Goal: Task Accomplishment & Management: Complete application form

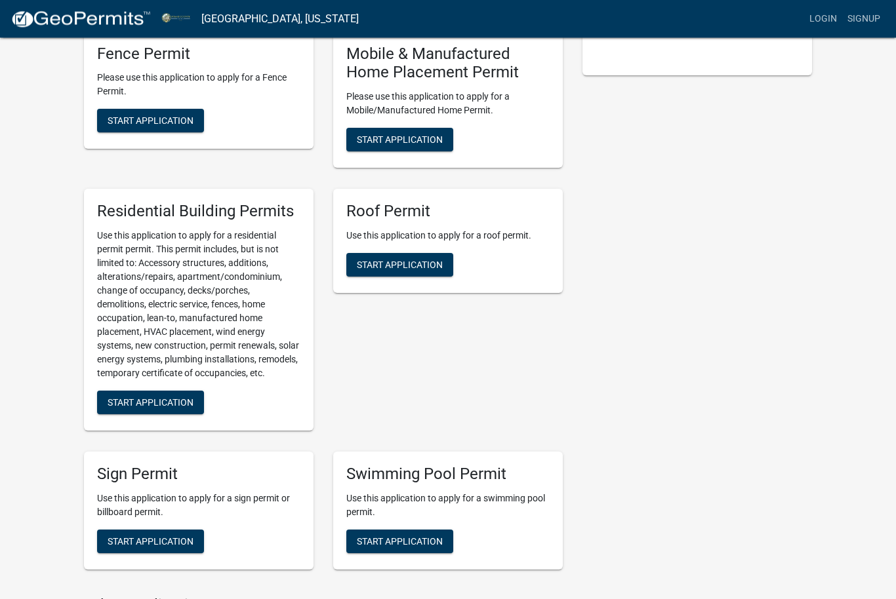
scroll to position [909, 0]
click at [182, 406] on span "Start Application" at bounding box center [151, 402] width 86 height 10
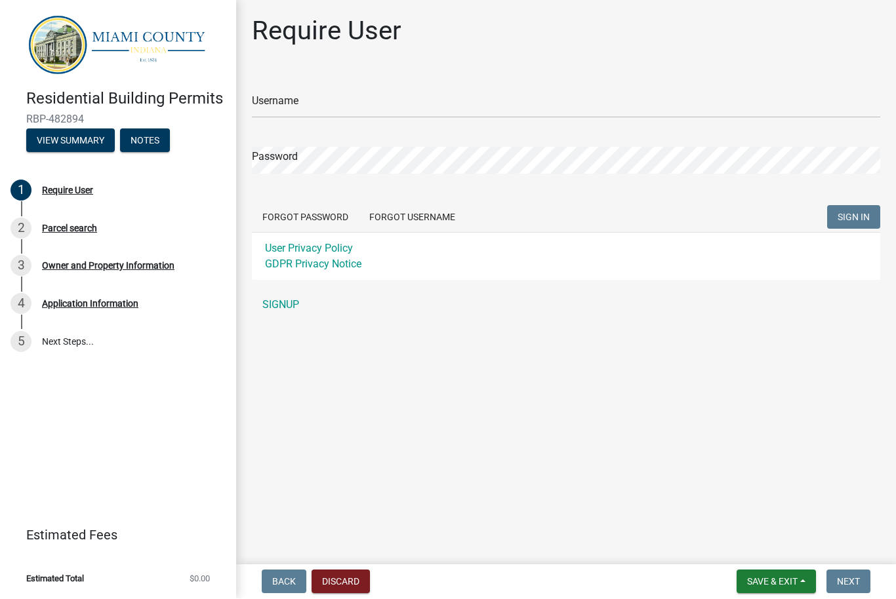
click at [281, 306] on link "SIGNUP" at bounding box center [566, 305] width 628 height 26
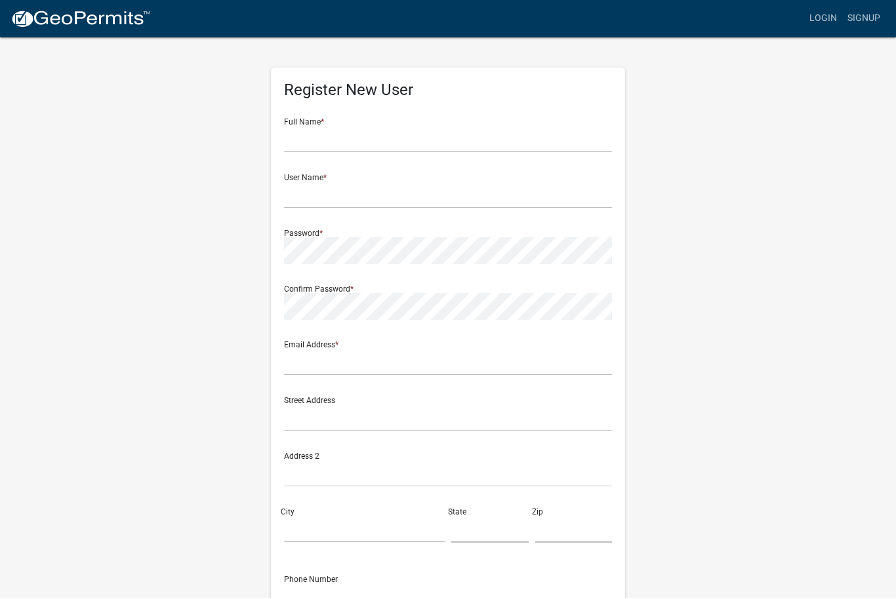
scroll to position [1, 0]
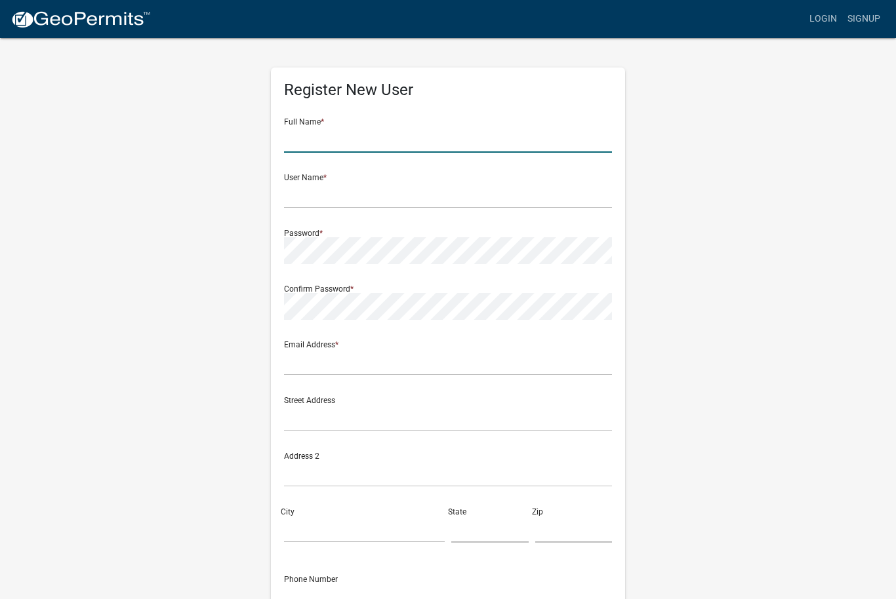
click at [330, 138] on input "text" at bounding box center [448, 139] width 328 height 27
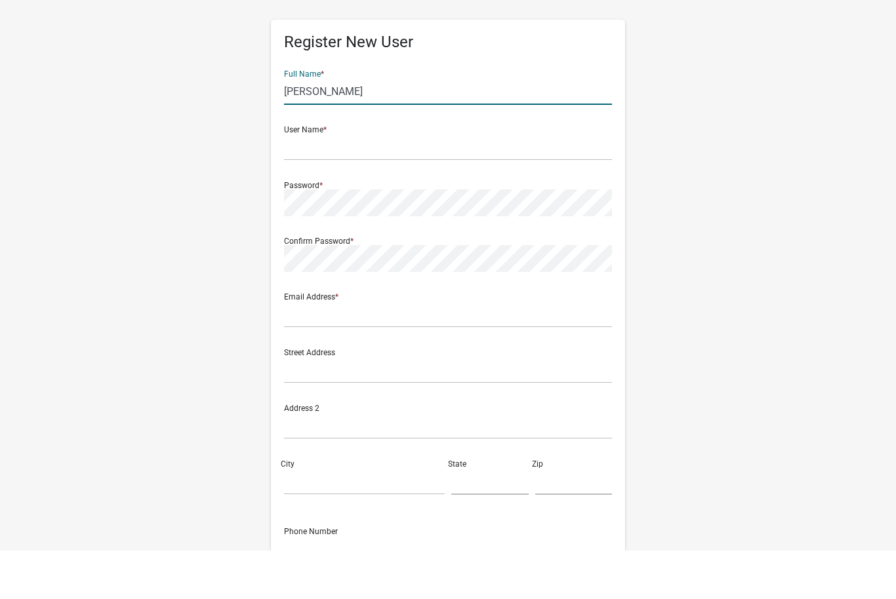
type input "Marla Engle"
click at [357, 182] on input "text" at bounding box center [448, 195] width 328 height 27
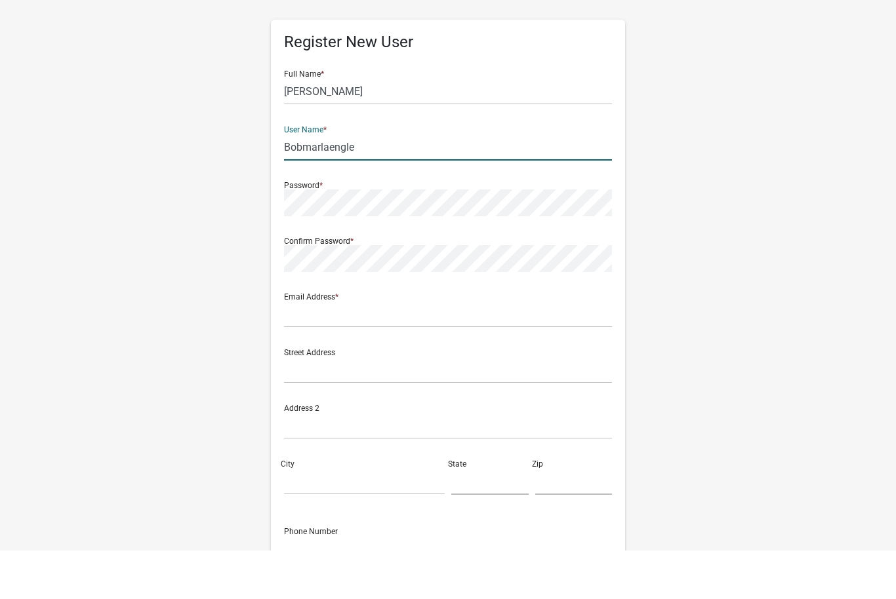
type input "Bobmarlaengle"
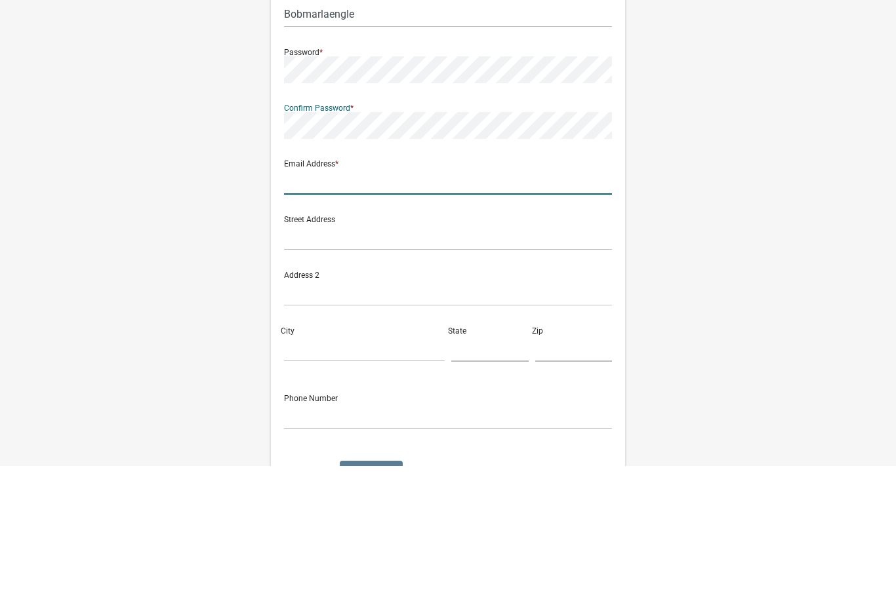
click at [384, 301] on input "text" at bounding box center [448, 314] width 328 height 27
type input "Mra"
type input "mrat7896@gmail.com"
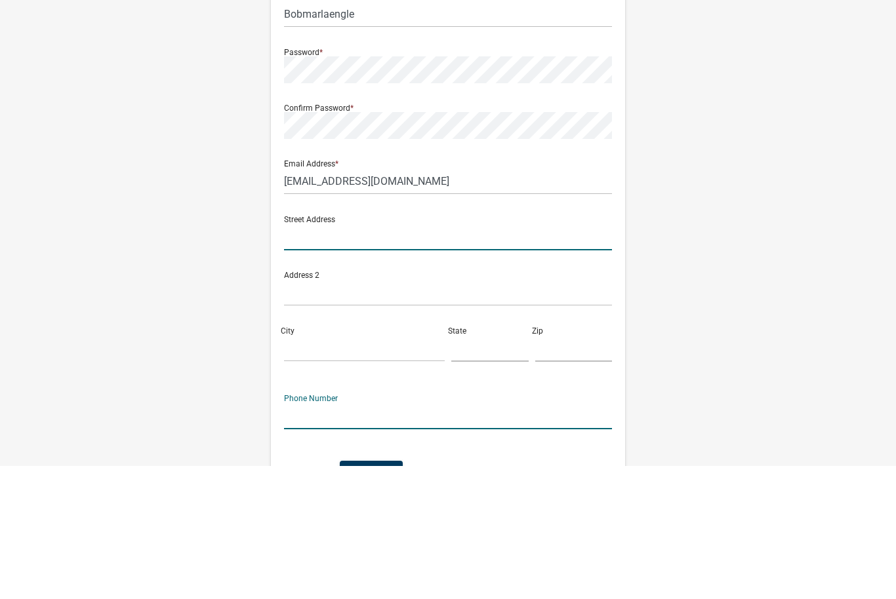
click at [485, 357] on input "text" at bounding box center [448, 370] width 328 height 27
type input "24"
type input "[STREET_ADDRESS][PERSON_NAME]"
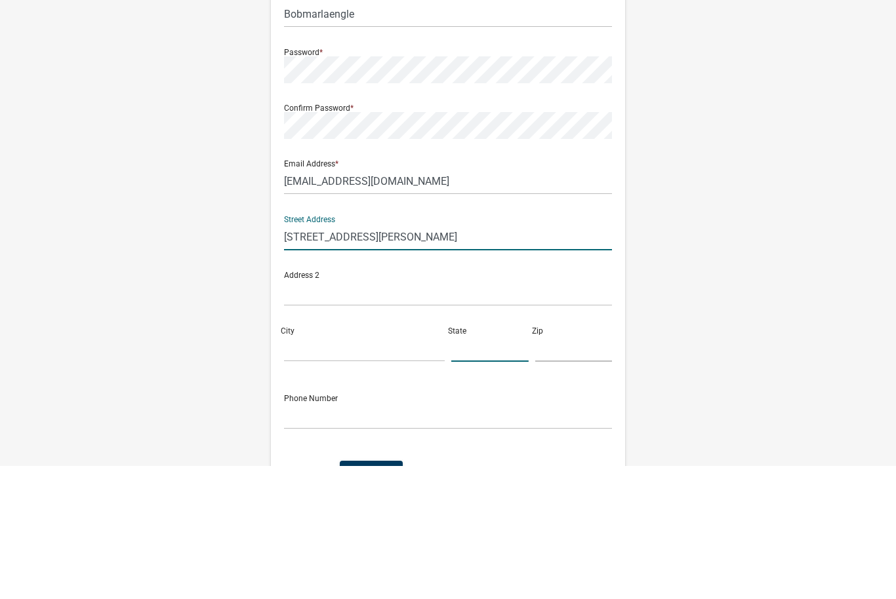
type input "INDIANA"
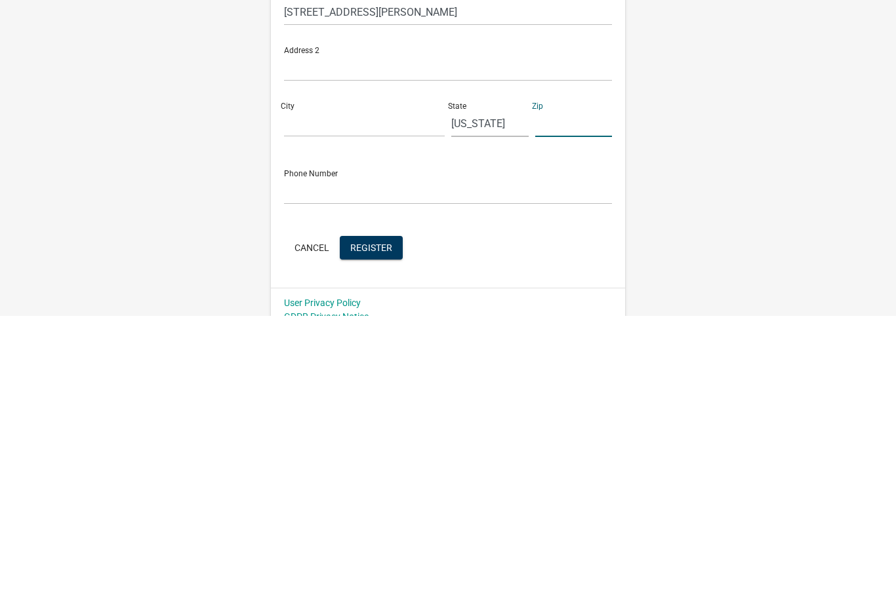
scroll to position [123, 0]
type input "46926"
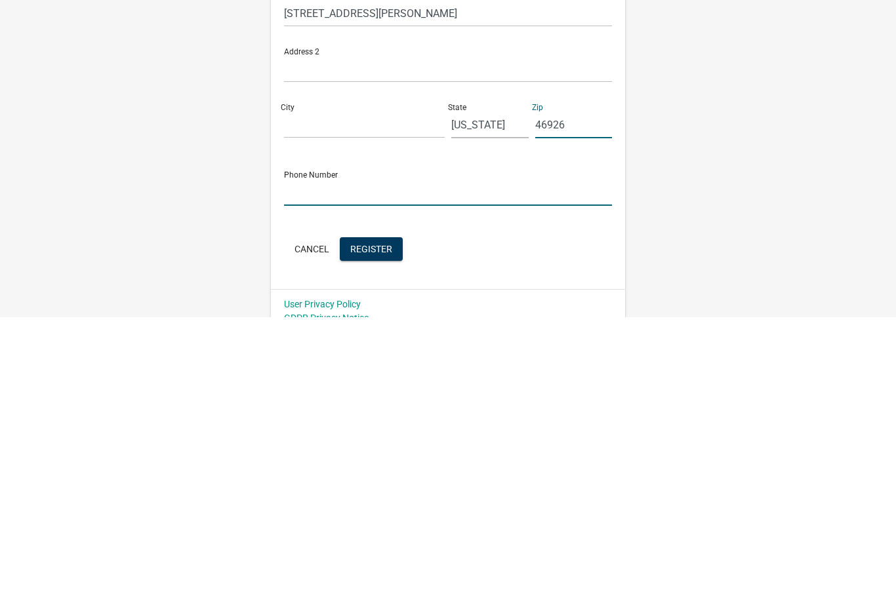
click at [384, 461] on input "text" at bounding box center [448, 474] width 328 height 27
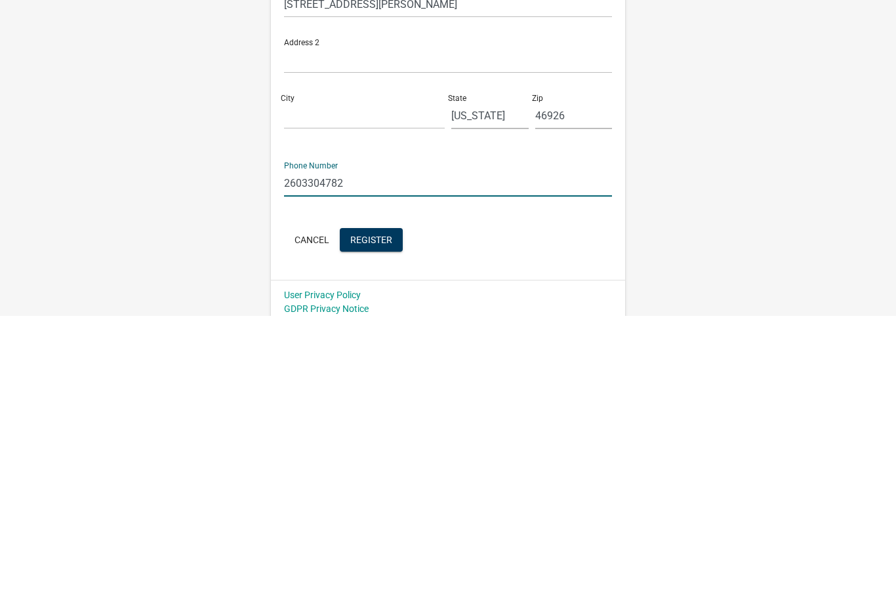
scroll to position [138, 0]
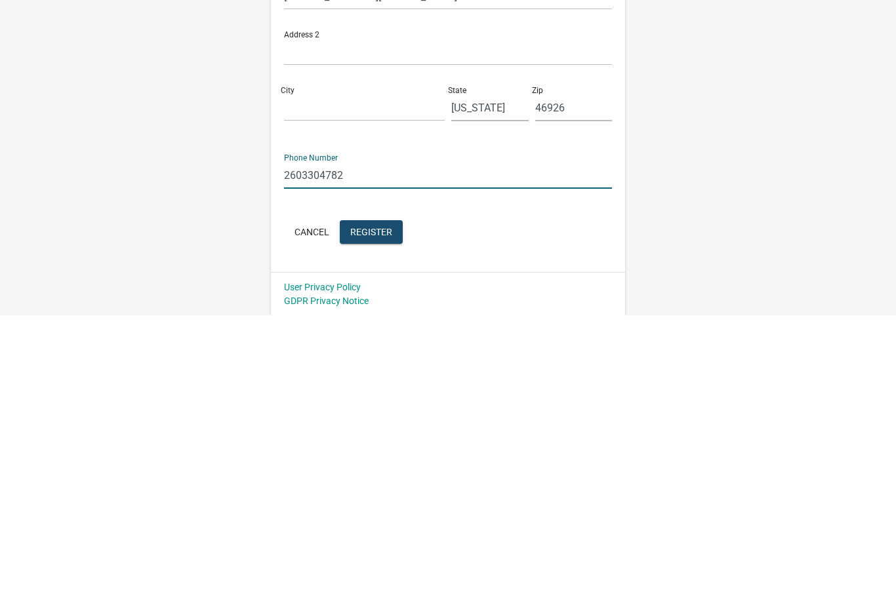
type input "2603304782"
click at [378, 510] on span "Register" at bounding box center [371, 515] width 42 height 10
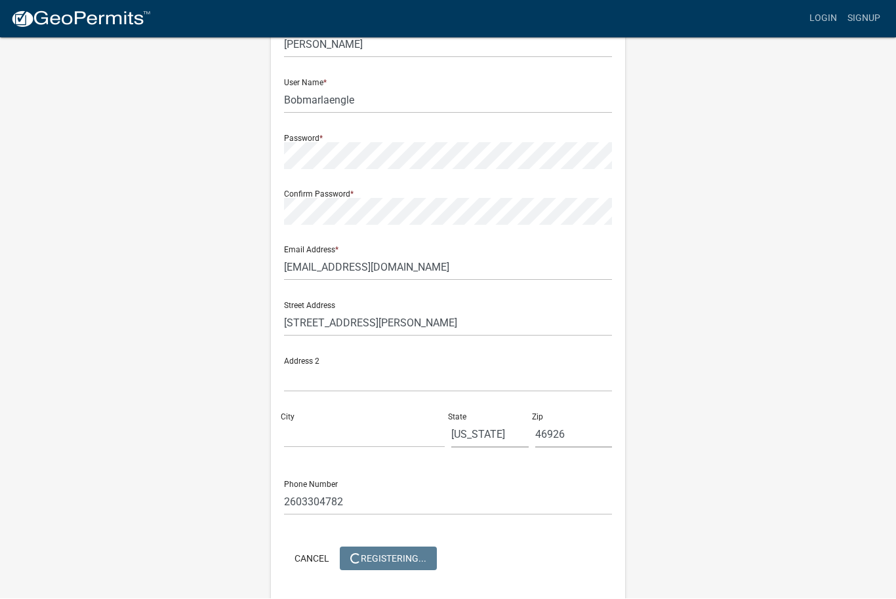
scroll to position [0, 0]
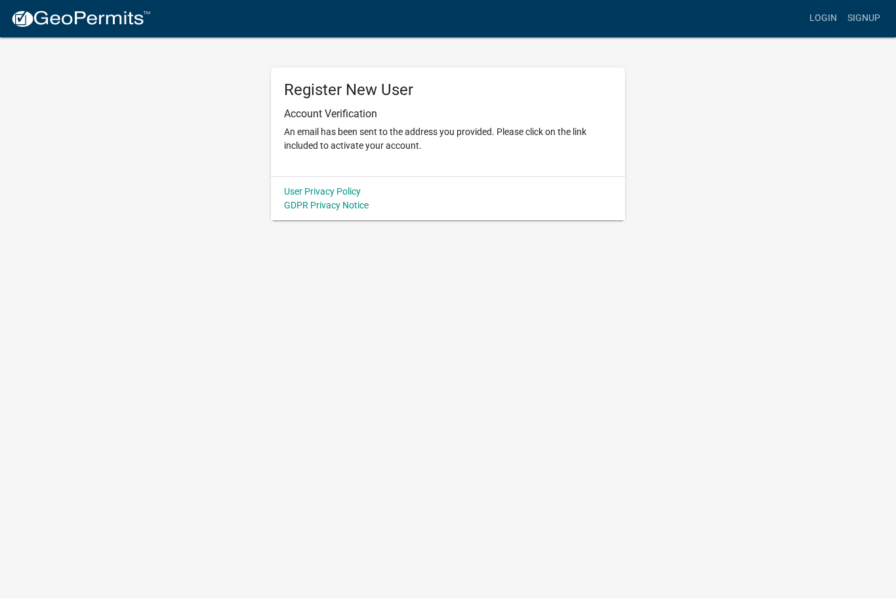
click at [711, 590] on body "Internet Explorer does NOT work with GeoPermits. Get a new browser for more sec…" at bounding box center [448, 299] width 896 height 599
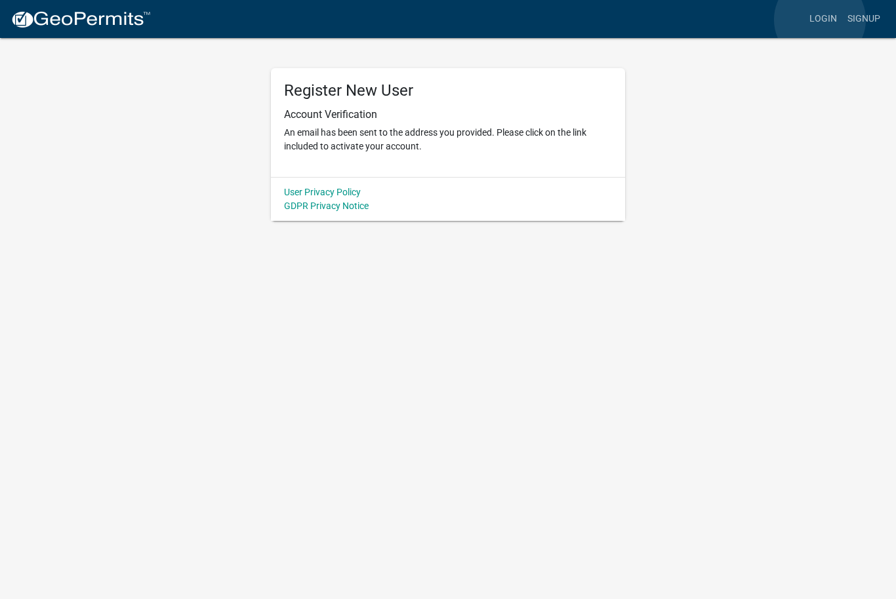
click at [820, 20] on link "Login" at bounding box center [823, 19] width 38 height 25
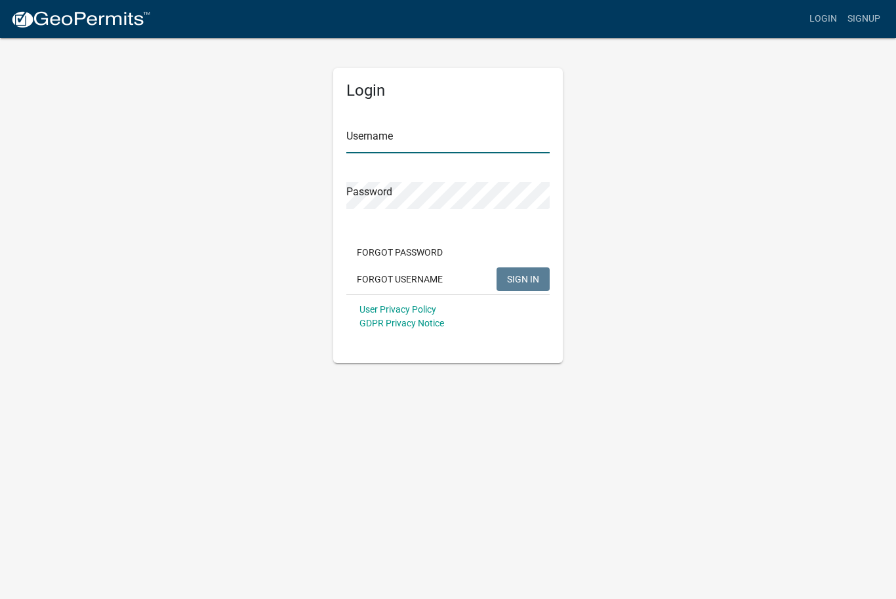
click at [382, 139] on input "Username" at bounding box center [447, 140] width 203 height 27
type input "Bobmarlaengle"
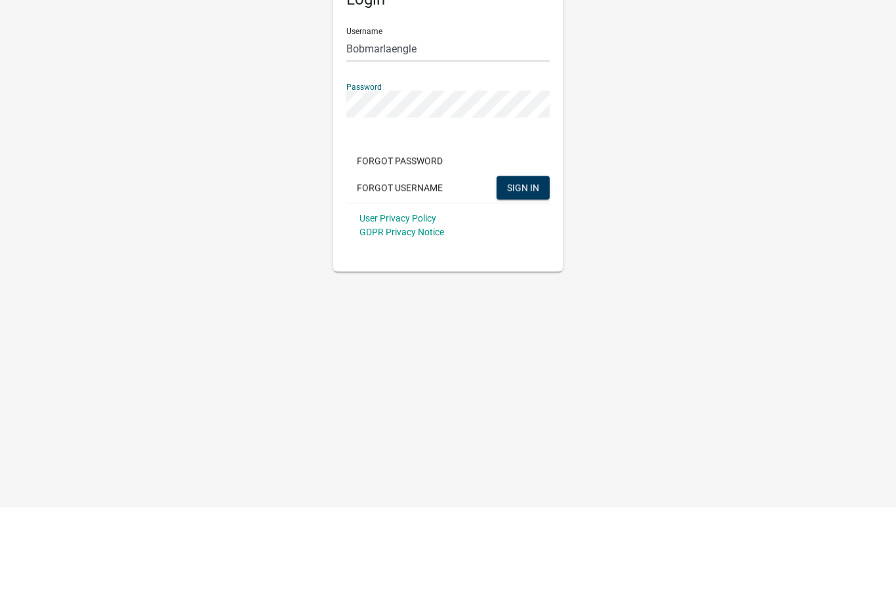
click at [526, 273] on span "SIGN IN" at bounding box center [523, 278] width 32 height 10
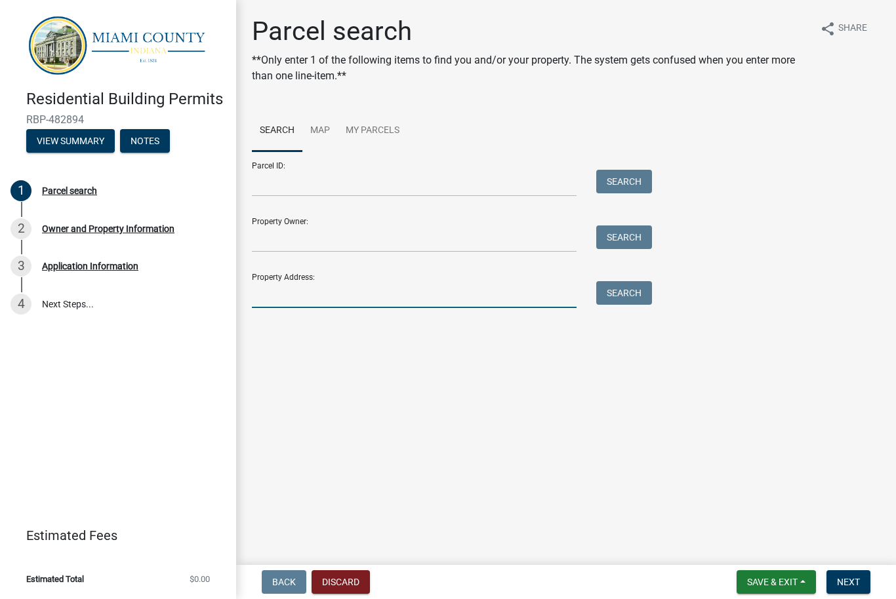
click at [458, 288] on input "Property Address:" at bounding box center [414, 294] width 325 height 27
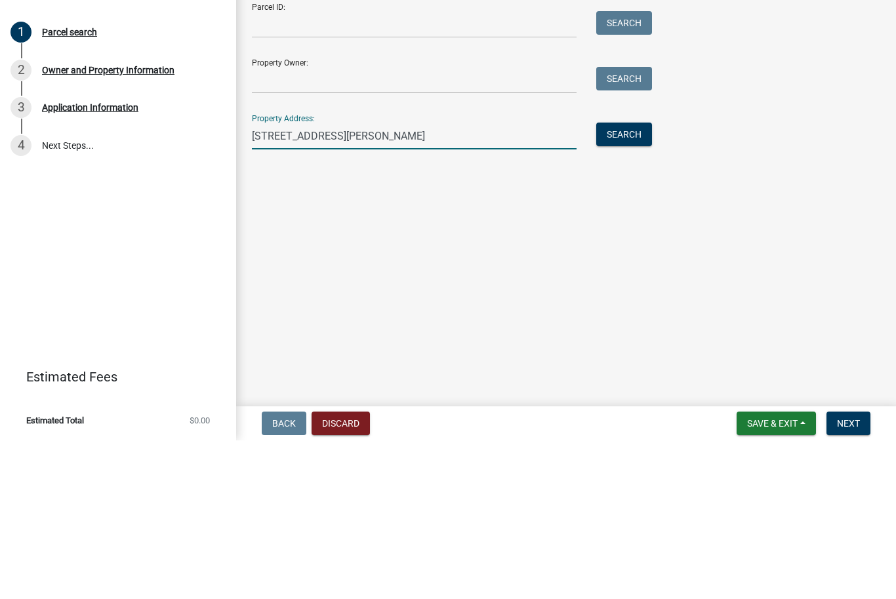
type input "[STREET_ADDRESS][PERSON_NAME]"
click at [626, 281] on button "Search" at bounding box center [624, 293] width 56 height 24
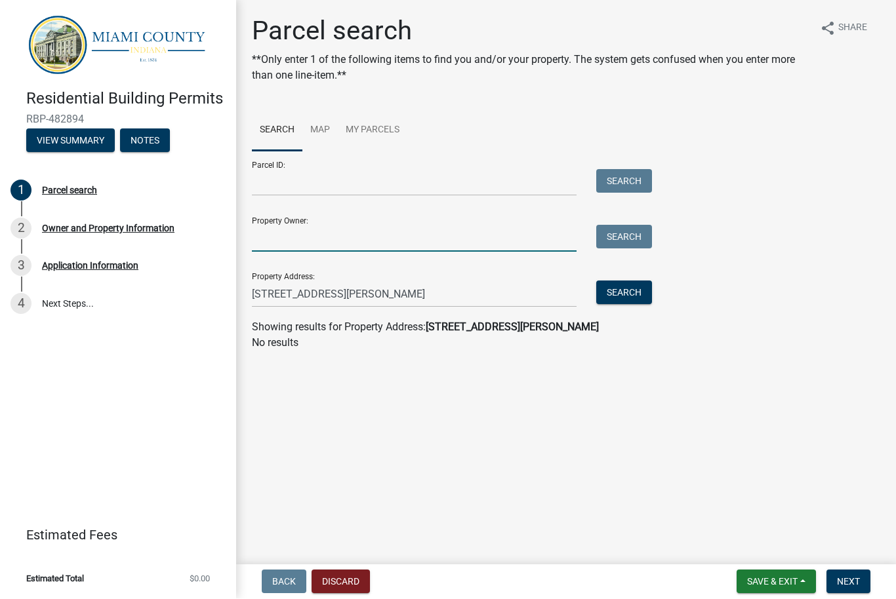
click at [323, 236] on input "Property Owner:" at bounding box center [414, 239] width 325 height 27
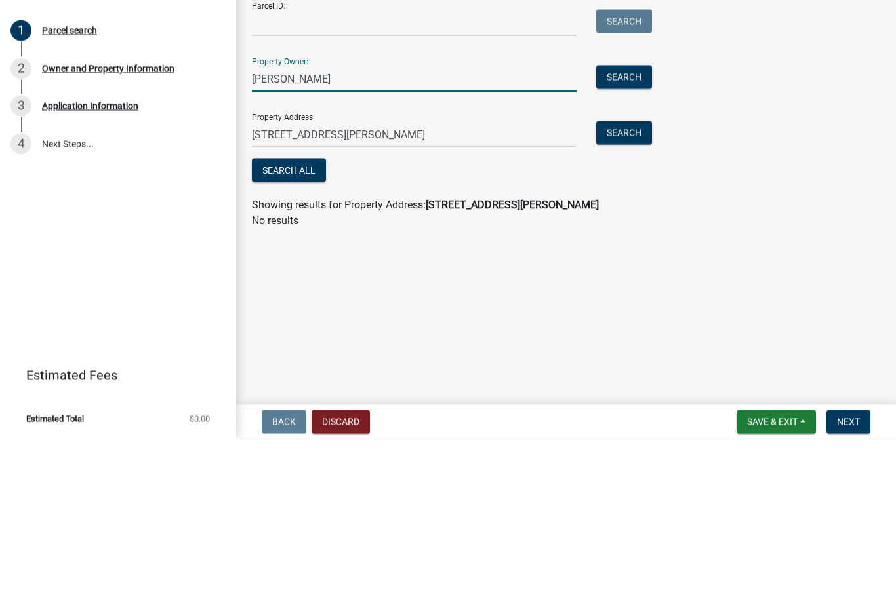
type input "[PERSON_NAME]"
click at [487, 281] on input "[STREET_ADDRESS][PERSON_NAME]" at bounding box center [414, 294] width 325 height 27
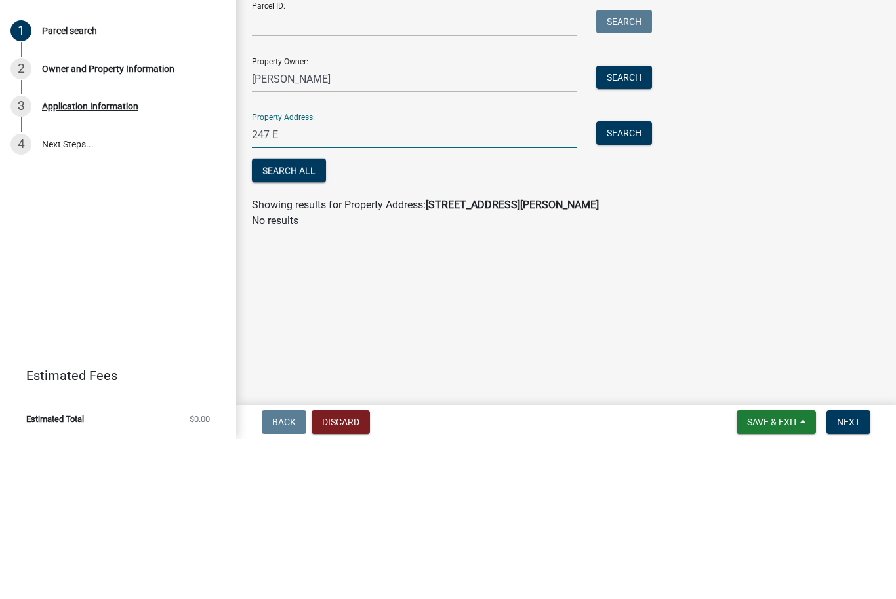
type input "247"
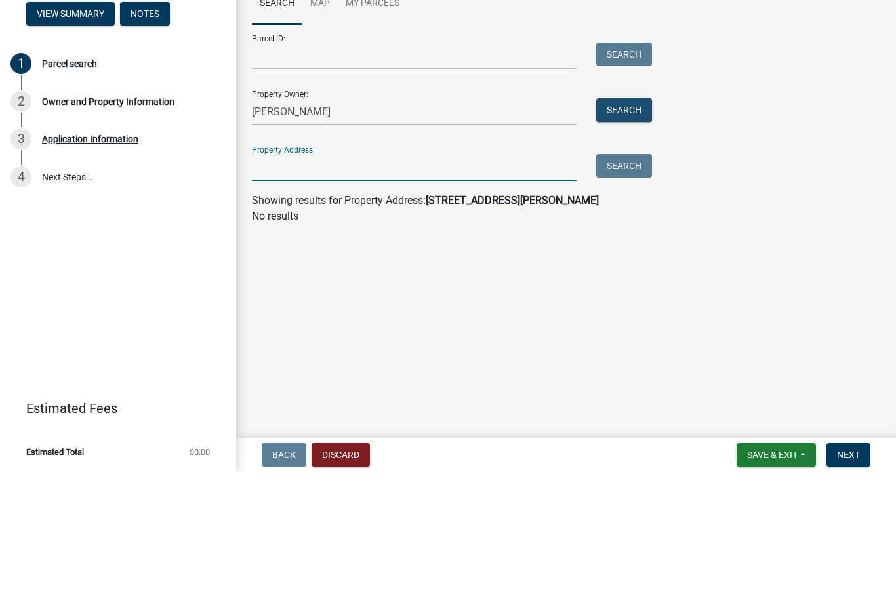
click at [626, 226] on button "Search" at bounding box center [624, 238] width 56 height 24
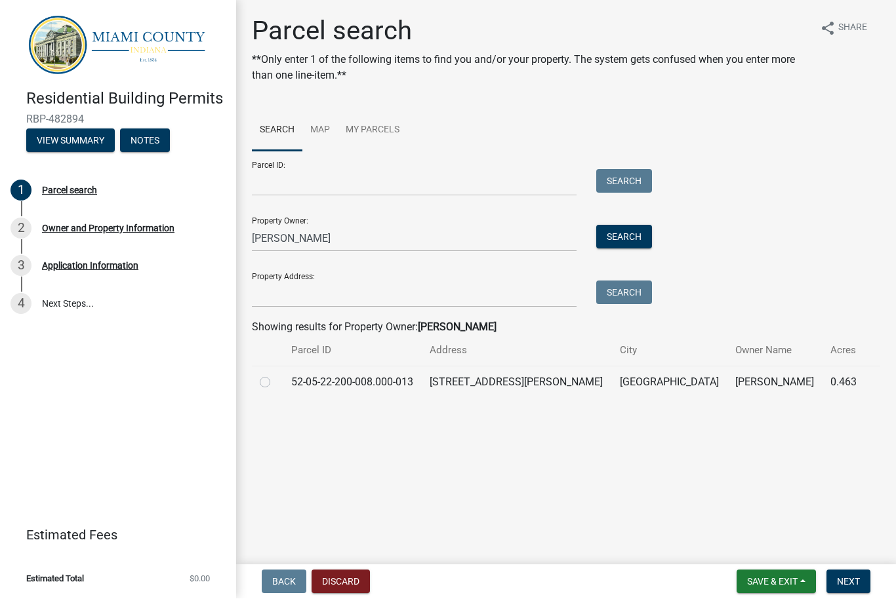
click at [275, 375] on label at bounding box center [275, 375] width 0 height 0
click at [275, 384] on input "radio" at bounding box center [279, 379] width 9 height 9
radio input "true"
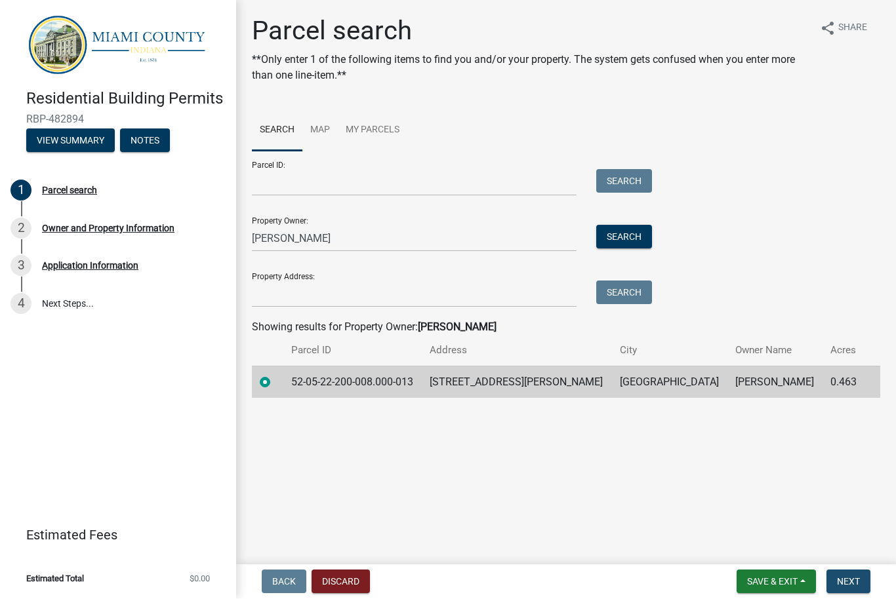
click at [848, 580] on span "Next" at bounding box center [848, 582] width 23 height 10
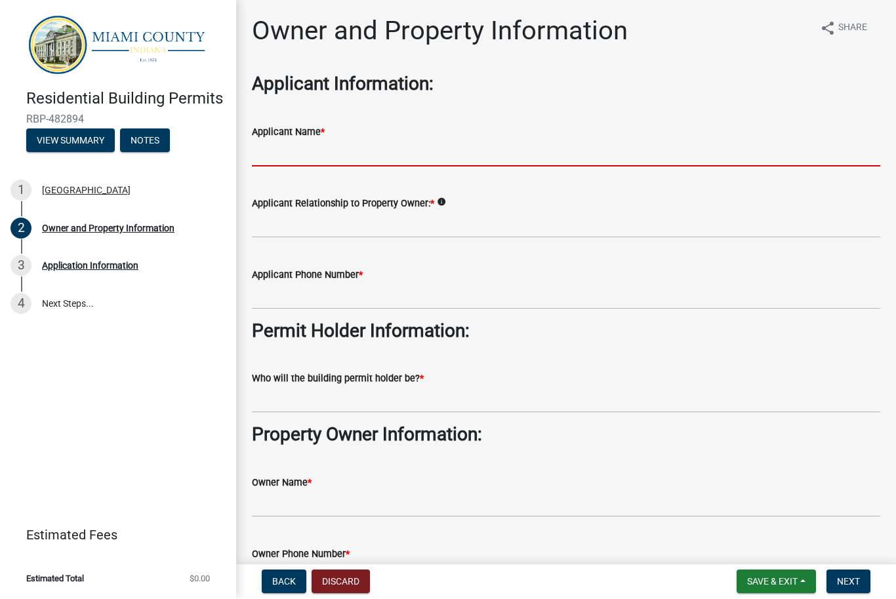
click at [349, 152] on input "Applicant Name *" at bounding box center [566, 153] width 628 height 27
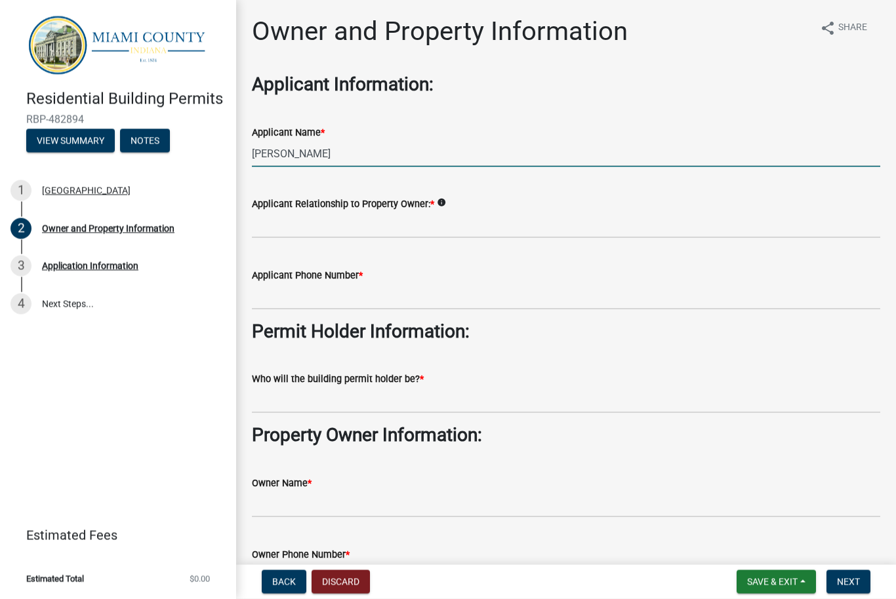
type input "[PERSON_NAME]"
click at [473, 221] on input "Applicant Relationship to Property Owner: *" at bounding box center [566, 225] width 628 height 27
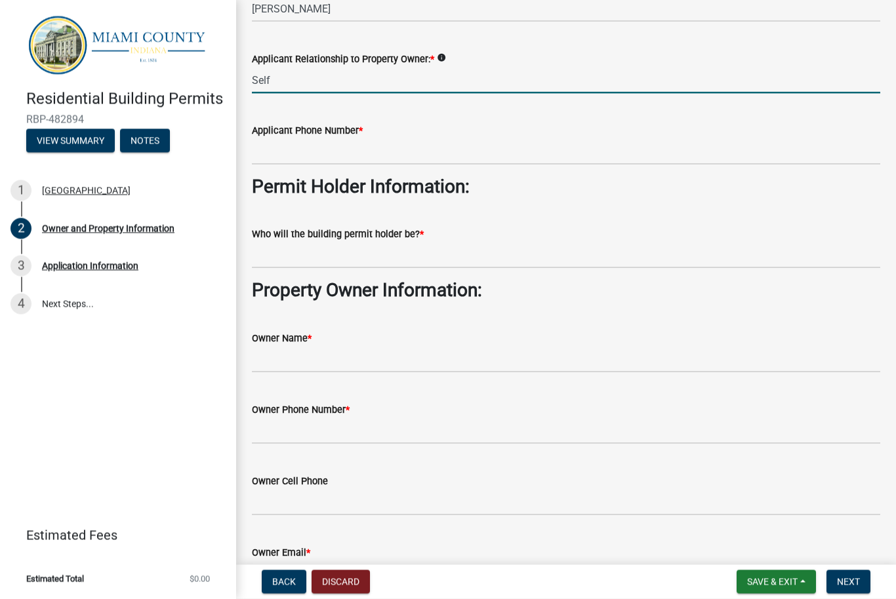
scroll to position [146, 0]
type input "Self"
click at [365, 142] on input "Applicant Phone Number *" at bounding box center [566, 151] width 628 height 27
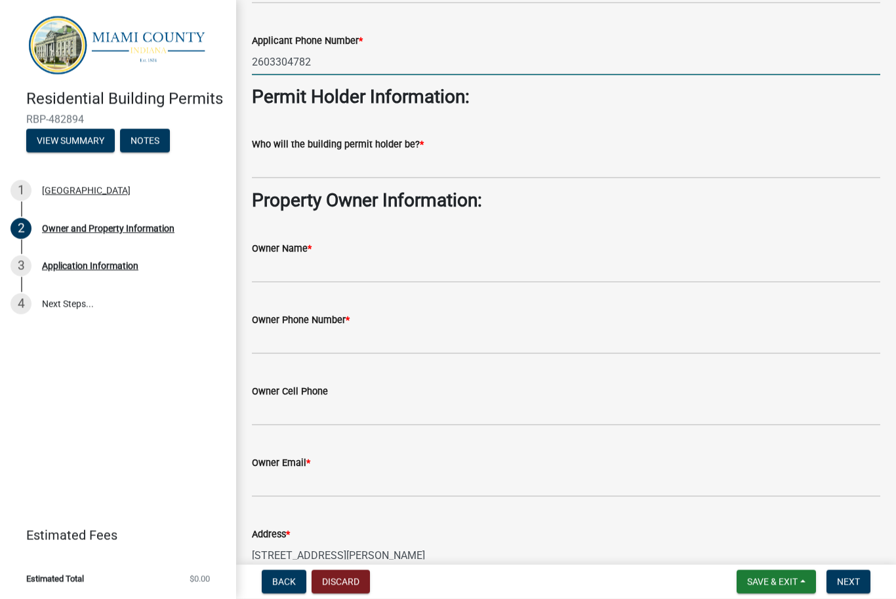
scroll to position [239, 0]
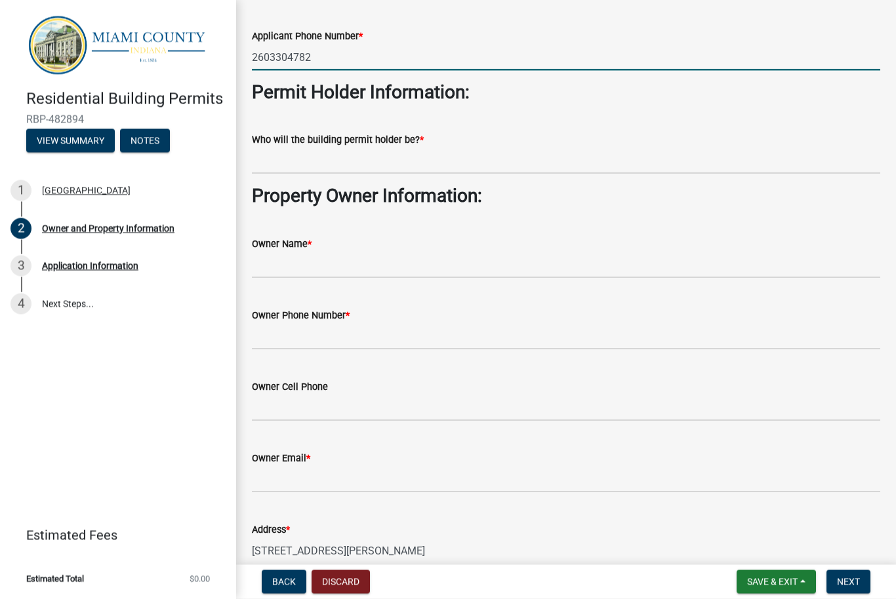
type input "2603304782"
click at [360, 162] on input "Who will the building permit holder be? *" at bounding box center [566, 161] width 628 height 27
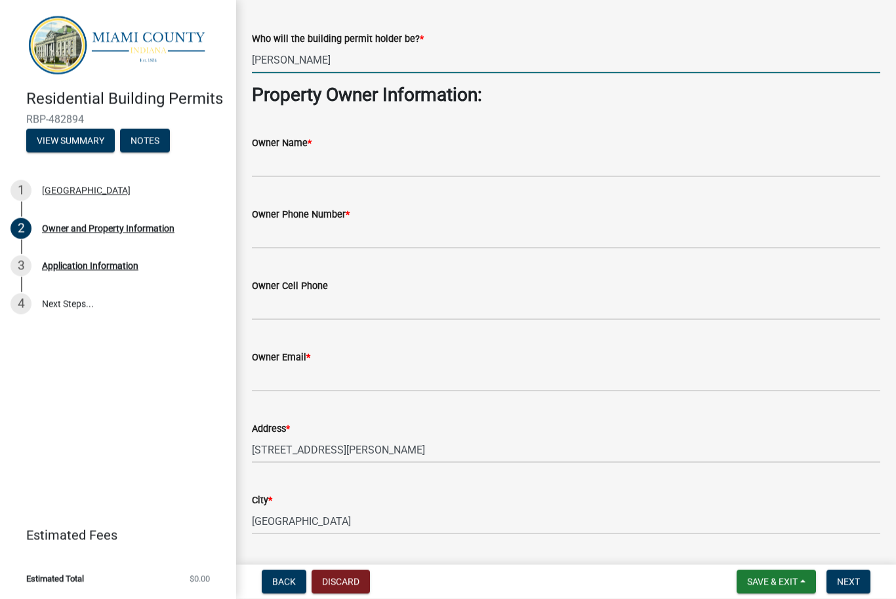
scroll to position [345, 0]
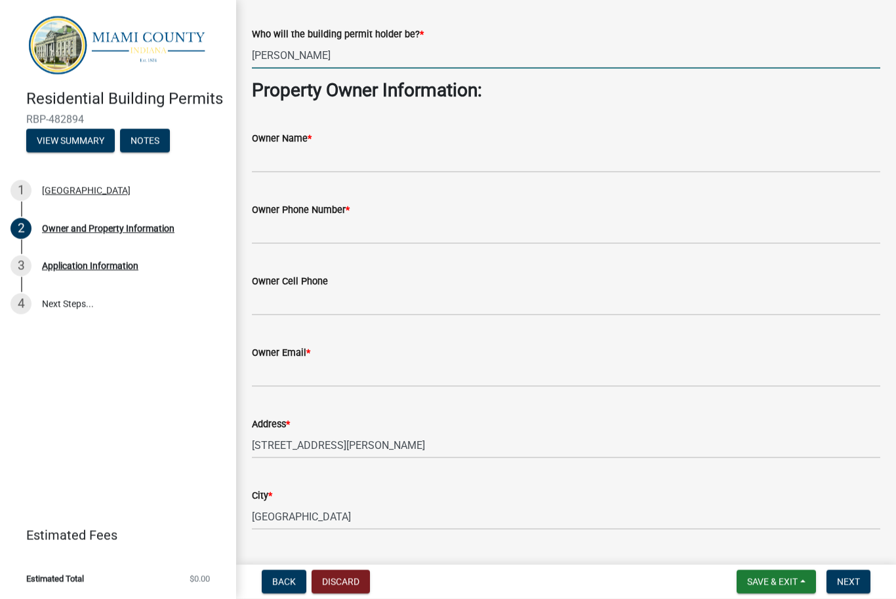
type input "[PERSON_NAME]"
click at [311, 155] on input "Owner Name *" at bounding box center [566, 159] width 628 height 27
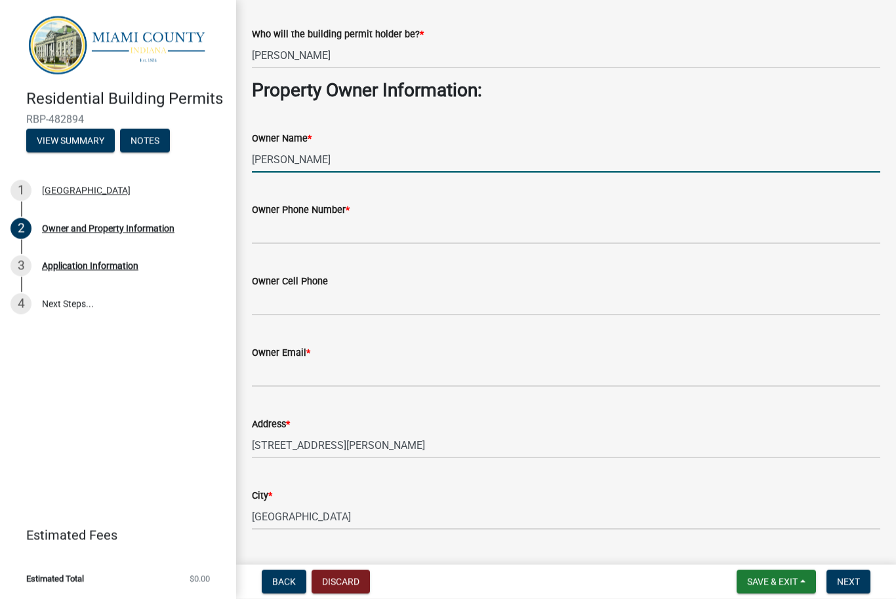
type input "[PERSON_NAME]"
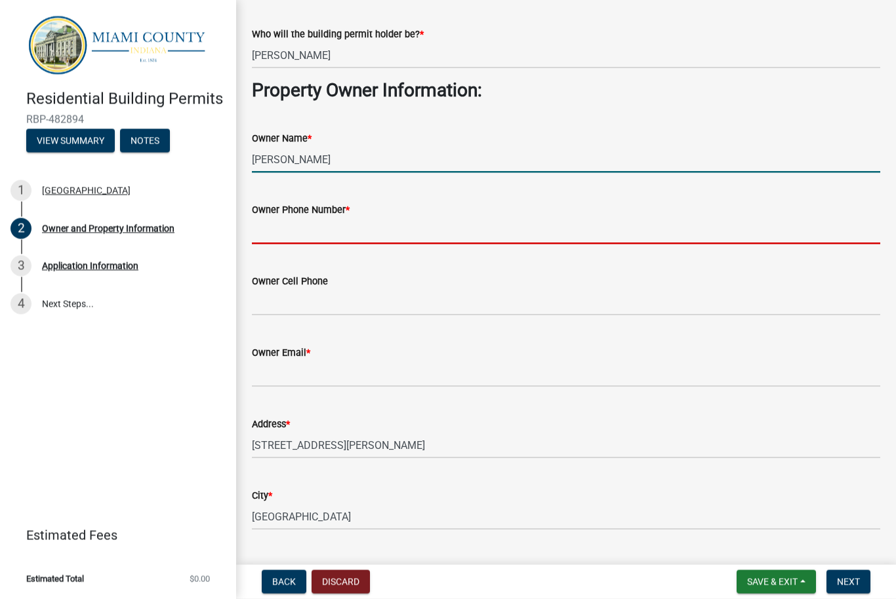
click at [292, 221] on input "Owner Phone Number *" at bounding box center [566, 231] width 628 height 27
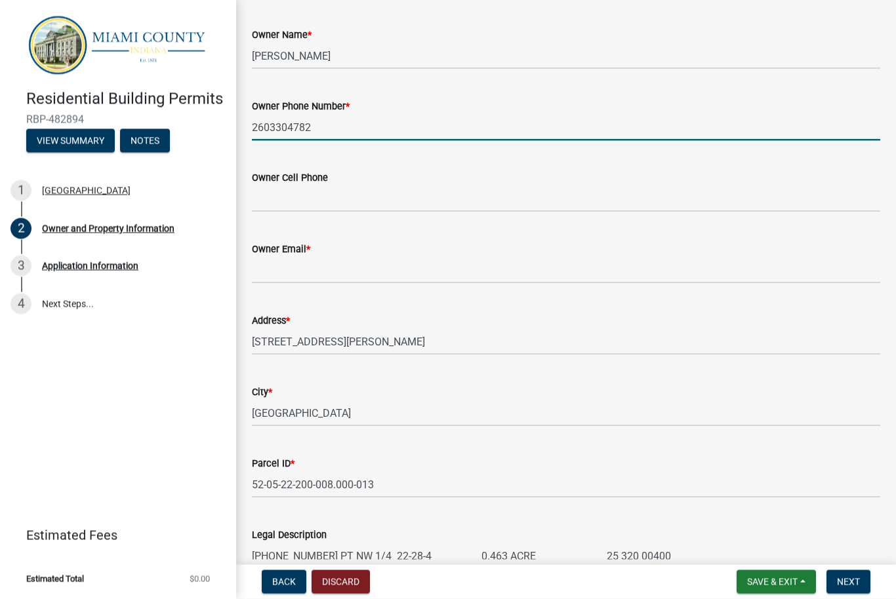
scroll to position [449, 0]
type input "2"
type input "[PHONE_NUMBER]"
click at [325, 195] on input "Owner Cell Phone" at bounding box center [566, 198] width 628 height 27
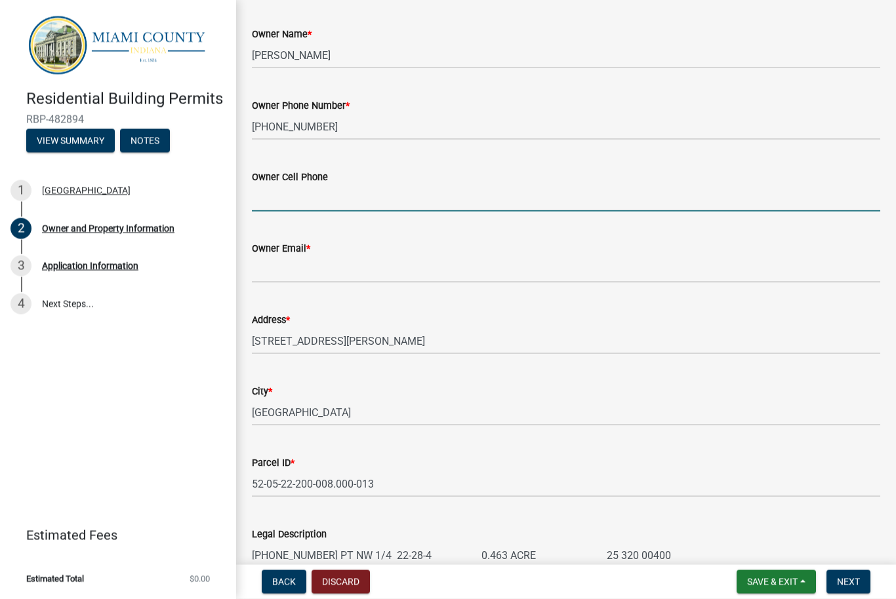
type input "W"
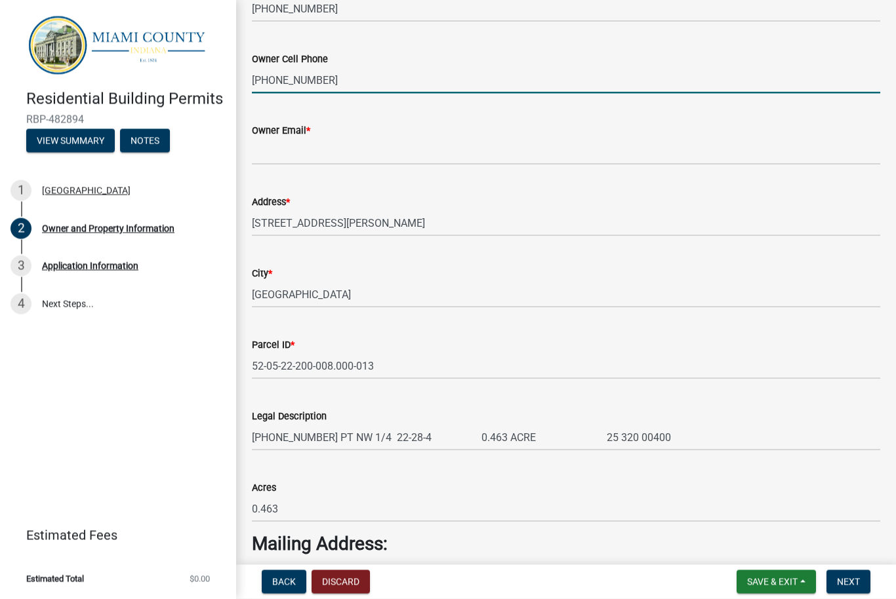
scroll to position [570, 0]
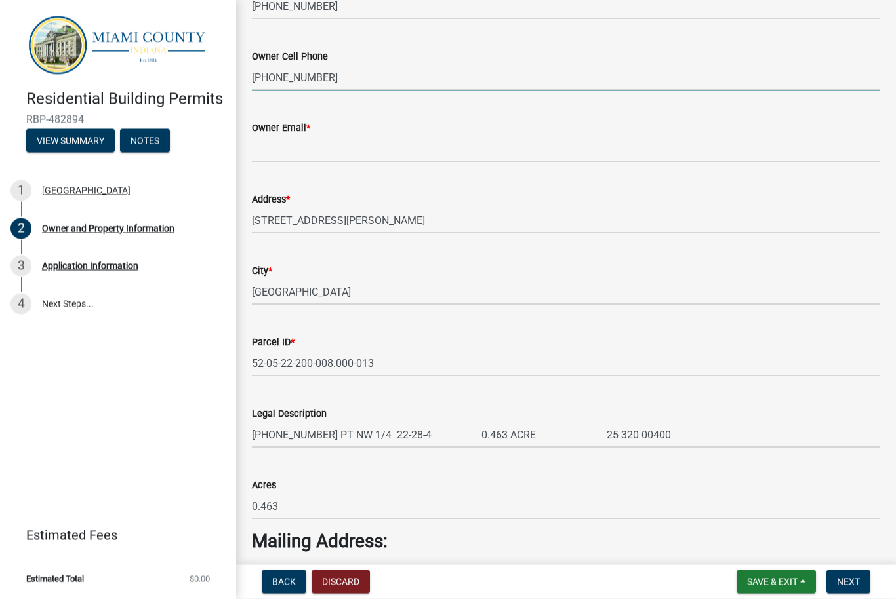
type input "[PHONE_NUMBER]"
click at [315, 146] on input "Owner Email *" at bounding box center [566, 149] width 628 height 27
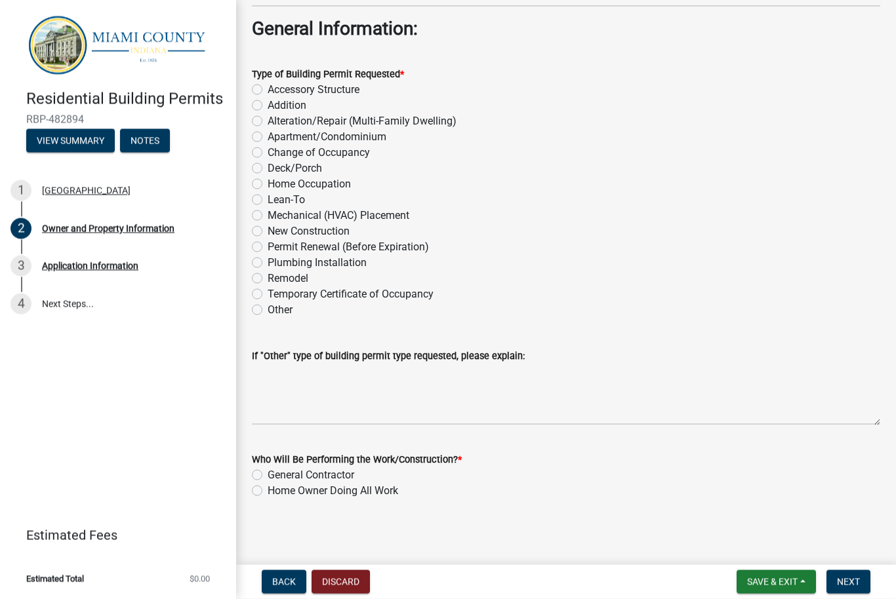
scroll to position [1421, 0]
type input "[EMAIL_ADDRESS][DOMAIN_NAME]"
click at [265, 84] on div "Accessory Structure" at bounding box center [566, 90] width 628 height 16
click at [267, 84] on label "Accessory Structure" at bounding box center [313, 90] width 92 height 16
click at [267, 84] on input "Accessory Structure" at bounding box center [271, 86] width 9 height 9
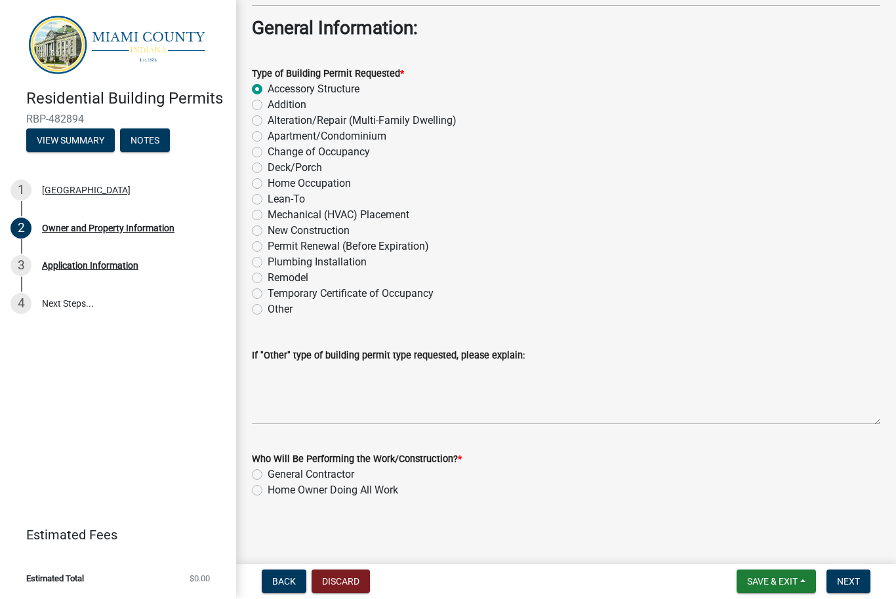
radio input "true"
click at [267, 471] on label "General Contractor" at bounding box center [310, 475] width 87 height 16
click at [267, 471] on input "General Contractor" at bounding box center [271, 471] width 9 height 9
radio input "true"
click at [852, 580] on span "Next" at bounding box center [848, 582] width 23 height 10
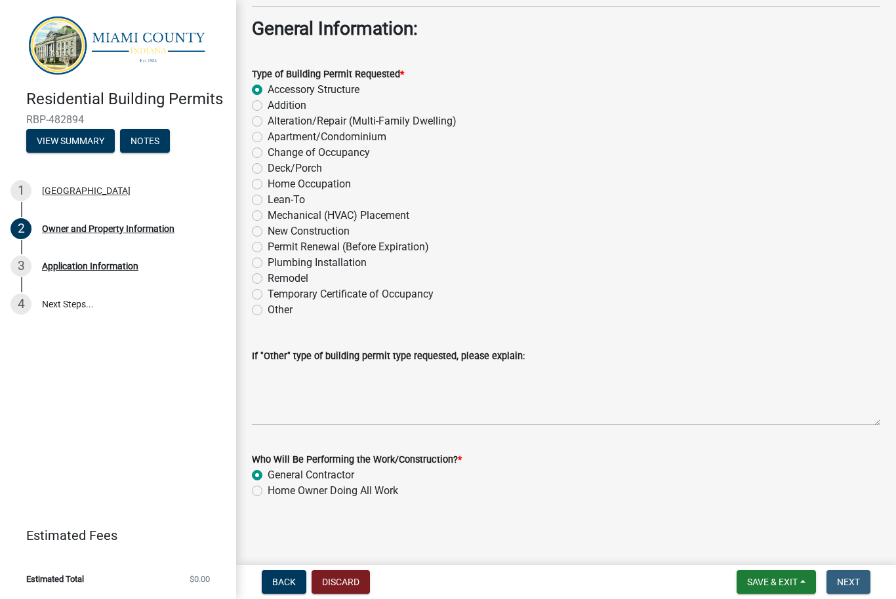
scroll to position [0, 0]
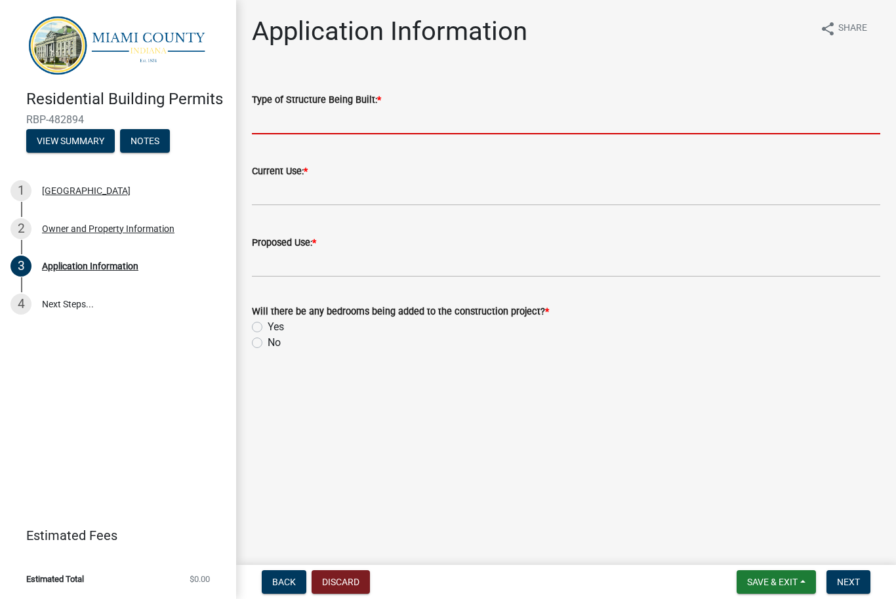
click at [317, 119] on input "Type of Structure Being Built: *" at bounding box center [566, 121] width 628 height 27
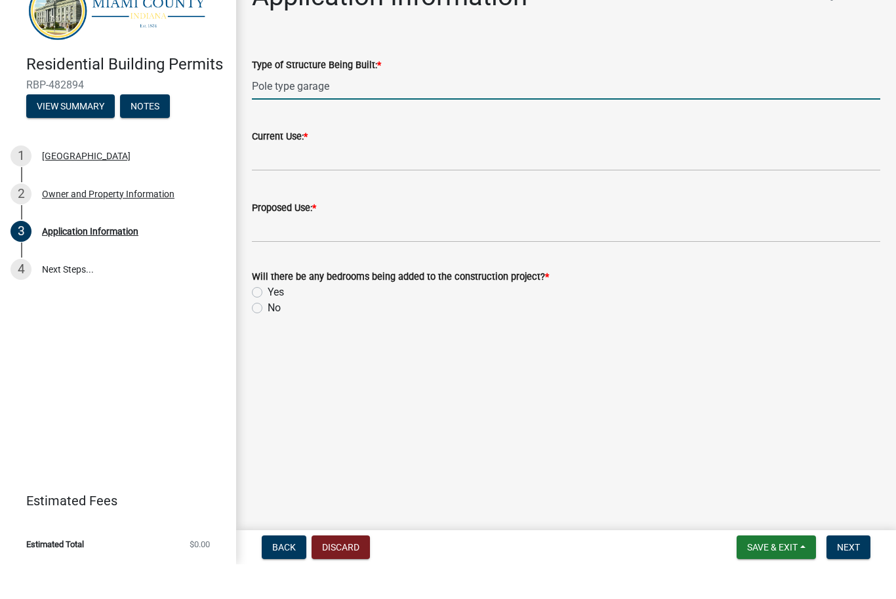
type input "Pole type garage"
click at [307, 179] on input "Current Use: *" at bounding box center [566, 192] width 628 height 27
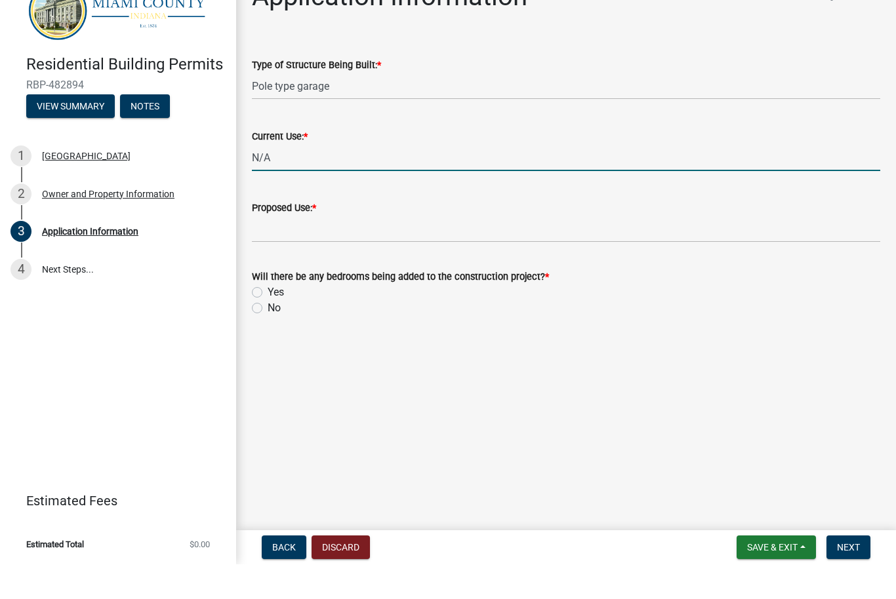
type input "N/A"
click at [328, 250] on input "Proposed Use: *" at bounding box center [566, 263] width 628 height 27
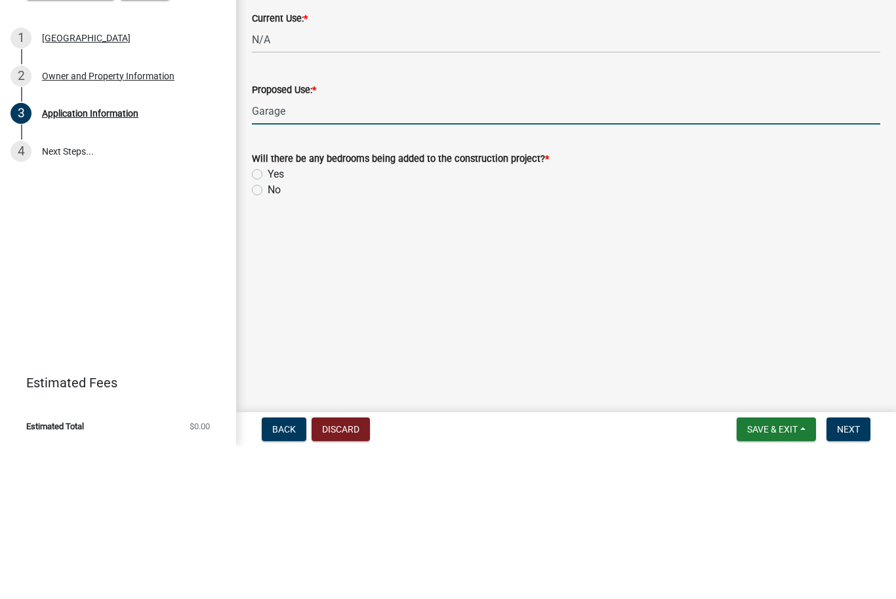
type input "Garage"
click at [269, 335] on label "No" at bounding box center [273, 343] width 13 height 16
click at [269, 335] on input "No" at bounding box center [271, 339] width 9 height 9
radio input "true"
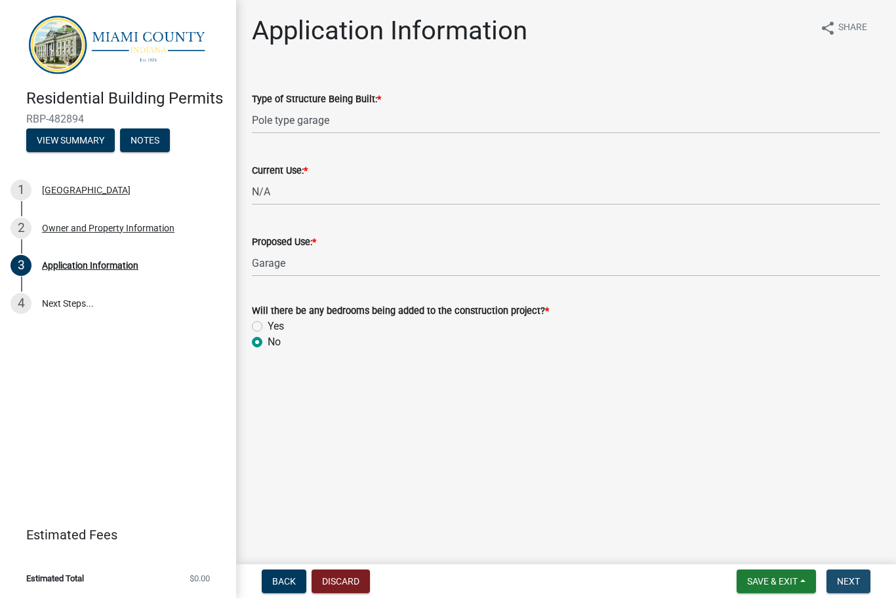
click at [853, 579] on span "Next" at bounding box center [848, 582] width 23 height 10
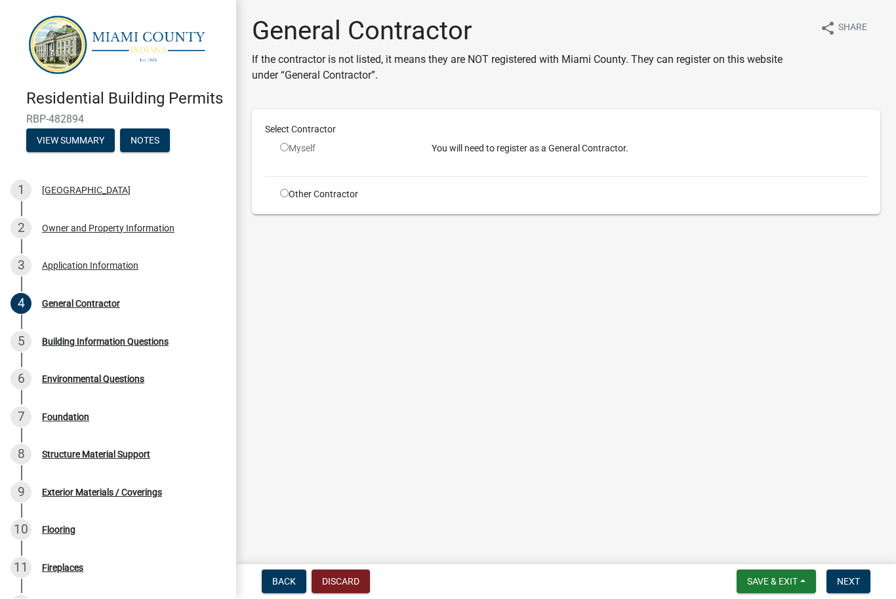
click at [282, 198] on div "Other Contractor" at bounding box center [345, 195] width 151 height 14
click at [289, 187] on div "Select Contractor Myself You will need to register as a General Contractor. Oth…" at bounding box center [566, 162] width 602 height 79
click at [288, 197] on input "radio" at bounding box center [284, 193] width 9 height 9
radio input "true"
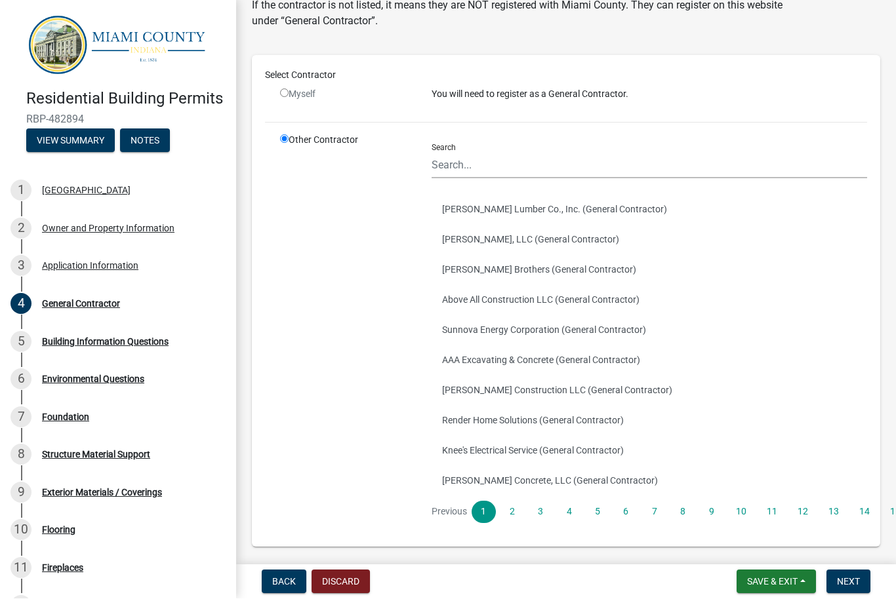
scroll to position [55, 0]
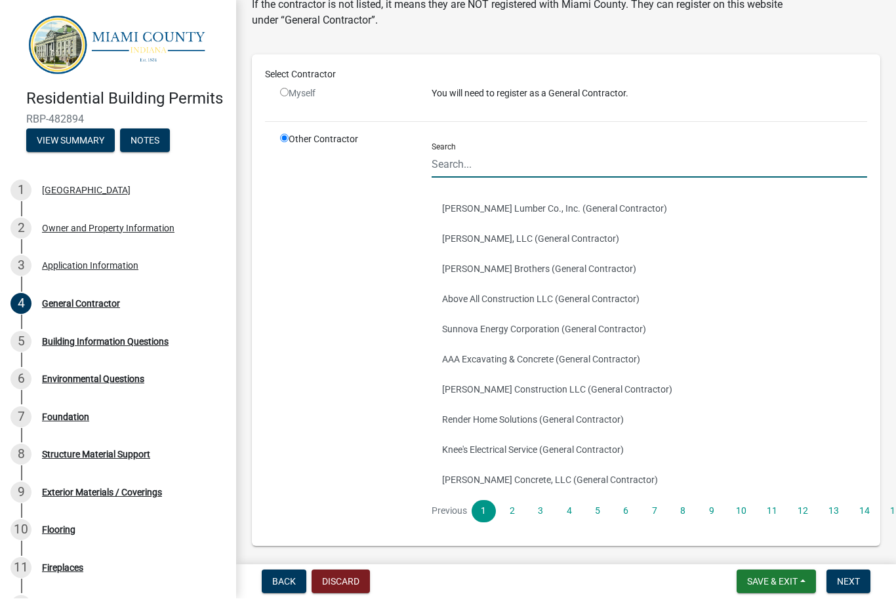
click at [440, 168] on input "Search" at bounding box center [648, 164] width 435 height 27
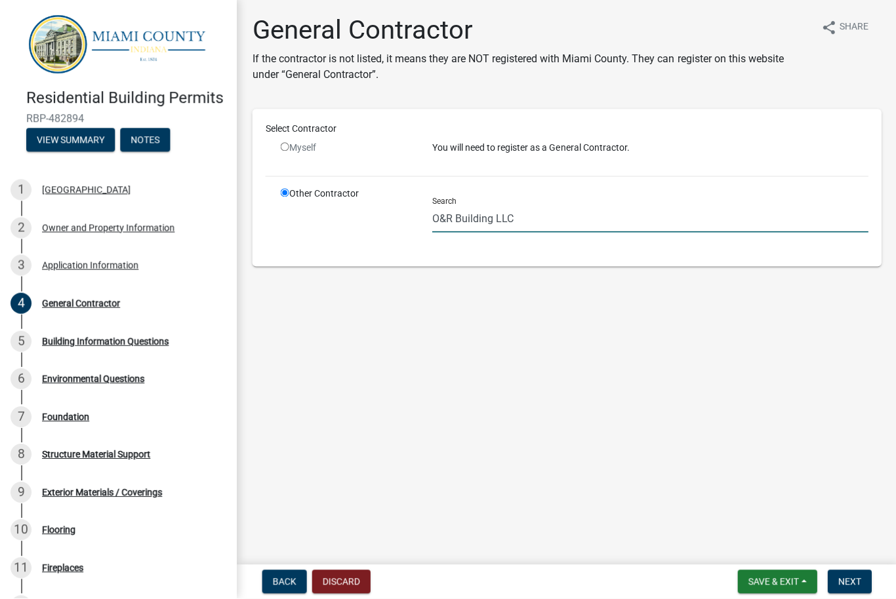
type input "O&R Building LLC"
click at [852, 580] on span "Next" at bounding box center [848, 582] width 23 height 10
click at [549, 219] on input "O&R Building LLC" at bounding box center [648, 220] width 435 height 27
click at [287, 577] on span "Back" at bounding box center [284, 582] width 24 height 10
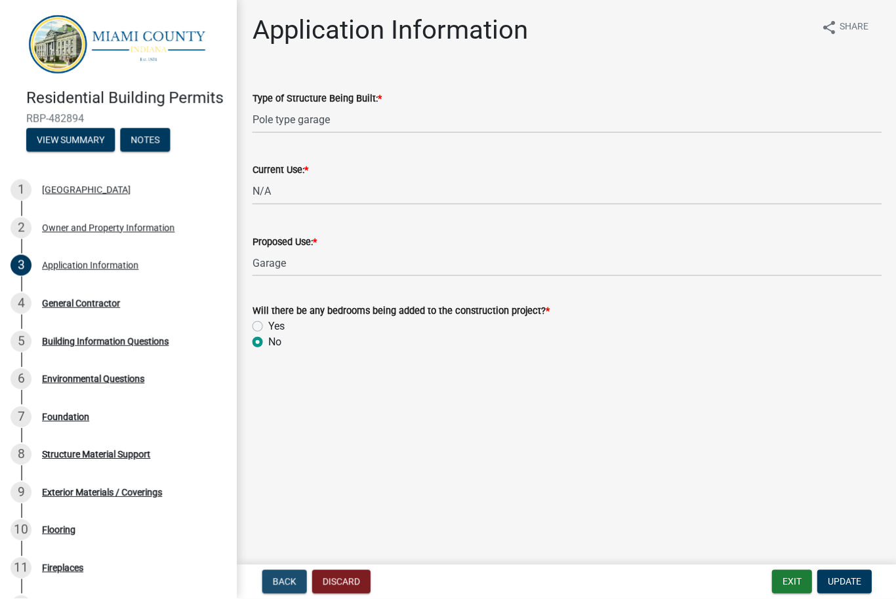
click at [288, 570] on button "Back" at bounding box center [284, 582] width 45 height 24
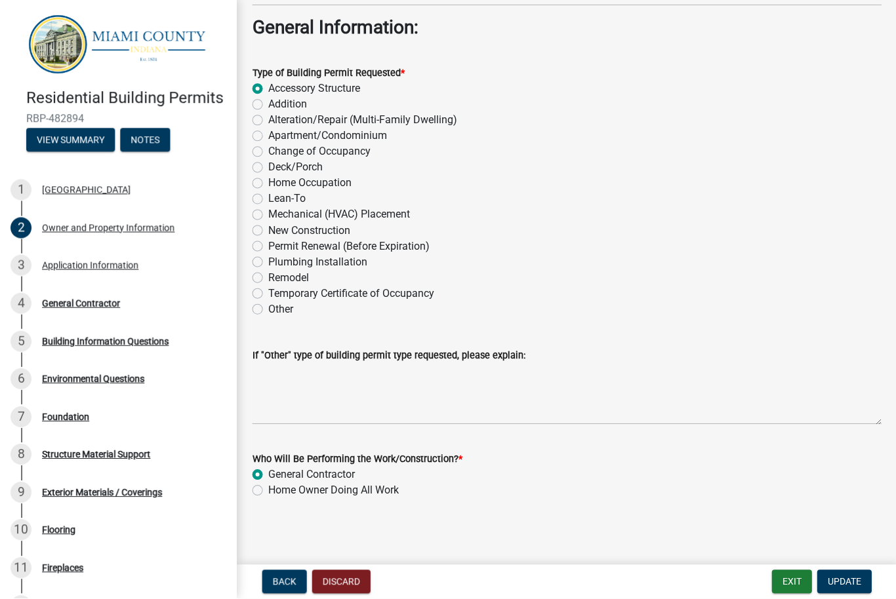
scroll to position [1421, 0]
click at [846, 584] on span "Update" at bounding box center [842, 582] width 33 height 10
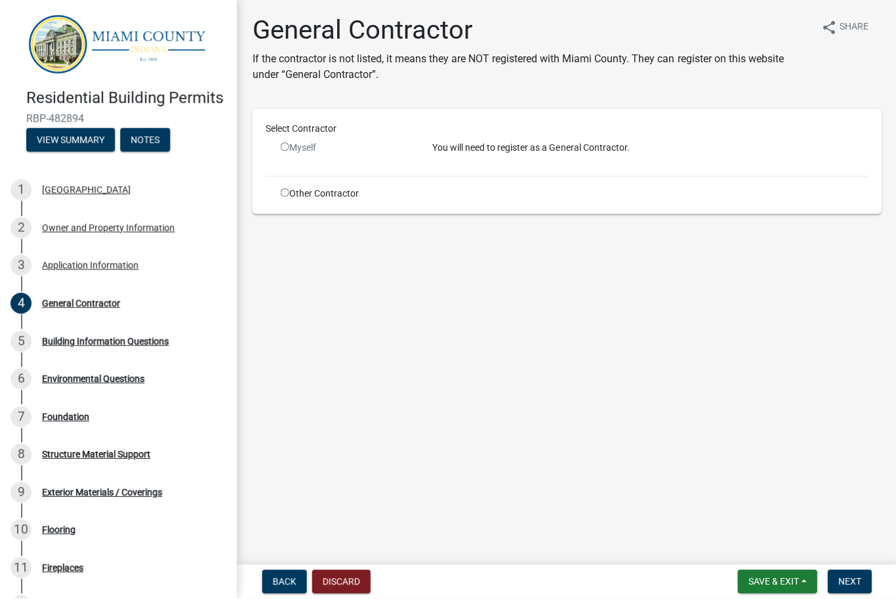
click at [288, 190] on input "radio" at bounding box center [284, 193] width 9 height 9
radio input "true"
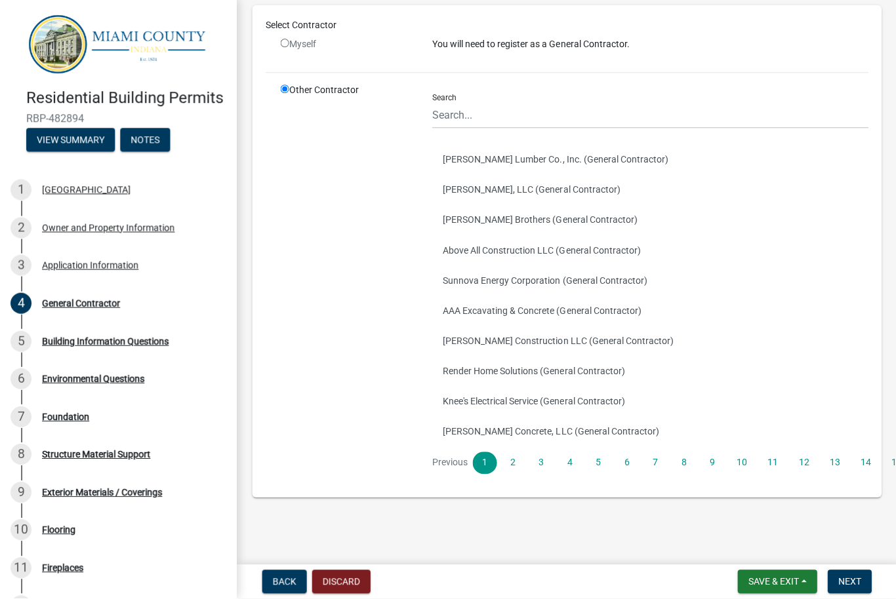
scroll to position [103, 0]
click at [517, 462] on link "2" at bounding box center [512, 464] width 24 height 22
click at [549, 460] on link "3" at bounding box center [540, 464] width 24 height 22
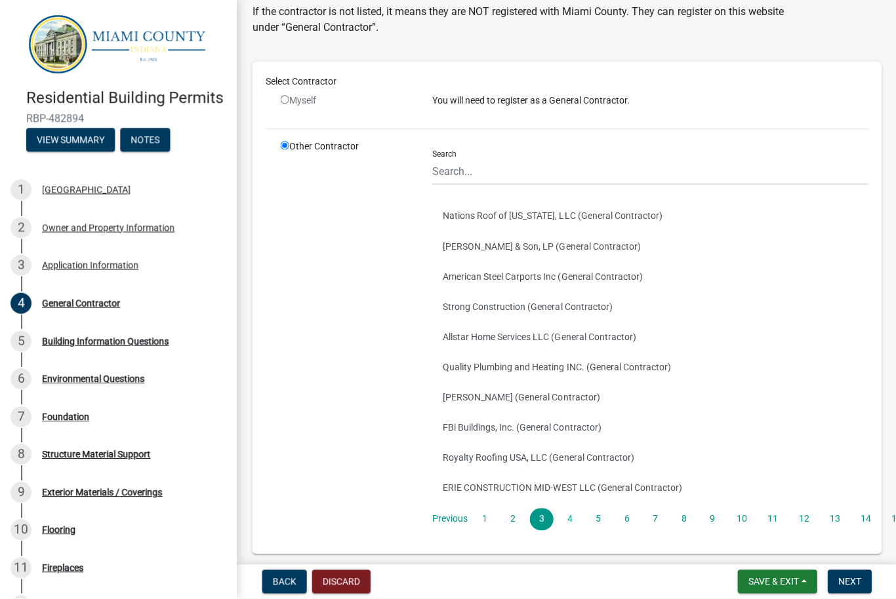
scroll to position [51, 0]
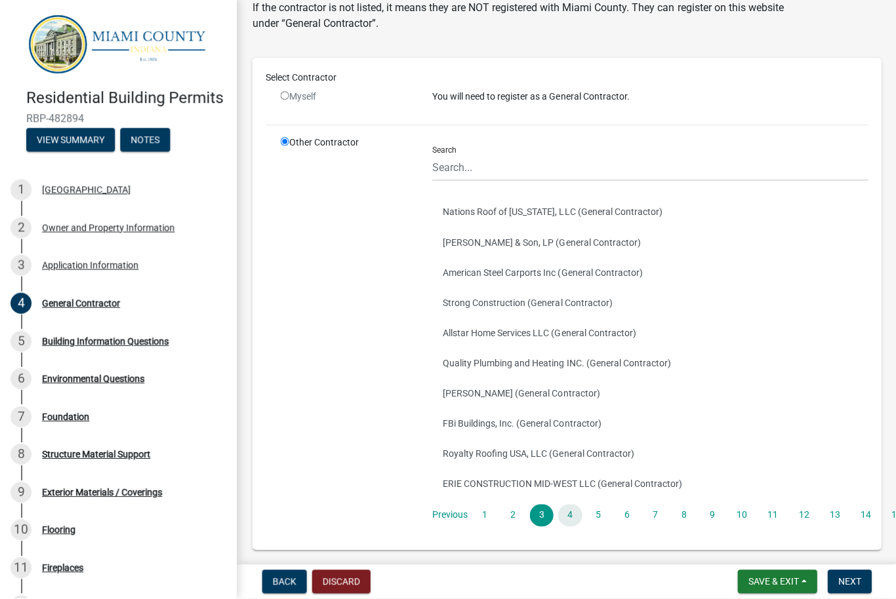
click at [575, 515] on link "4" at bounding box center [569, 516] width 24 height 22
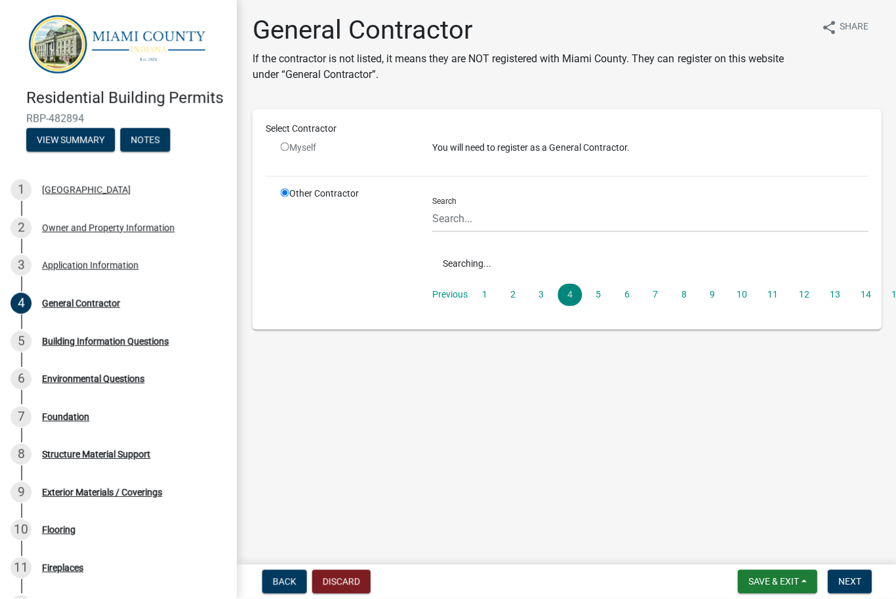
scroll to position [0, 0]
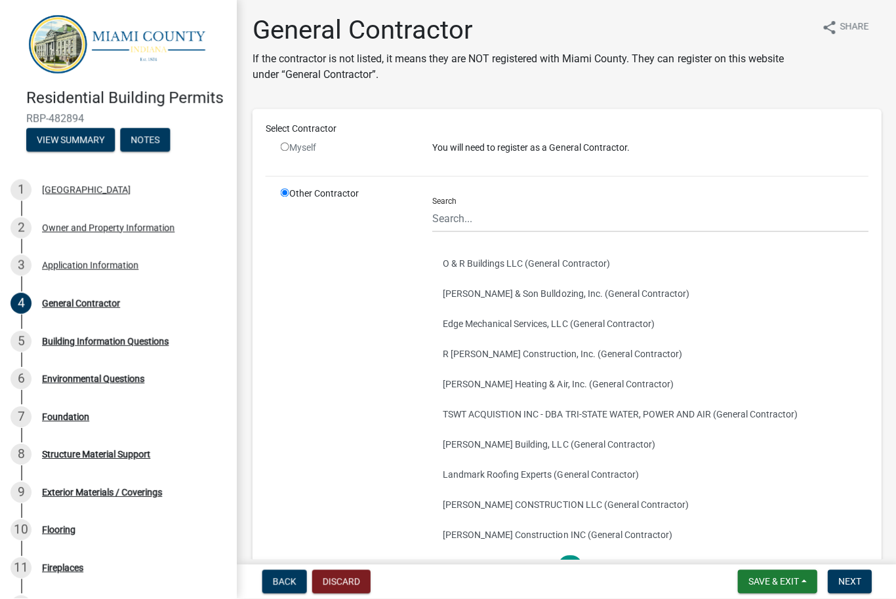
click at [524, 266] on button "O & R Buildings LLC (General Contractor)" at bounding box center [648, 264] width 435 height 30
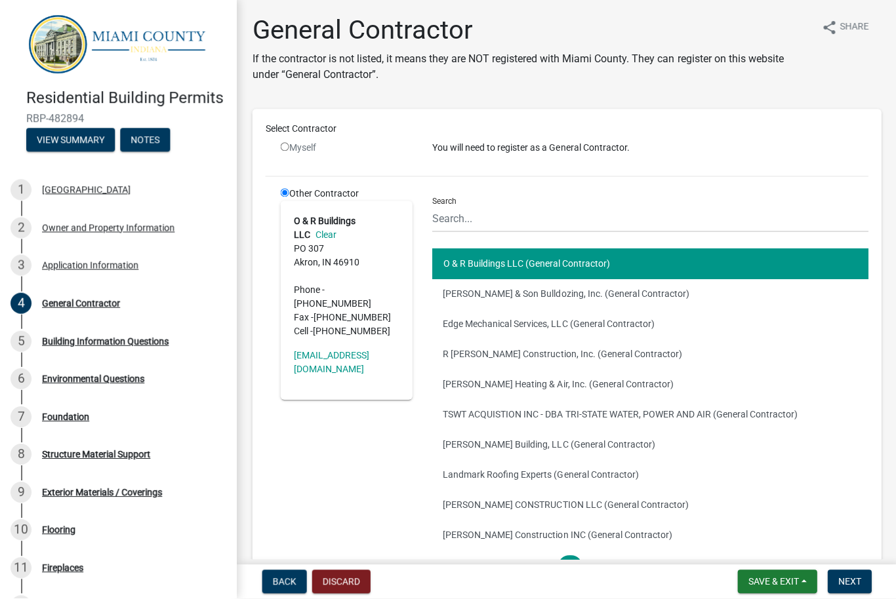
click at [850, 574] on button "Next" at bounding box center [848, 582] width 44 height 24
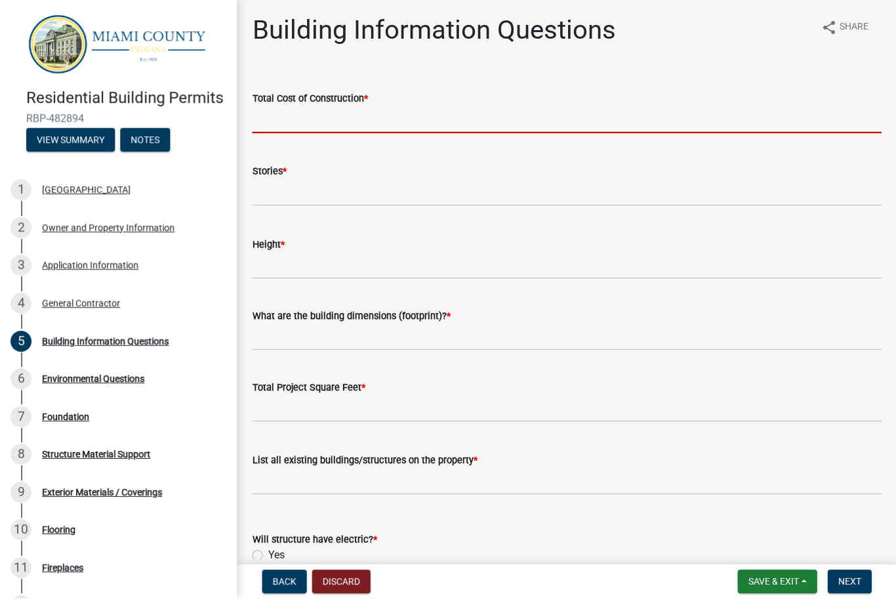
click at [368, 113] on input "text" at bounding box center [566, 121] width 628 height 27
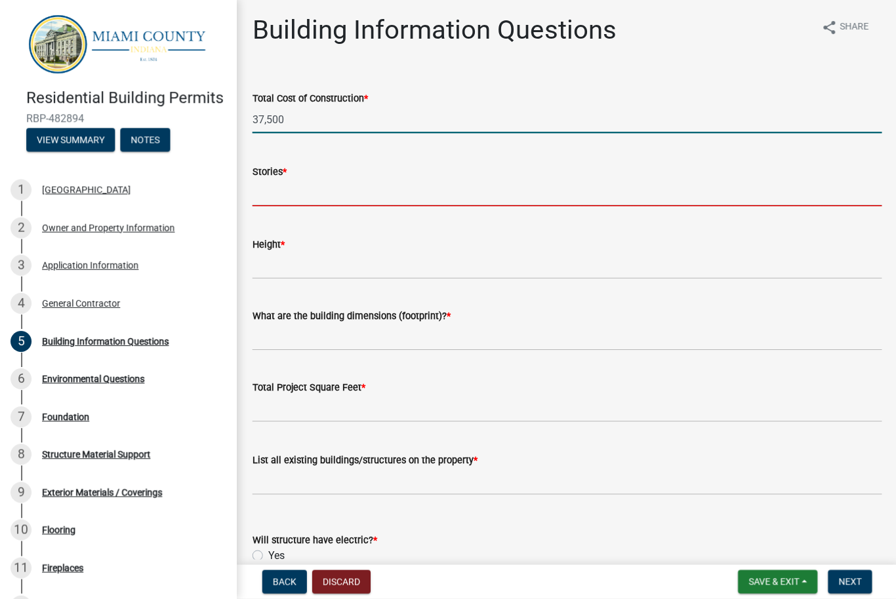
click at [276, 181] on input "text" at bounding box center [566, 193] width 628 height 27
type input "37500"
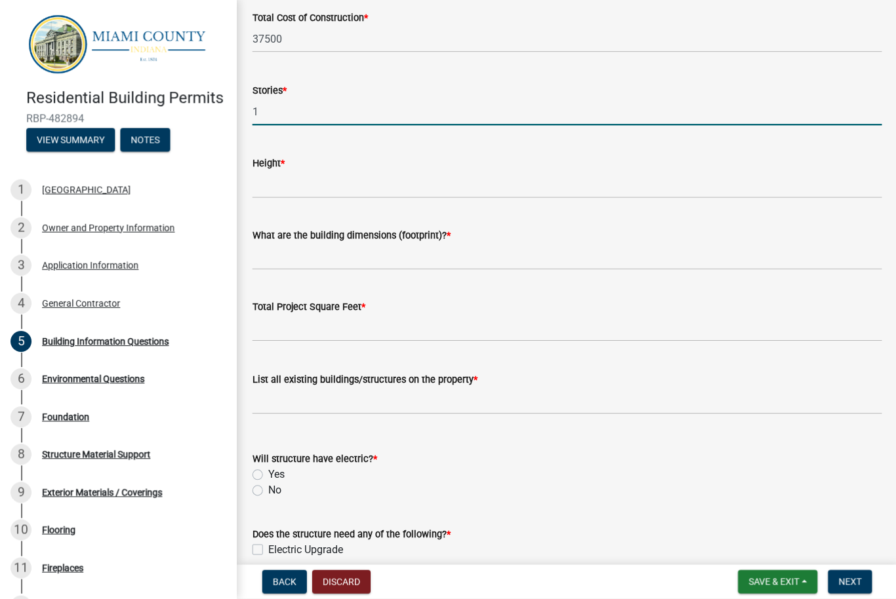
scroll to position [77, 0]
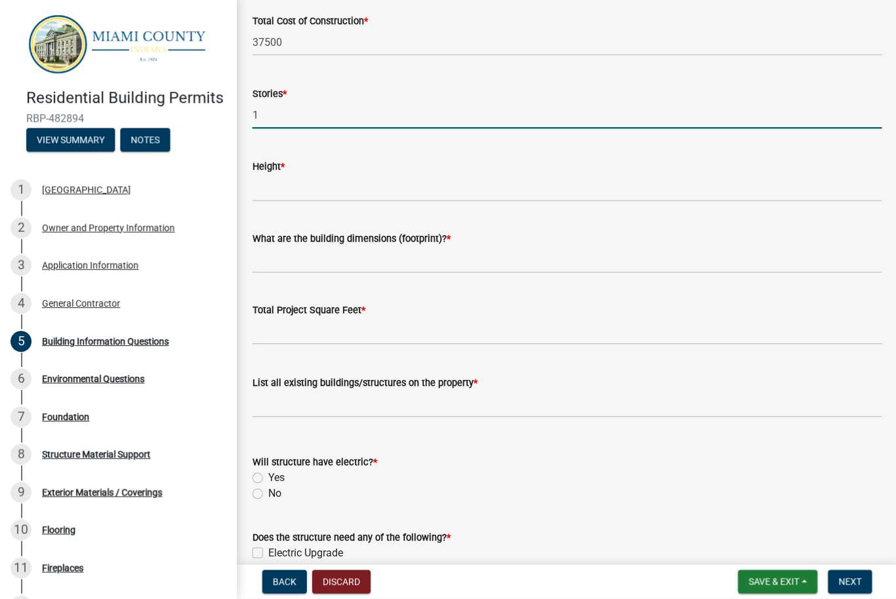
type input "1"
click at [322, 176] on input "Height *" at bounding box center [566, 189] width 628 height 27
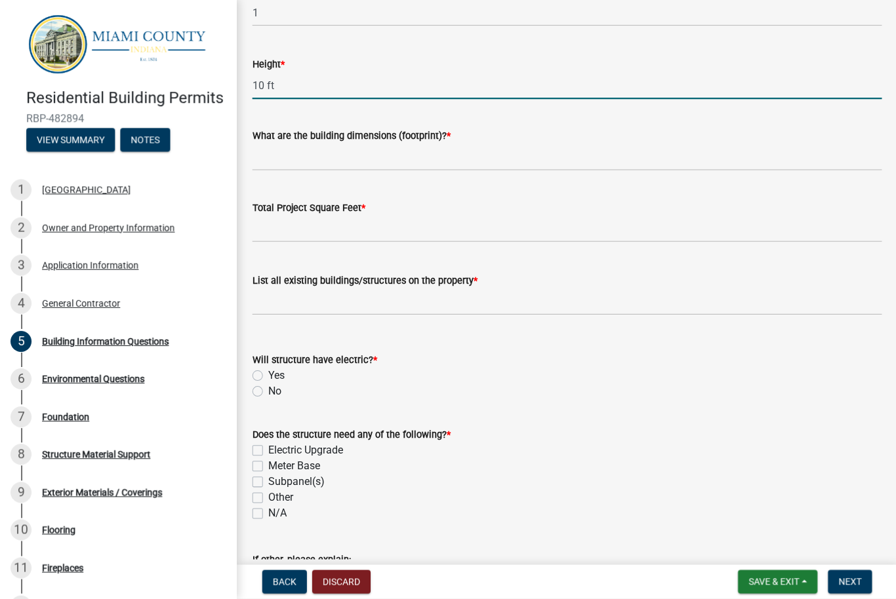
scroll to position [185, 0]
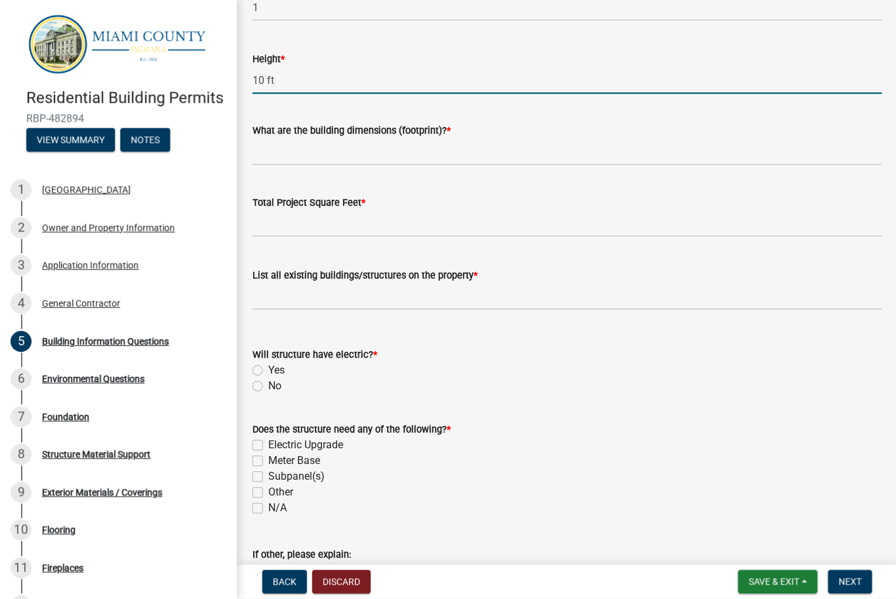
type input "10 ft"
click at [344, 149] on input "What are the building dimensions (footprint)? *" at bounding box center [566, 153] width 628 height 27
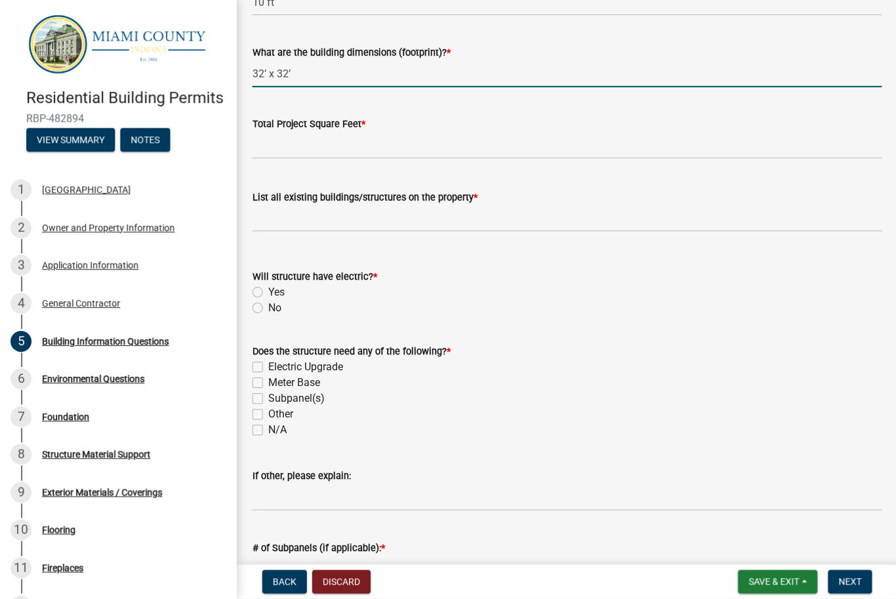
scroll to position [261, 0]
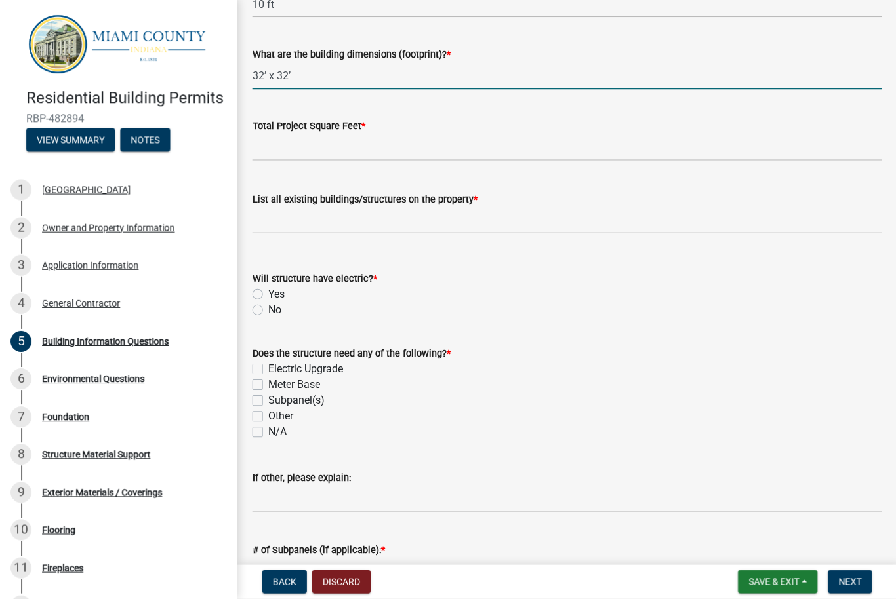
type input "32’ x 32’"
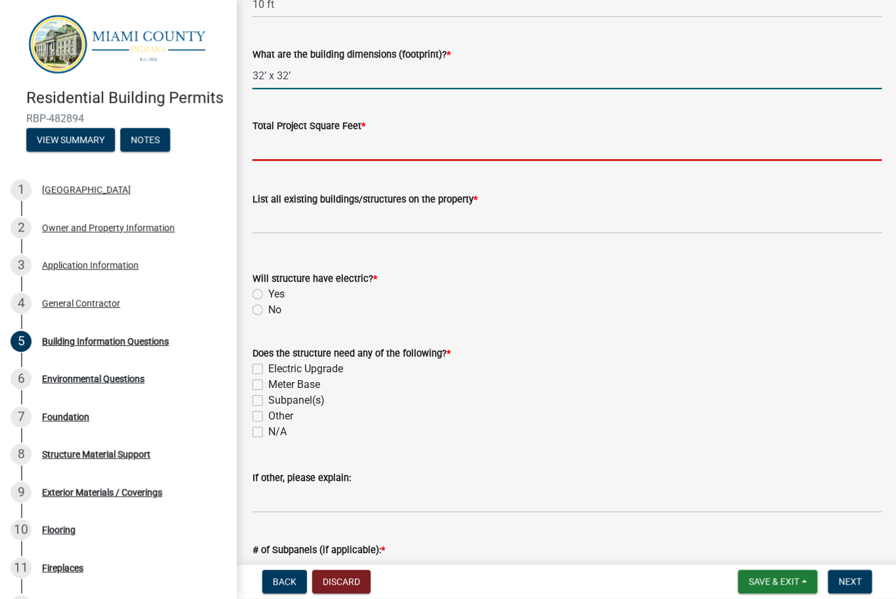
click at [329, 151] on input "text" at bounding box center [566, 148] width 628 height 27
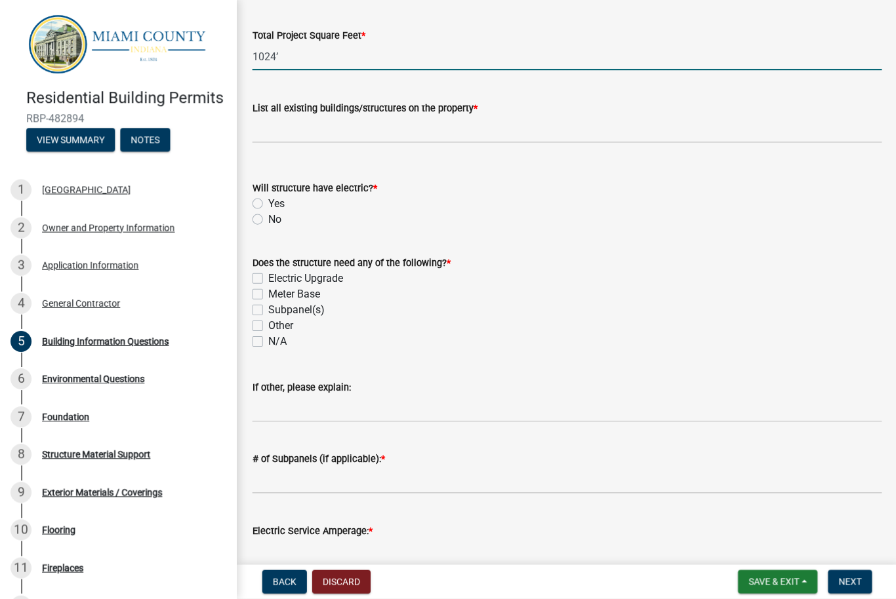
scroll to position [353, 0]
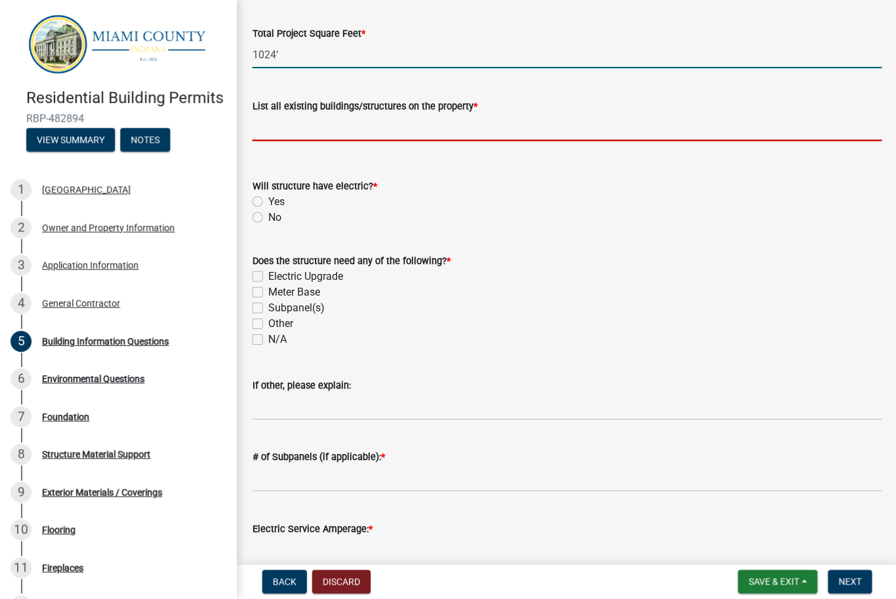
click at [320, 127] on input "List all existing buildings/structures on the property *" at bounding box center [566, 128] width 628 height 27
type input "1024"
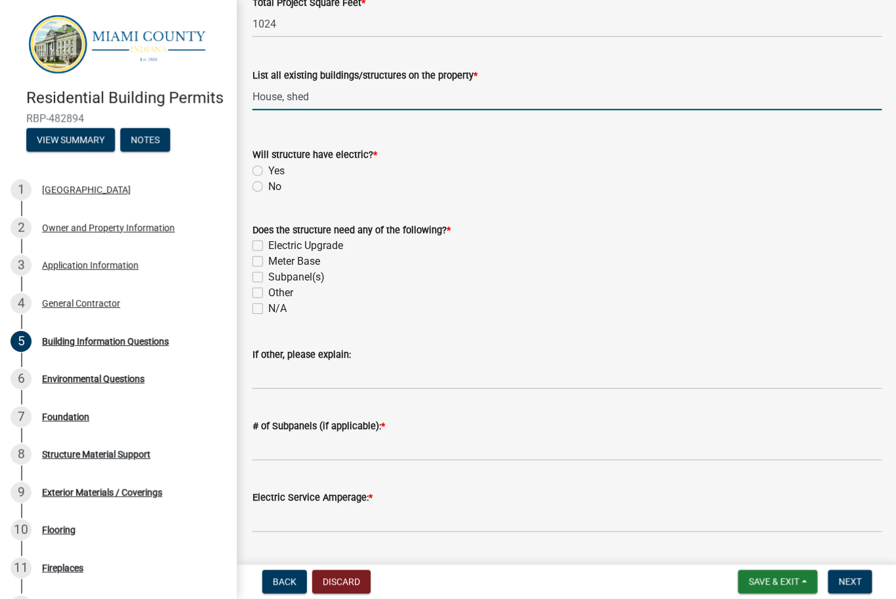
scroll to position [387, 0]
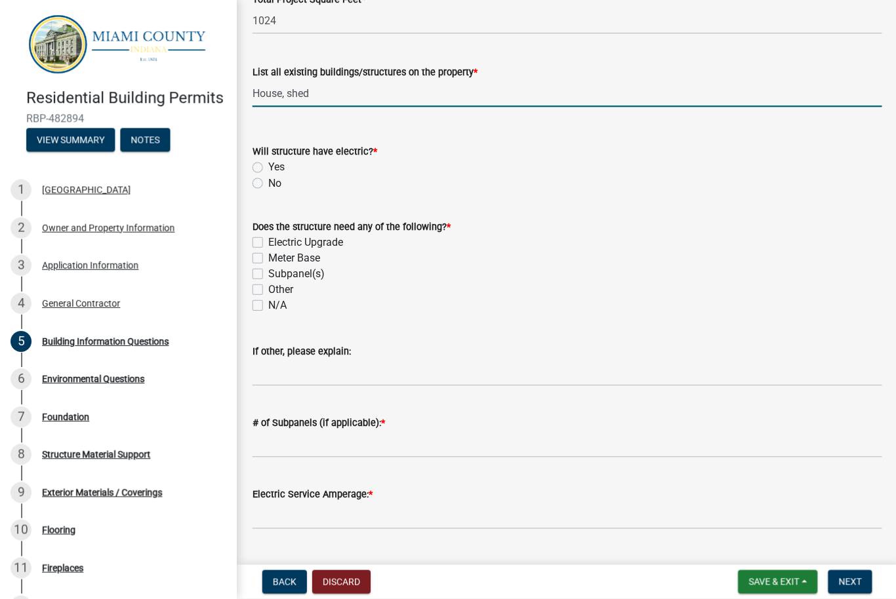
type input "House, shed"
click at [263, 161] on div "Yes" at bounding box center [566, 169] width 628 height 16
click at [267, 172] on label "Yes" at bounding box center [275, 169] width 16 height 16
click at [267, 169] on input "Yes" at bounding box center [271, 165] width 9 height 9
radio input "true"
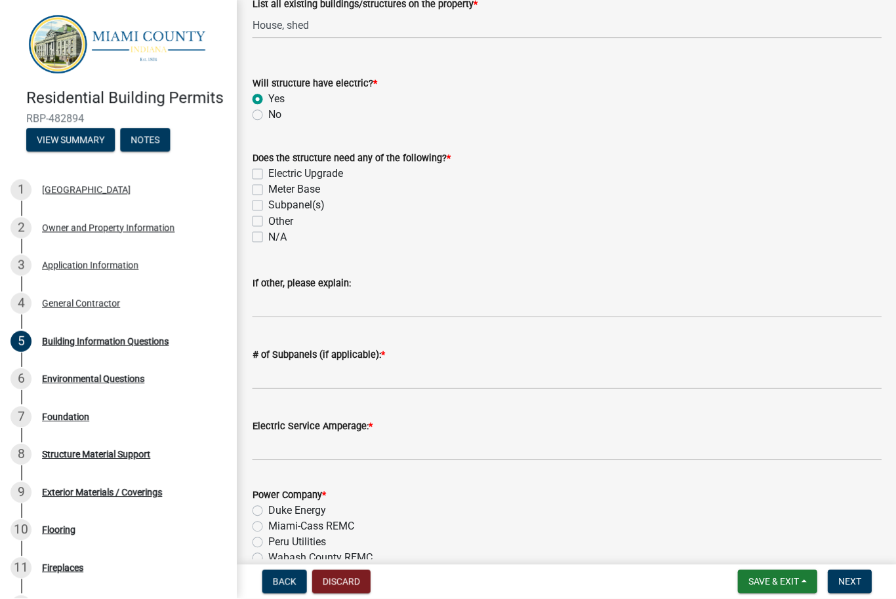
scroll to position [458, 0]
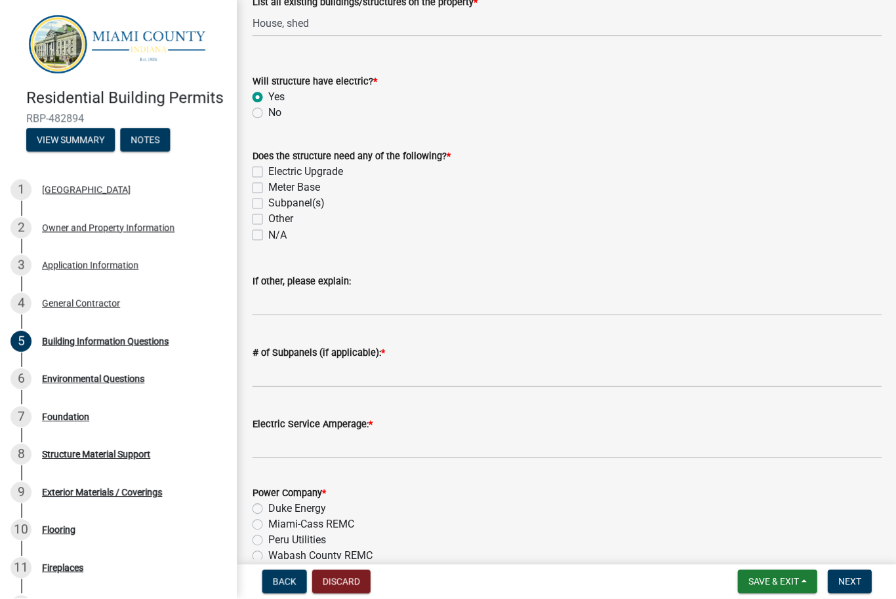
click at [267, 231] on label "N/A" at bounding box center [276, 236] width 18 height 16
click at [267, 231] on input "N/A" at bounding box center [271, 232] width 9 height 9
checkbox input "true"
checkbox input "false"
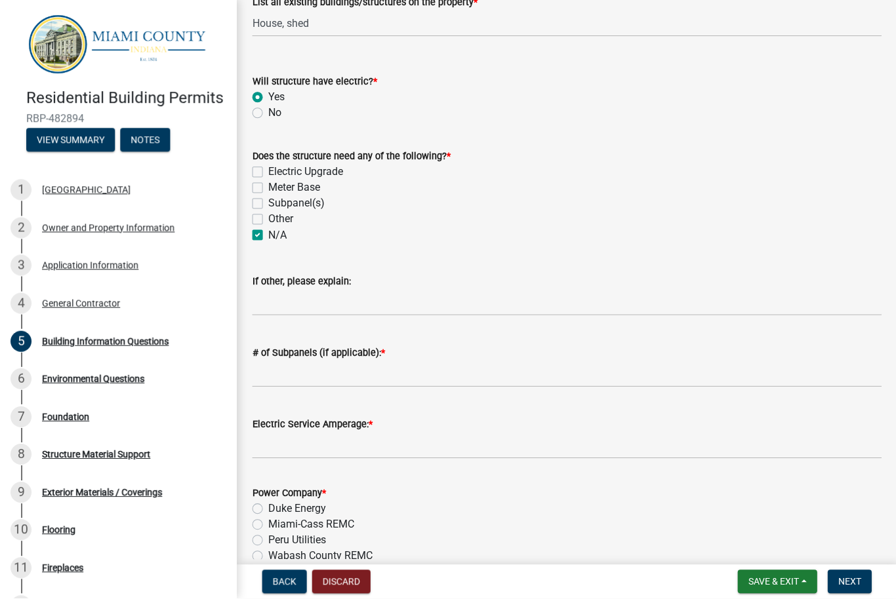
checkbox input "false"
checkbox input "true"
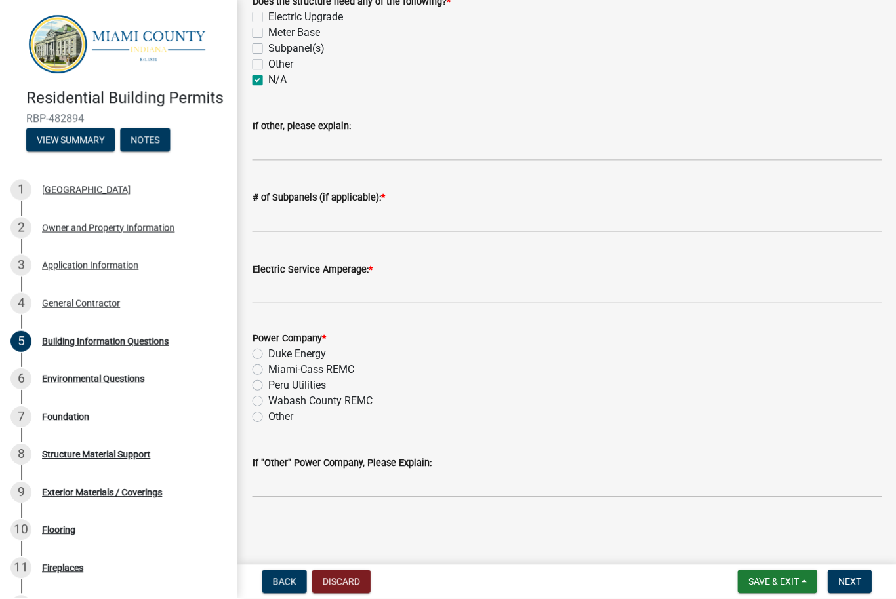
scroll to position [612, 0]
click at [267, 349] on label "Duke Energy" at bounding box center [296, 355] width 58 height 16
click at [267, 349] on input "Duke Energy" at bounding box center [271, 351] width 9 height 9
radio input "true"
click at [851, 577] on span "Next" at bounding box center [848, 582] width 23 height 10
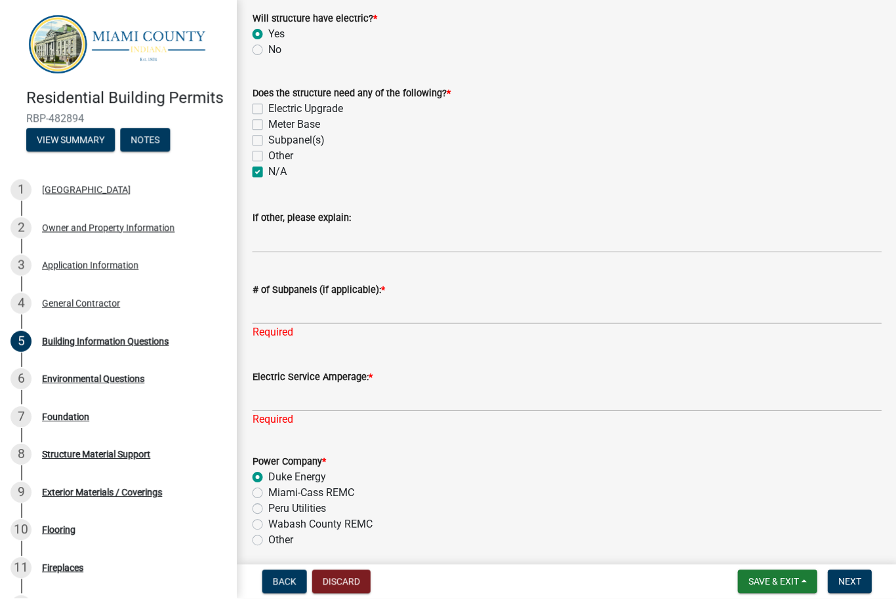
scroll to position [523, 0]
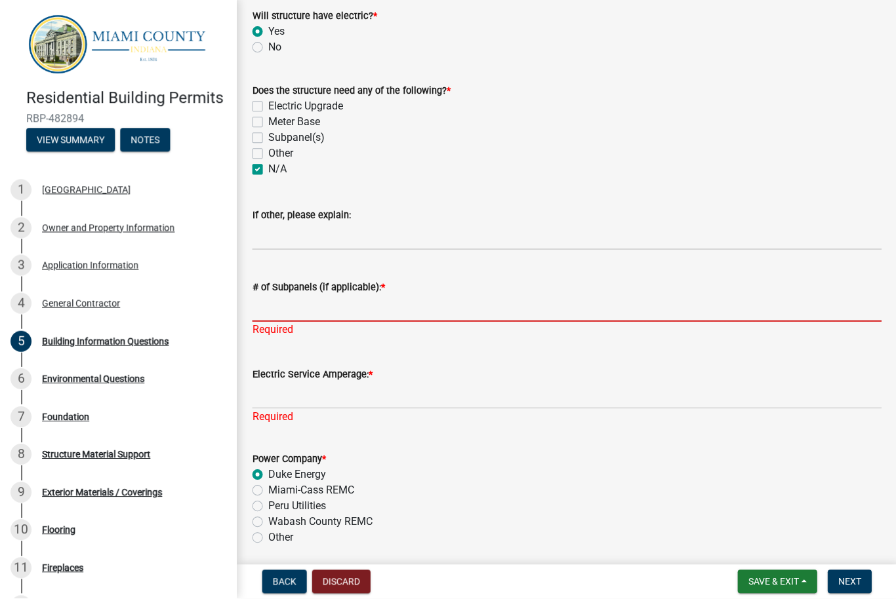
click at [331, 302] on input "# of Subpanels (if applicable): *" at bounding box center [566, 309] width 628 height 27
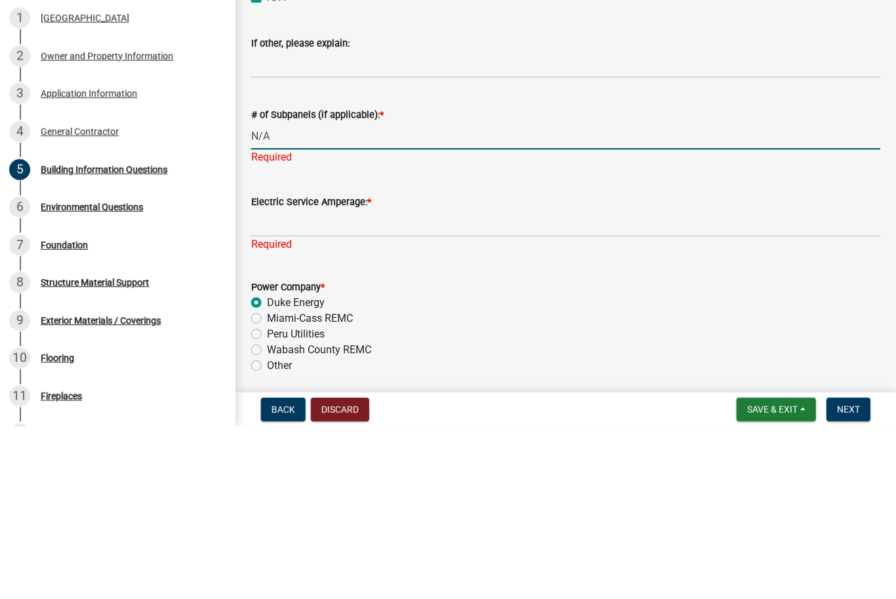
type input "N/A"
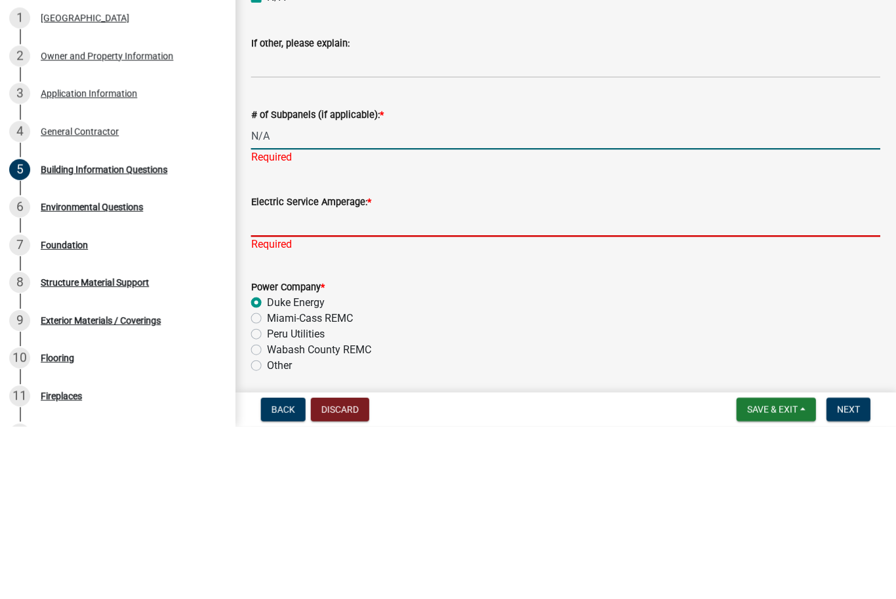
click at [366, 383] on input "Electric Service Amperage: *" at bounding box center [566, 396] width 628 height 27
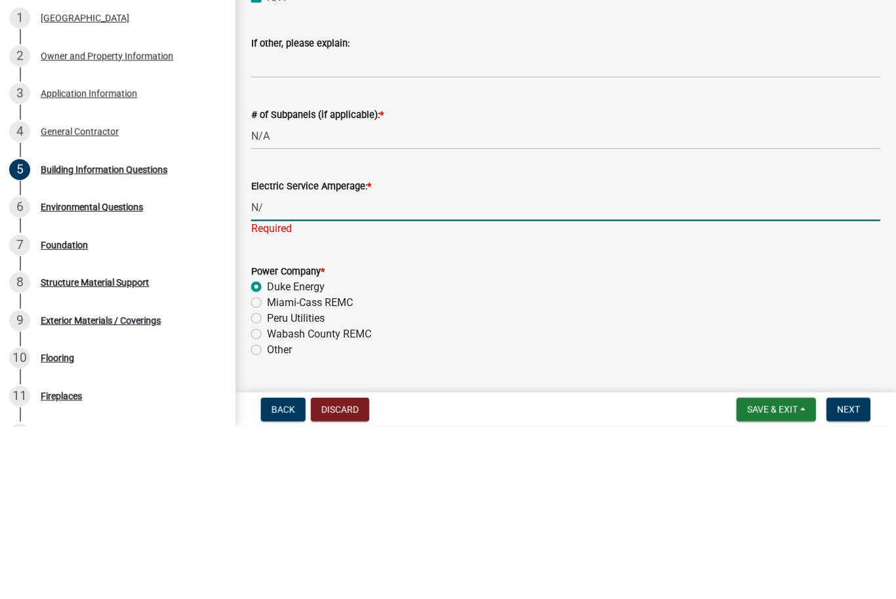
type input "N/A"
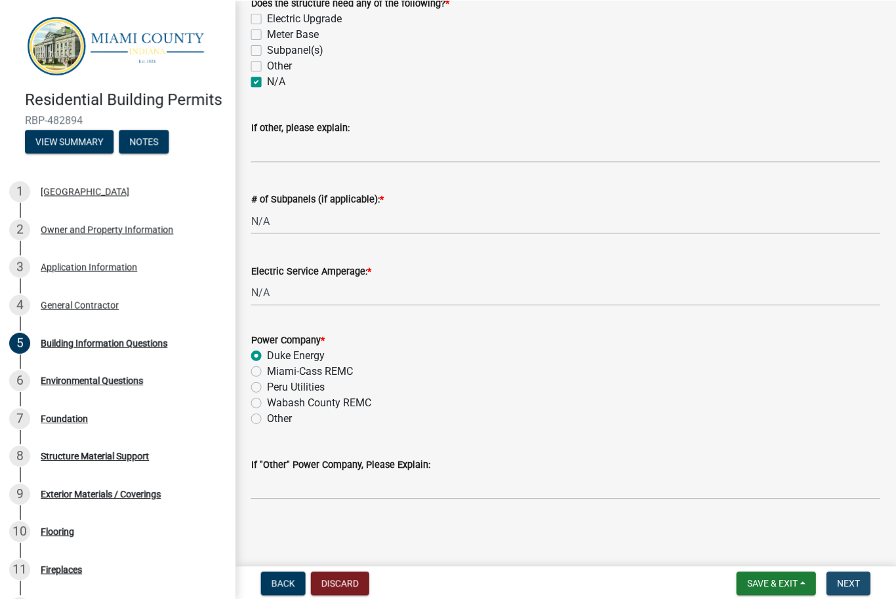
scroll to position [1, 0]
click at [847, 574] on button "Next" at bounding box center [848, 582] width 44 height 24
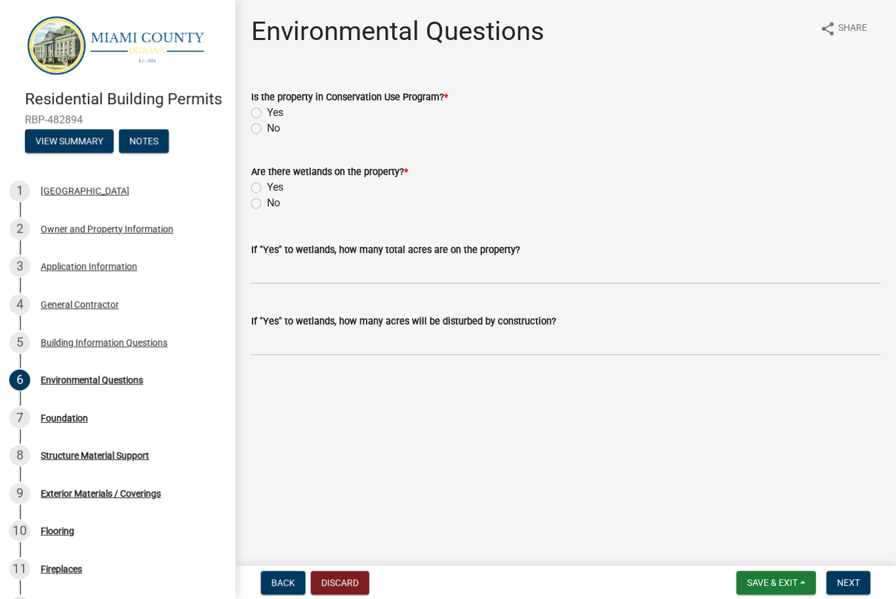
click at [267, 125] on label "No" at bounding box center [273, 129] width 13 height 16
click at [267, 125] on input "No" at bounding box center [271, 125] width 9 height 9
radio input "true"
click at [267, 202] on label "No" at bounding box center [273, 203] width 13 height 16
click at [267, 202] on input "No" at bounding box center [271, 199] width 9 height 9
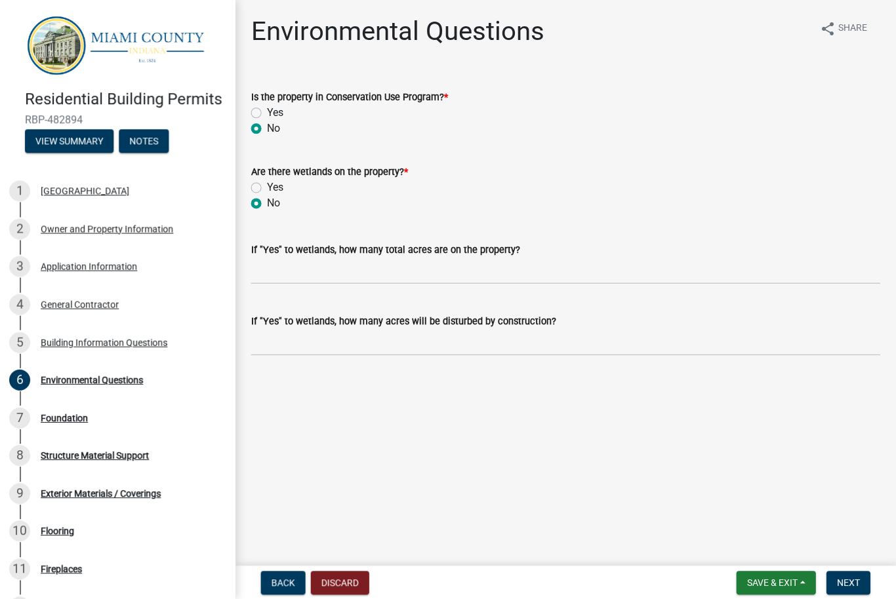
radio input "true"
click at [847, 578] on span "Next" at bounding box center [848, 582] width 23 height 10
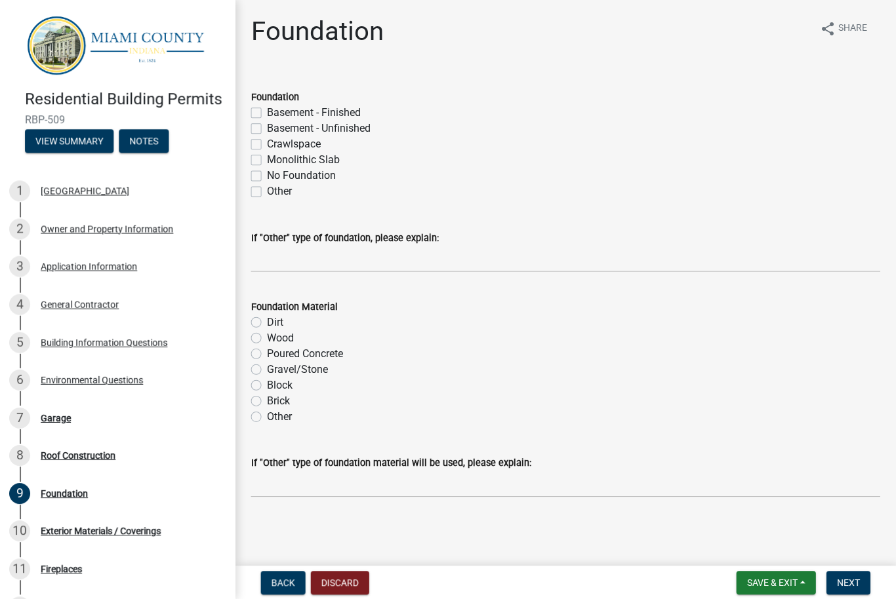
click at [267, 160] on label "Monolithic Slab" at bounding box center [303, 160] width 73 height 16
click at [267, 160] on input "Monolithic Slab" at bounding box center [271, 156] width 9 height 9
checkbox input "true"
checkbox input "false"
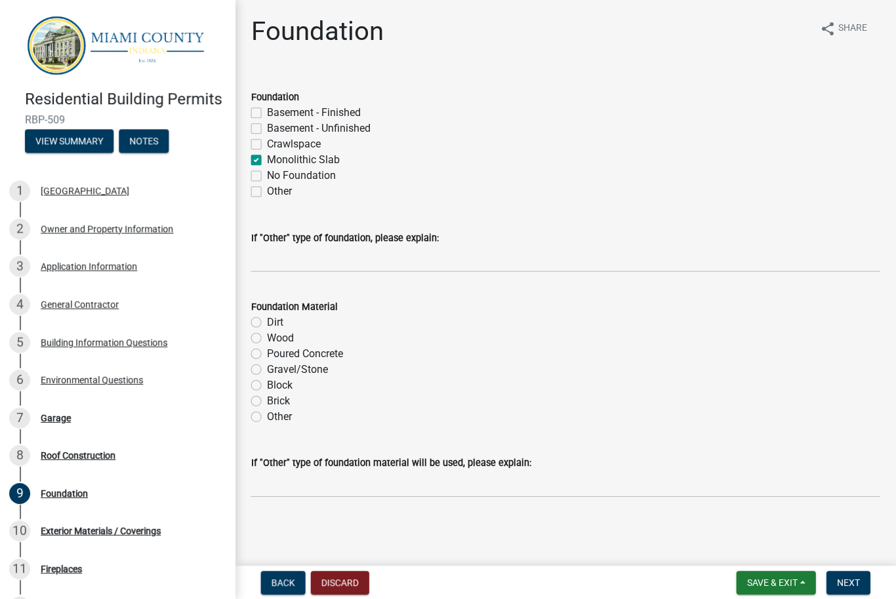
checkbox input "false"
checkbox input "true"
checkbox input "false"
click at [267, 355] on label "Poured Concrete" at bounding box center [305, 354] width 76 height 16
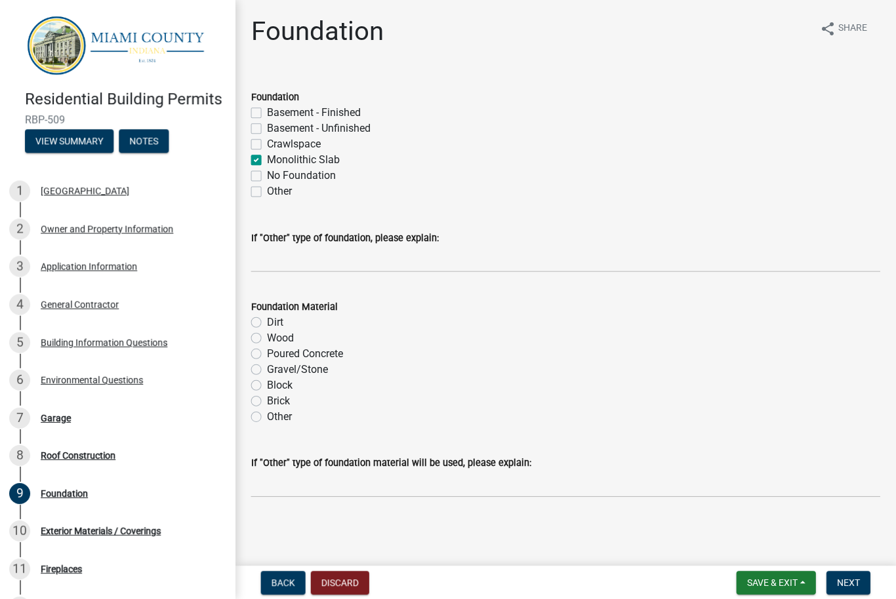
click at [267, 354] on input "Poured Concrete" at bounding box center [271, 350] width 9 height 9
radio input "true"
click at [842, 578] on span "Next" at bounding box center [848, 582] width 23 height 10
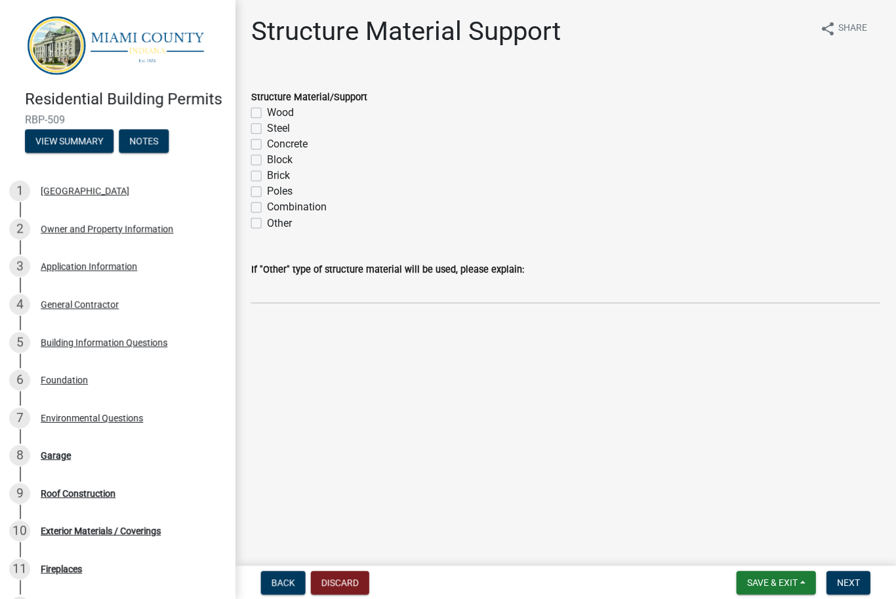
click at [267, 115] on label "Wood" at bounding box center [280, 113] width 27 height 16
click at [267, 113] on input "Wood" at bounding box center [271, 109] width 9 height 9
checkbox input "true"
checkbox input "false"
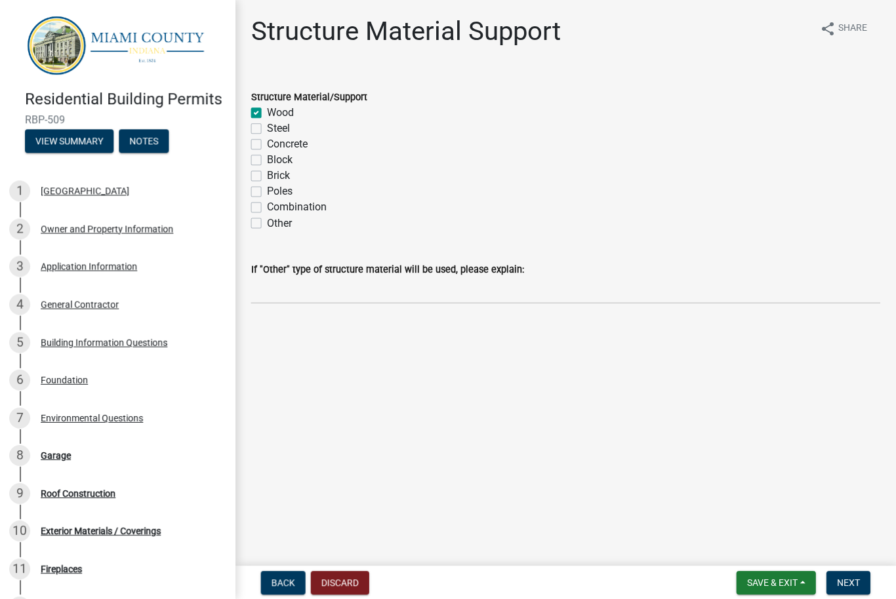
checkbox input "false"
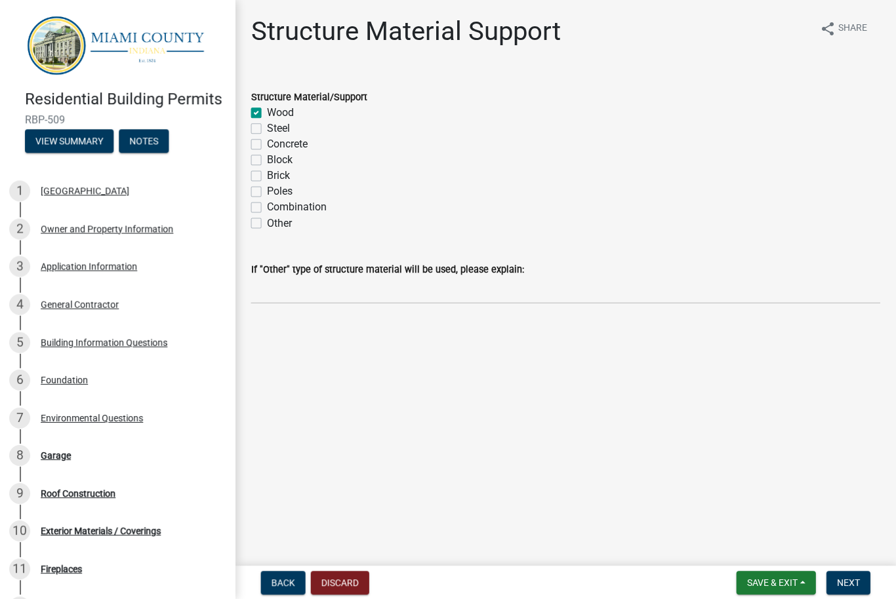
click at [848, 574] on button "Next" at bounding box center [848, 582] width 44 height 24
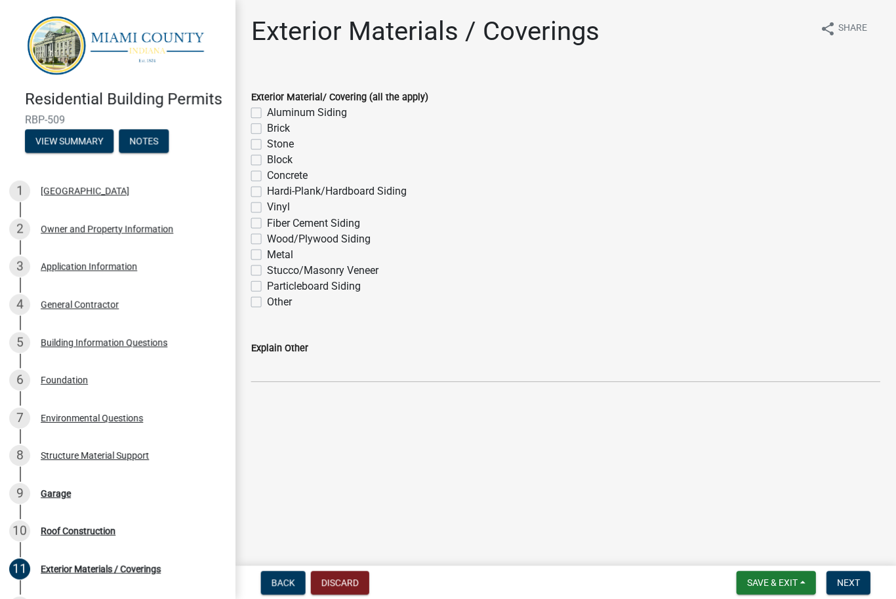
click at [267, 113] on label "Aluminum Siding" at bounding box center [307, 113] width 80 height 16
click at [267, 113] on input "Aluminum Siding" at bounding box center [271, 109] width 9 height 9
checkbox input "true"
checkbox input "false"
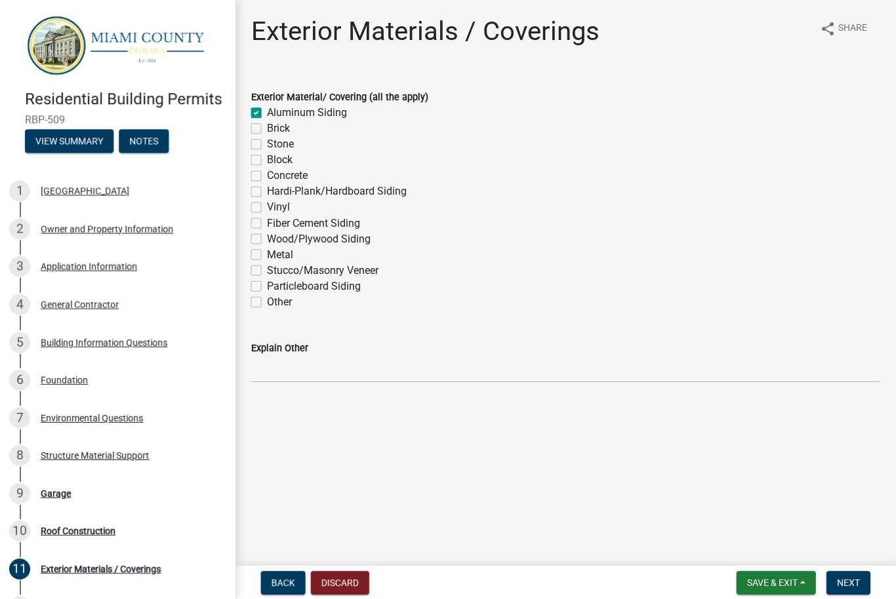
checkbox input "false"
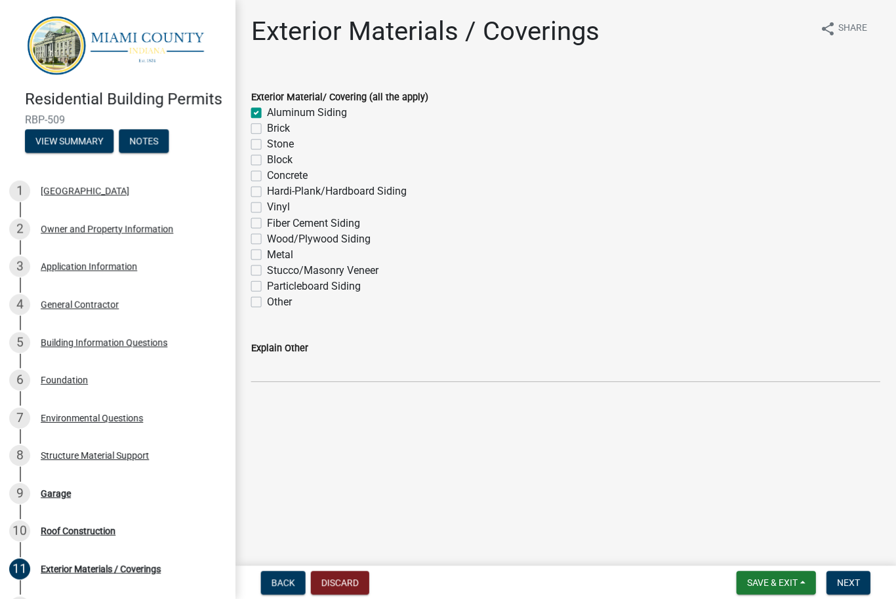
checkbox input "false"
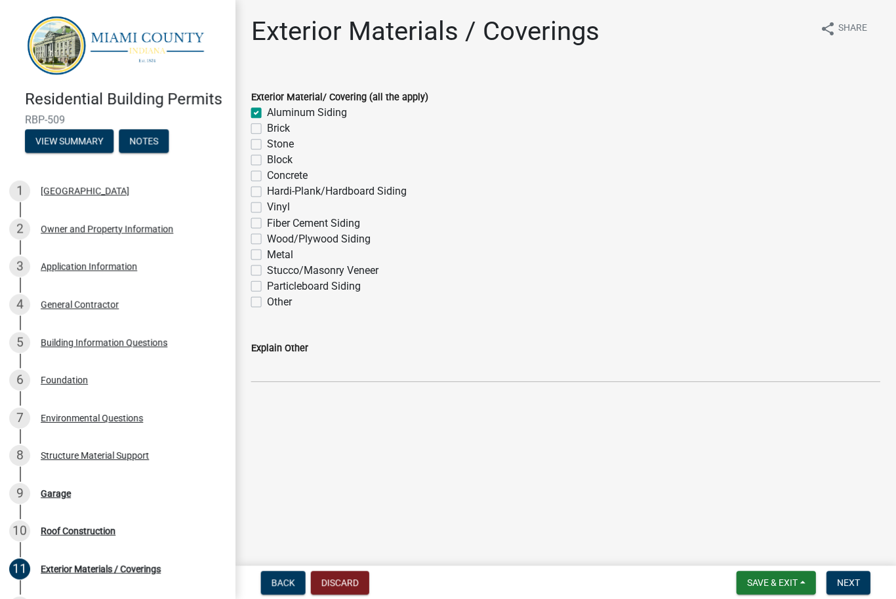
click at [842, 579] on span "Next" at bounding box center [848, 582] width 23 height 10
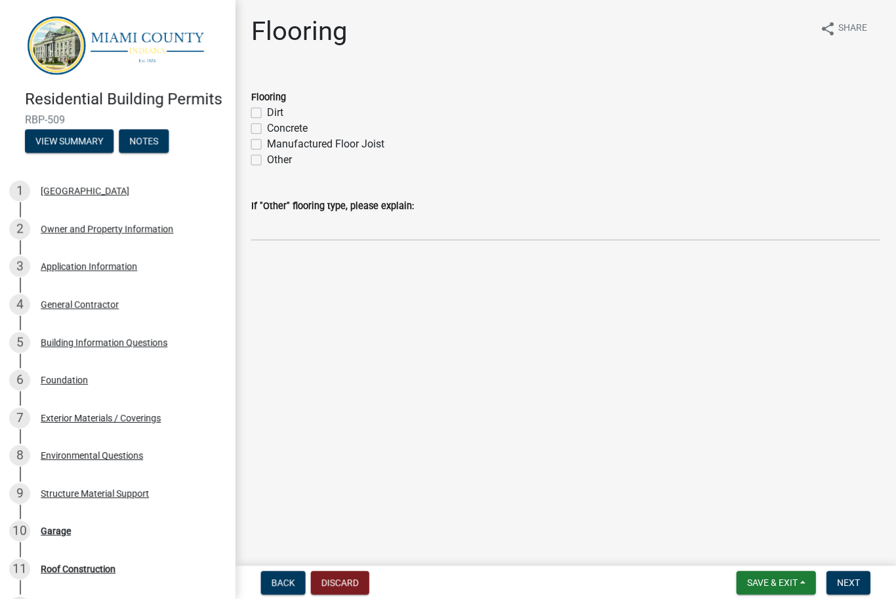
click at [267, 124] on label "Concrete" at bounding box center [287, 129] width 41 height 16
click at [267, 124] on input "Concrete" at bounding box center [271, 125] width 9 height 9
checkbox input "true"
checkbox input "false"
checkbox input "true"
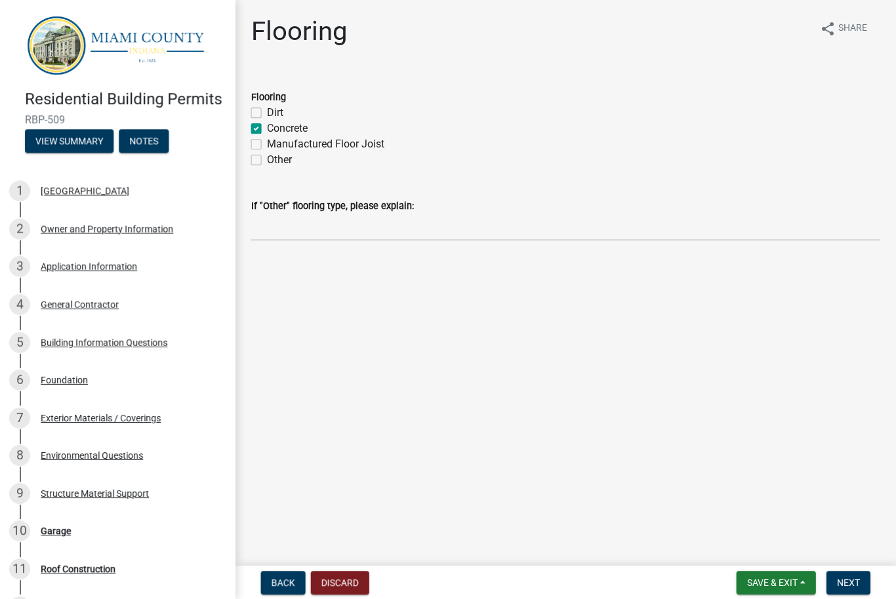
checkbox input "false"
click at [849, 583] on span "Next" at bounding box center [848, 582] width 23 height 10
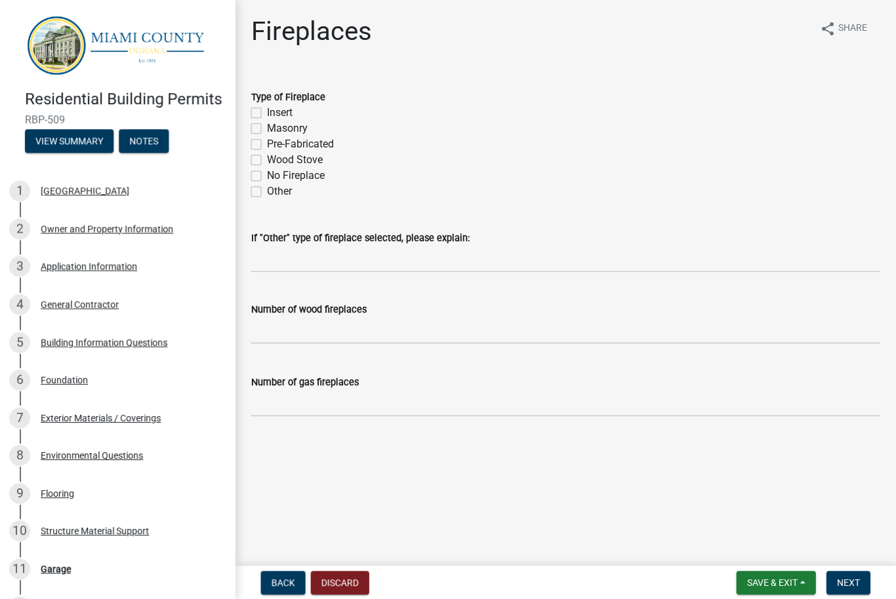
click at [254, 183] on div "No Fireplace" at bounding box center [566, 176] width 628 height 16
click at [267, 179] on label "No Fireplace" at bounding box center [296, 176] width 58 height 16
click at [267, 176] on input "No Fireplace" at bounding box center [271, 172] width 9 height 9
checkbox input "true"
checkbox input "false"
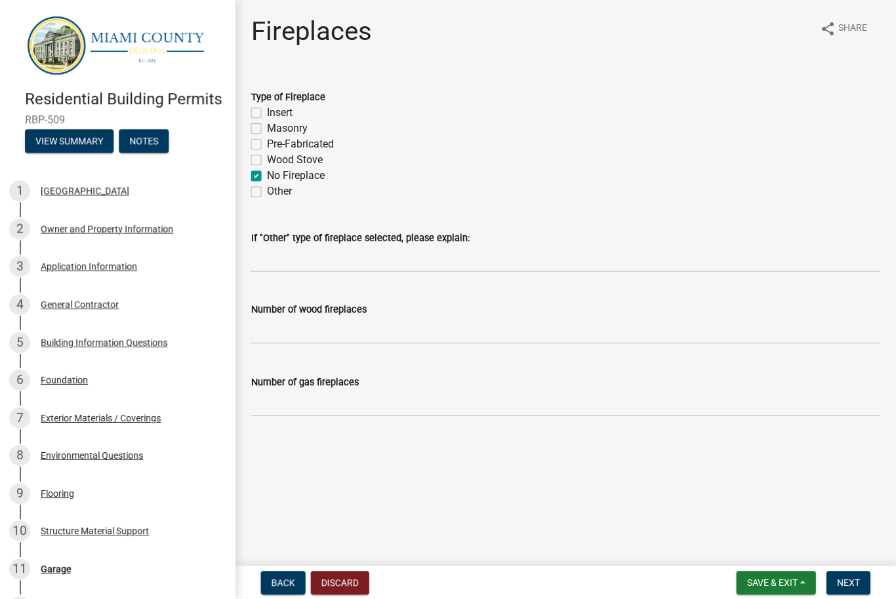
checkbox input "false"
checkbox input "true"
checkbox input "false"
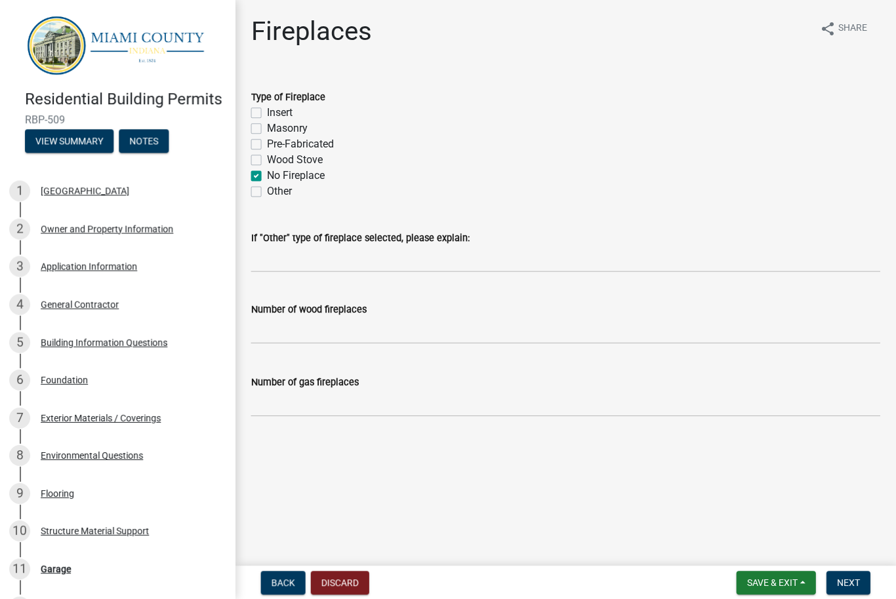
click at [848, 578] on span "Next" at bounding box center [848, 582] width 23 height 10
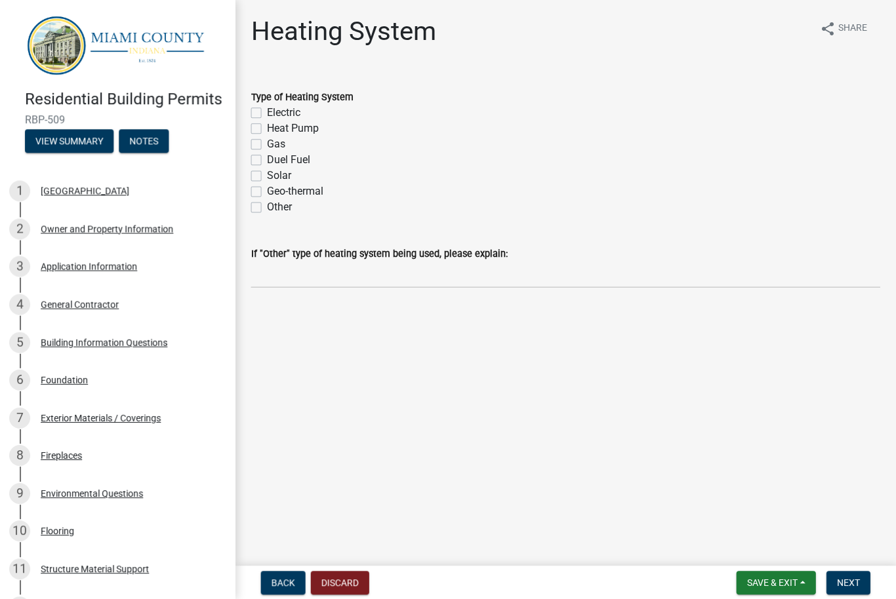
click at [267, 140] on label "Gas" at bounding box center [276, 144] width 18 height 16
click at [267, 140] on input "Gas" at bounding box center [271, 140] width 9 height 9
checkbox input "true"
checkbox input "false"
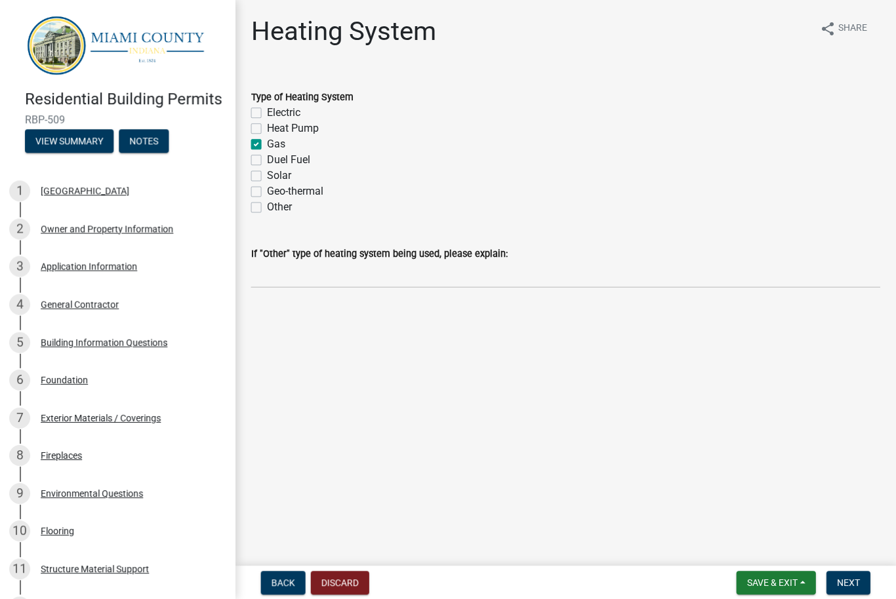
checkbox input "true"
checkbox input "false"
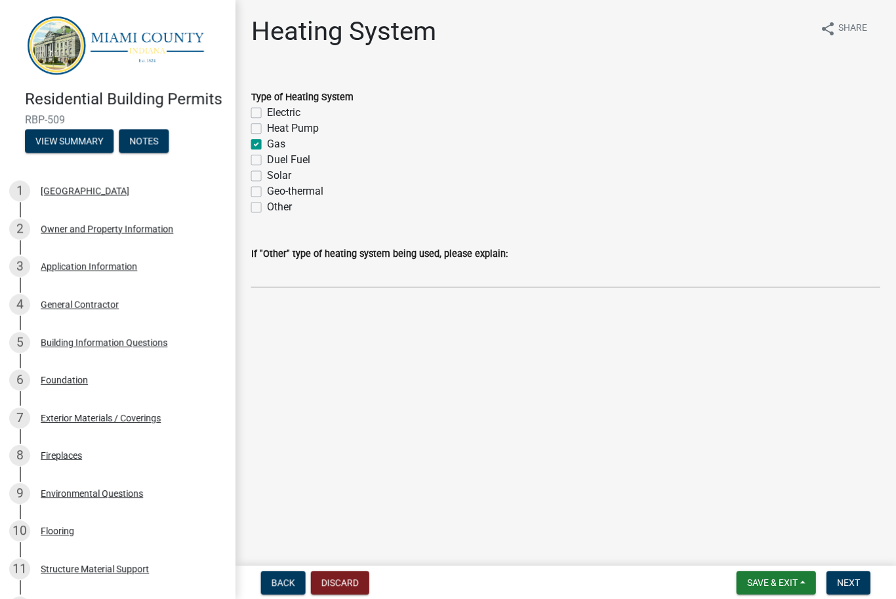
click at [846, 577] on span "Next" at bounding box center [848, 582] width 23 height 10
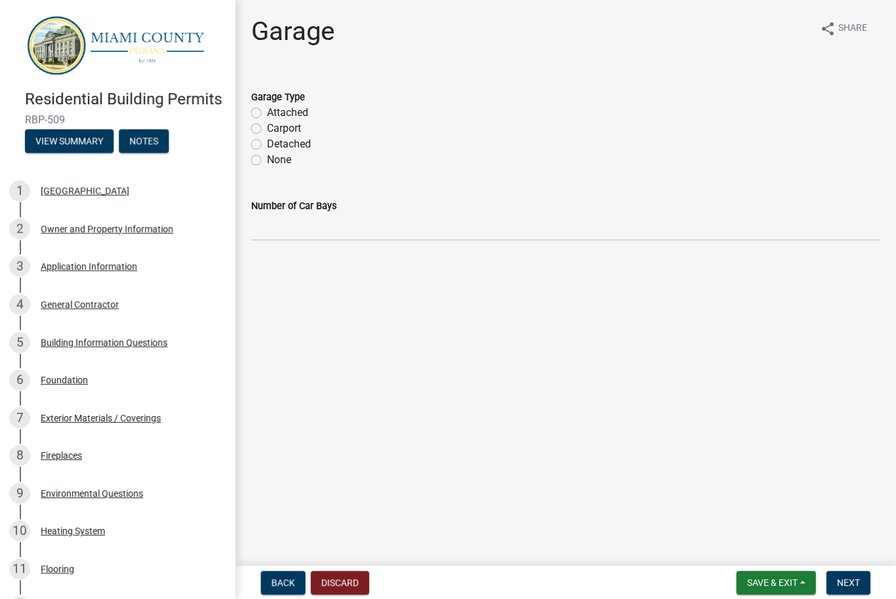
click at [267, 144] on label "Detached" at bounding box center [289, 144] width 44 height 16
click at [267, 144] on input "Detached" at bounding box center [271, 140] width 9 height 9
radio input "true"
click at [313, 227] on input "text" at bounding box center [566, 227] width 628 height 27
type input "2"
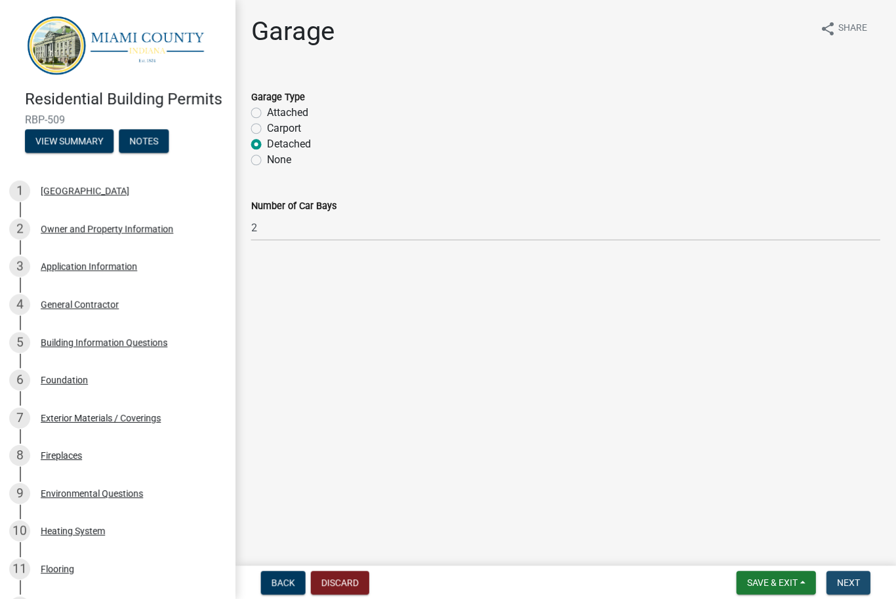
click at [846, 577] on span "Next" at bounding box center [848, 582] width 23 height 10
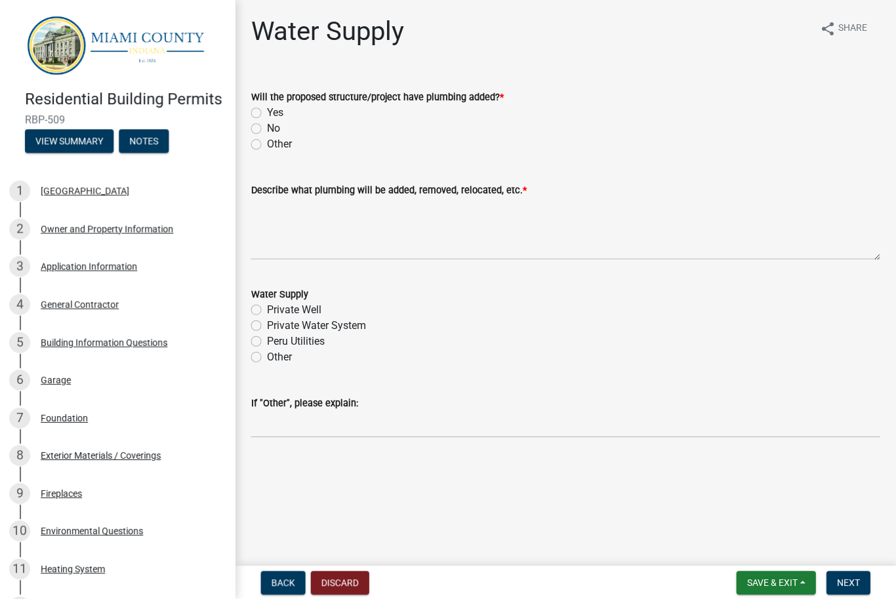
click at [252, 135] on div "No" at bounding box center [566, 129] width 628 height 16
click at [267, 125] on label "No" at bounding box center [273, 129] width 13 height 16
click at [267, 125] on input "No" at bounding box center [271, 125] width 9 height 9
radio input "true"
click at [847, 581] on span "Next" at bounding box center [848, 582] width 23 height 10
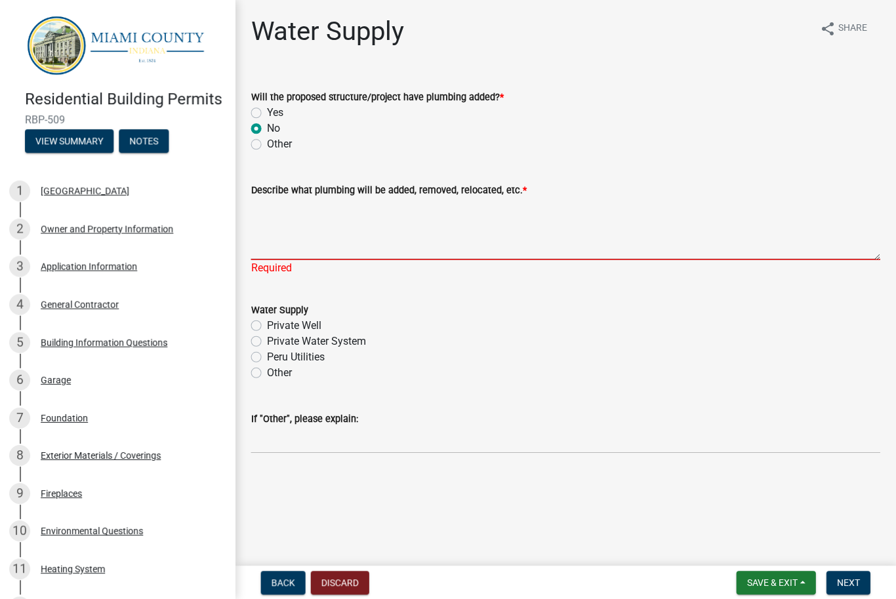
click at [287, 240] on textarea "Describe what plumbing will be added, removed, relocated, etc. *" at bounding box center [566, 229] width 628 height 62
type textarea "N/A"
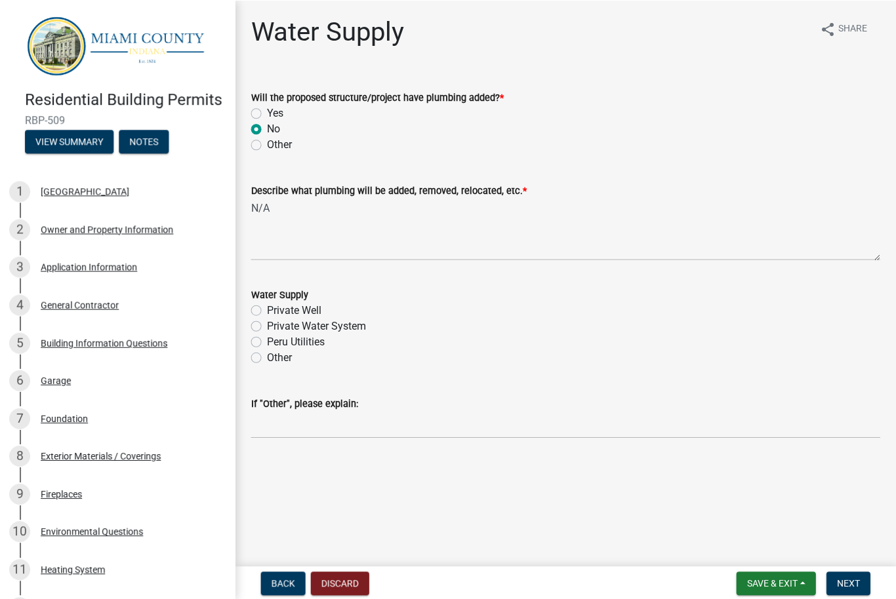
click at [852, 579] on span "Next" at bounding box center [848, 582] width 23 height 10
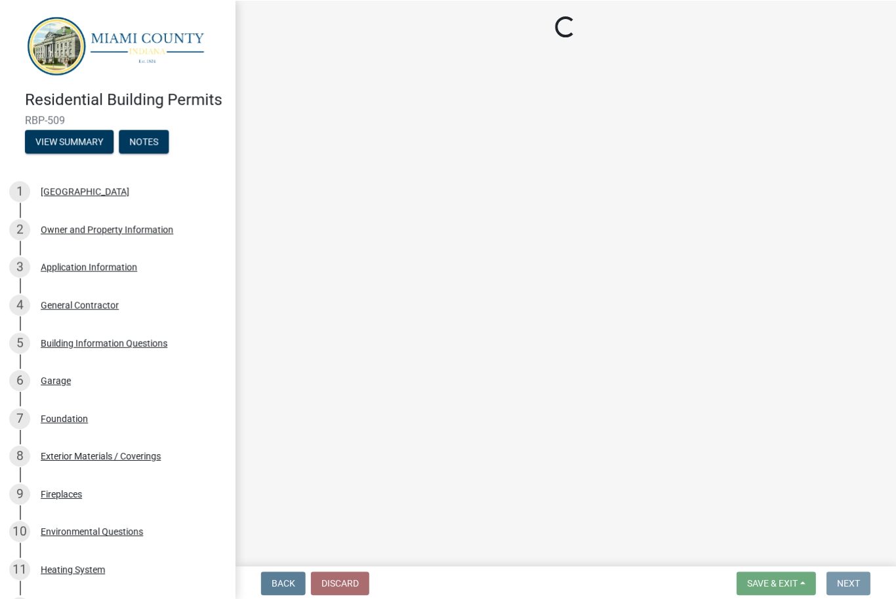
scroll to position [1, 0]
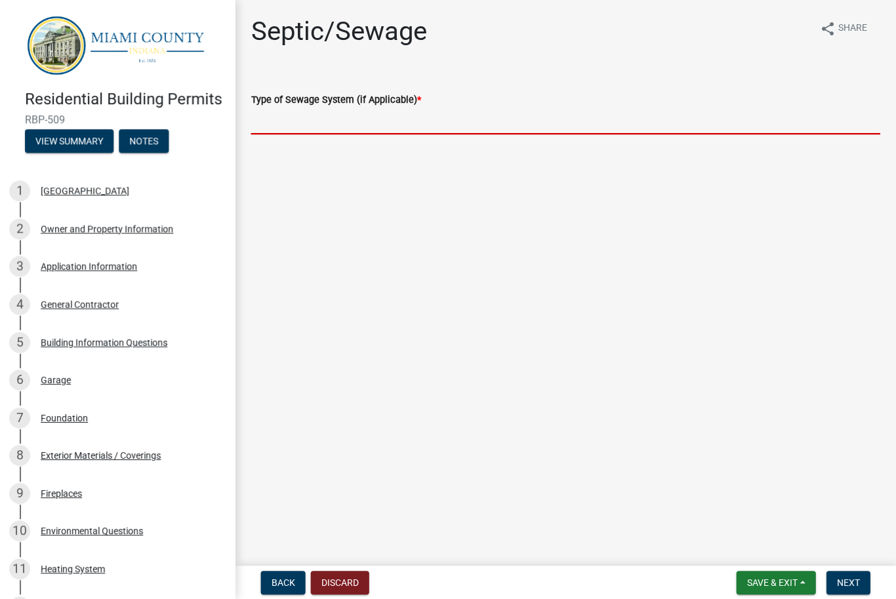
click at [399, 114] on input "Type of Sewage System (if Applicable) *" at bounding box center [566, 121] width 628 height 27
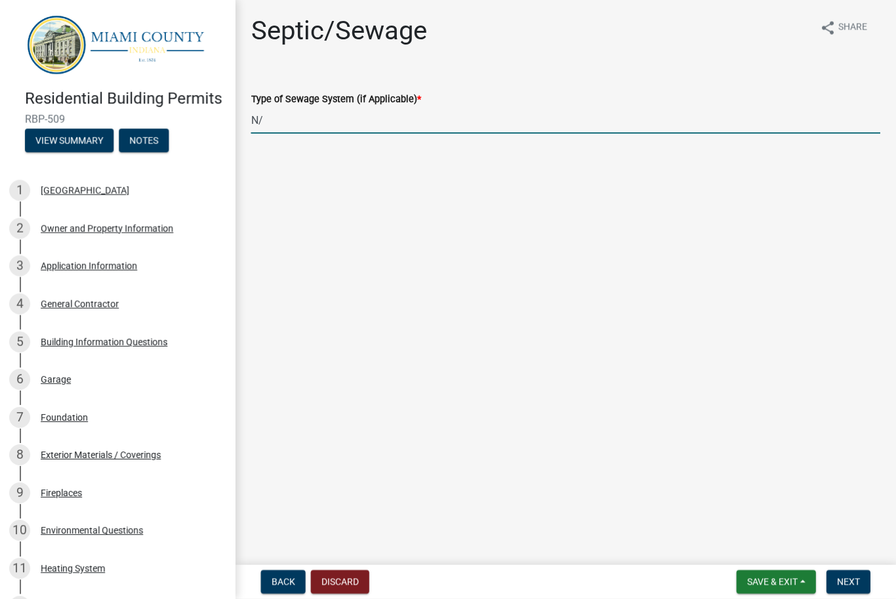
type input "N/A"
click at [849, 578] on span "Next" at bounding box center [848, 582] width 23 height 10
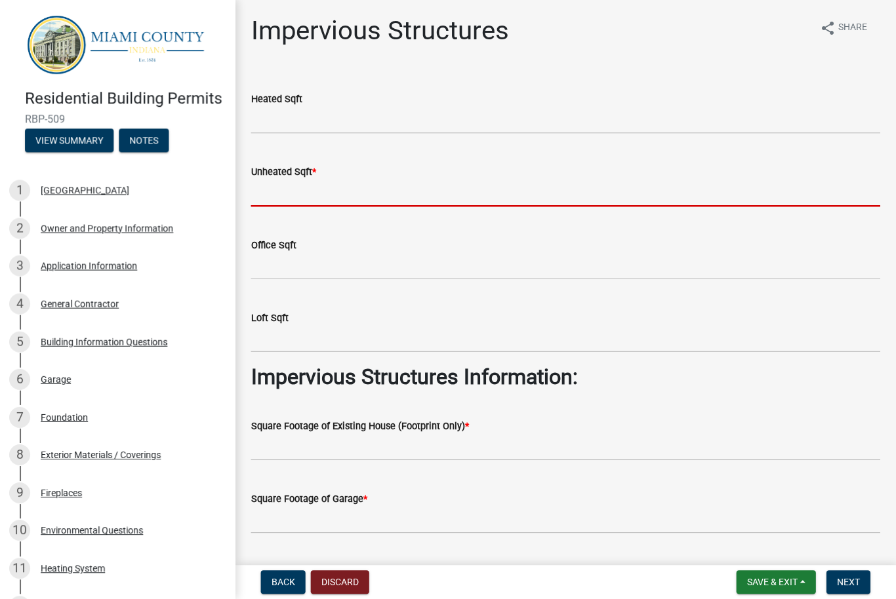
click at [406, 188] on input "text" at bounding box center [566, 193] width 628 height 27
click at [402, 115] on input "text" at bounding box center [566, 121] width 628 height 27
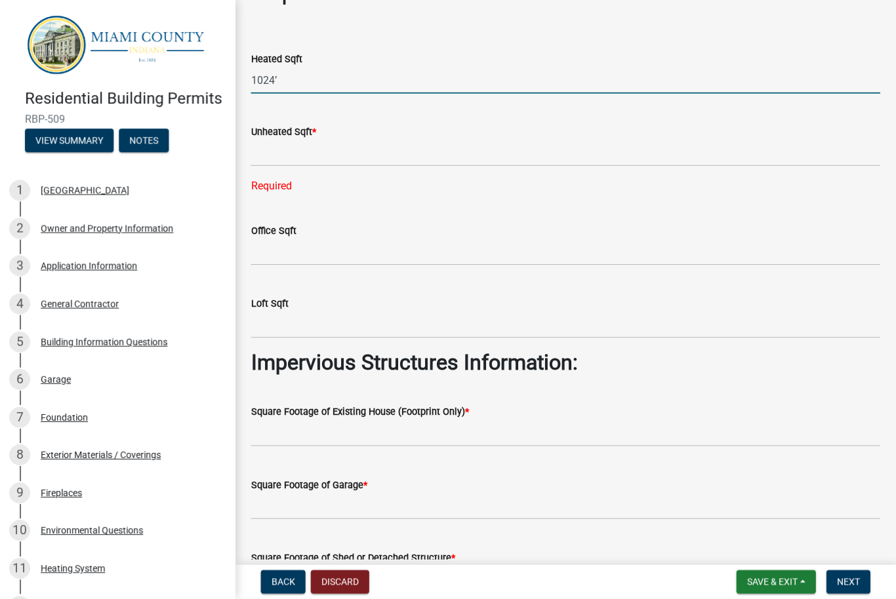
scroll to position [41, 0]
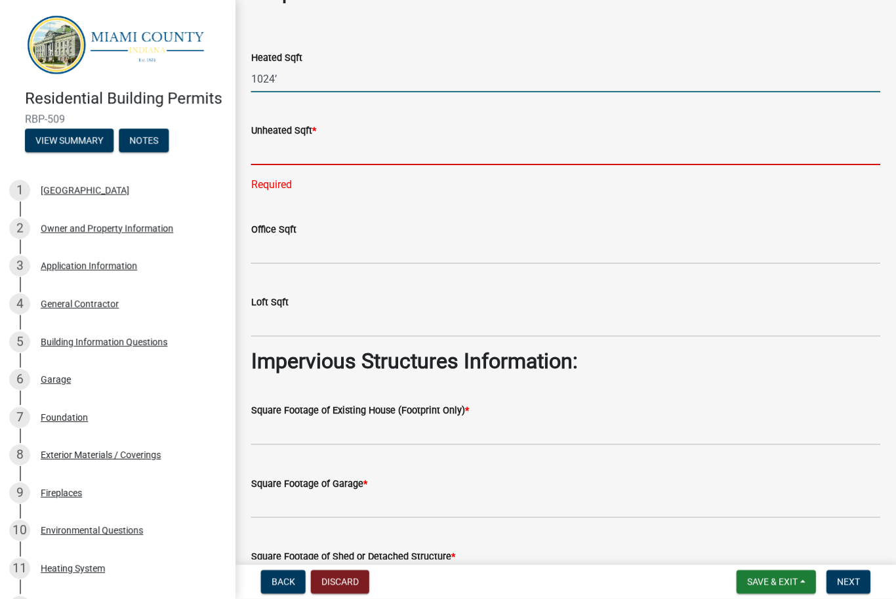
click at [306, 157] on input "text" at bounding box center [566, 152] width 628 height 27
type input "1024"
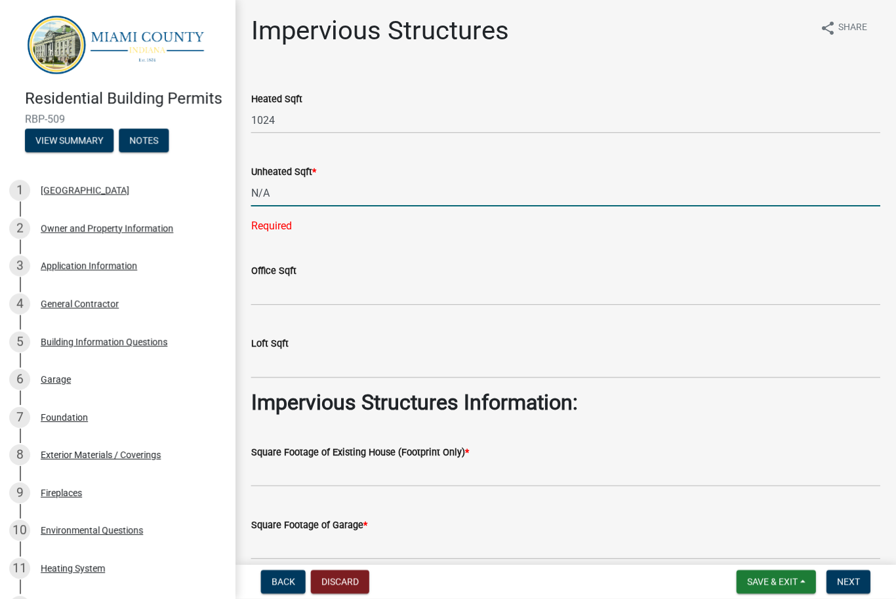
scroll to position [0, 0]
click at [465, 123] on input "1024" at bounding box center [566, 121] width 628 height 27
type input "0"
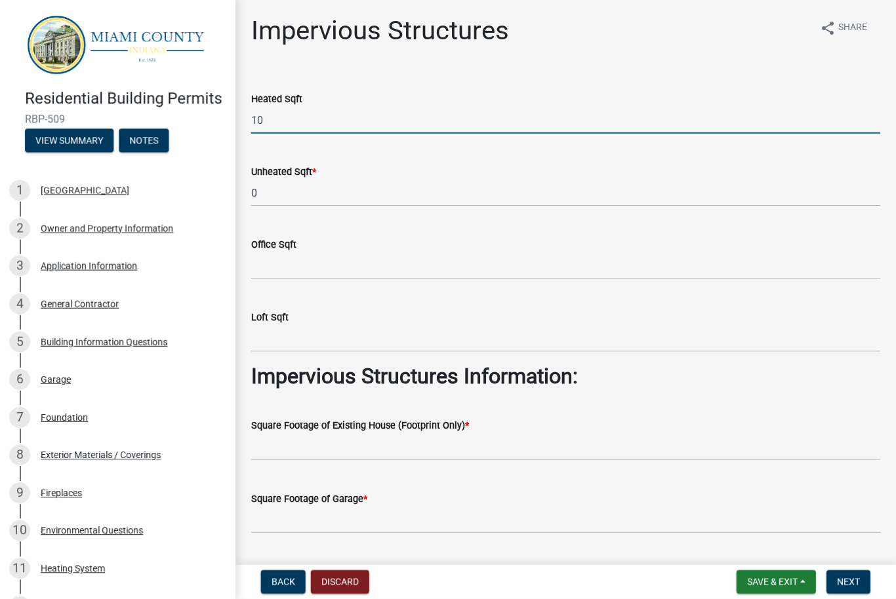
type input "1"
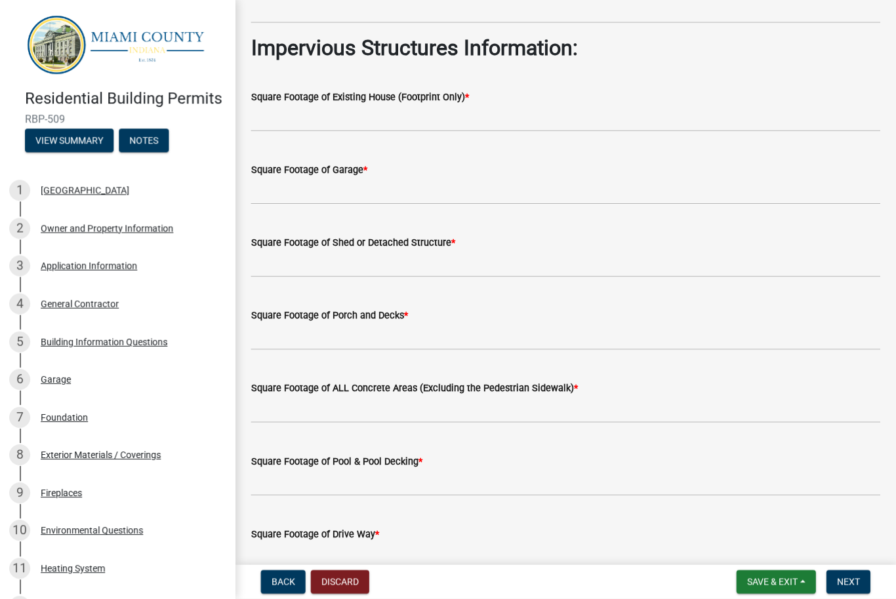
scroll to position [334, 0]
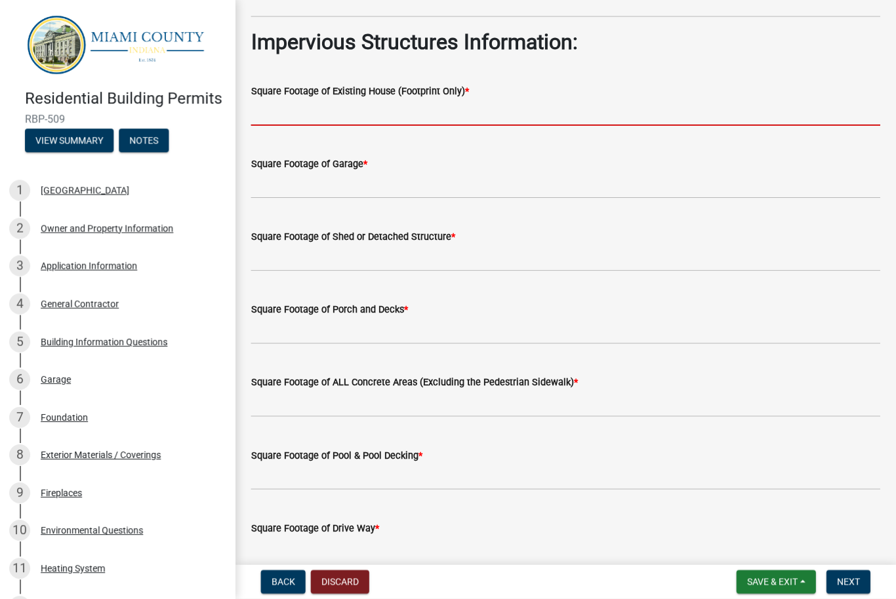
click at [401, 114] on input "text" at bounding box center [566, 113] width 628 height 27
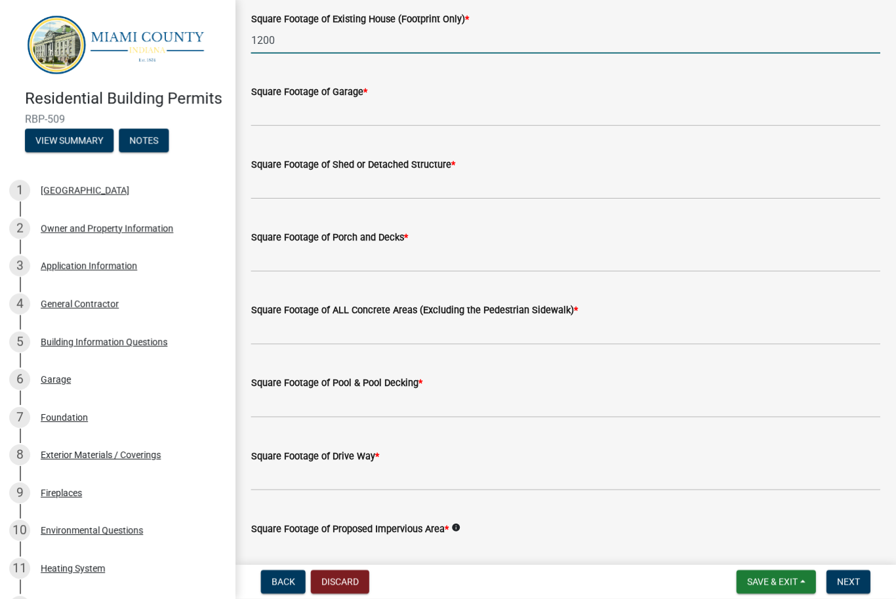
scroll to position [408, 0]
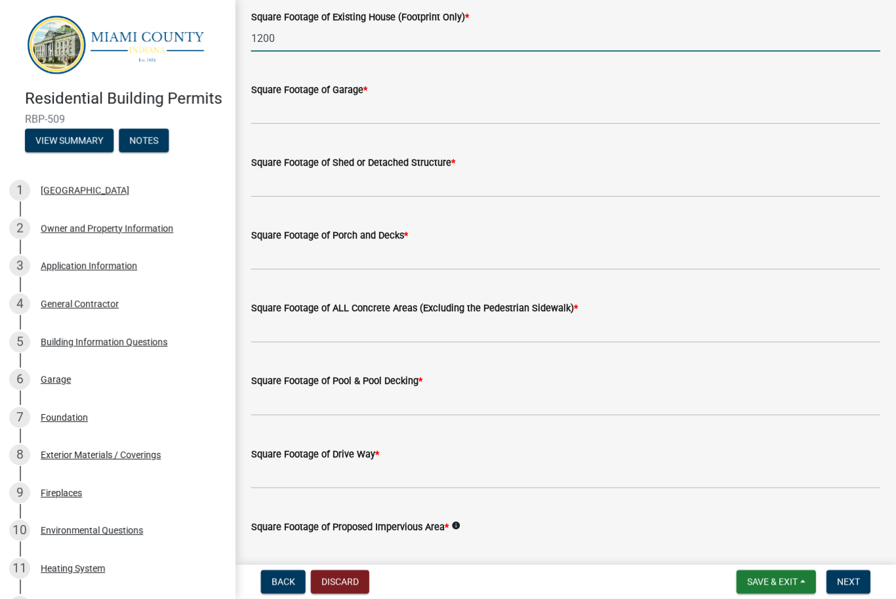
type input "1200"
click at [360, 106] on input "text" at bounding box center [566, 111] width 628 height 27
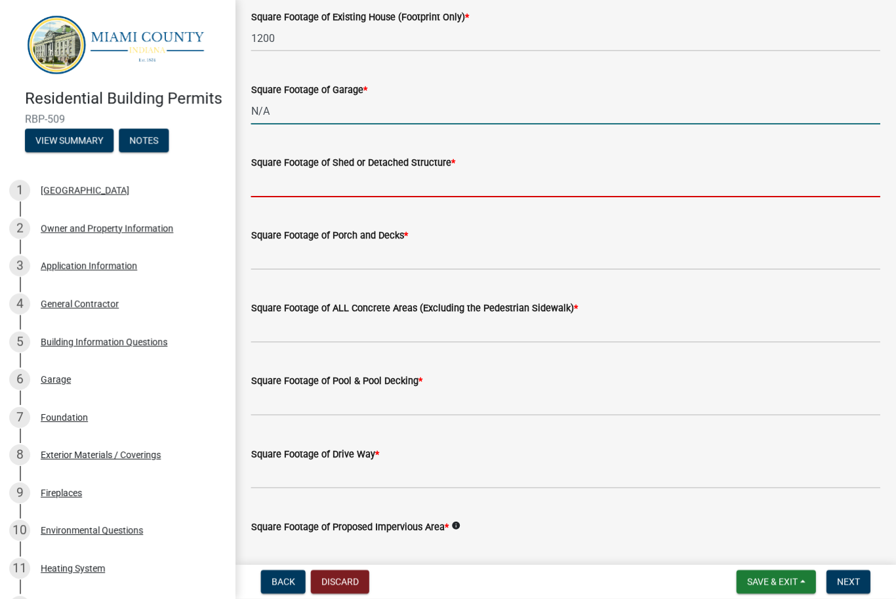
click at [287, 176] on input "text" at bounding box center [566, 184] width 628 height 27
type input "0"
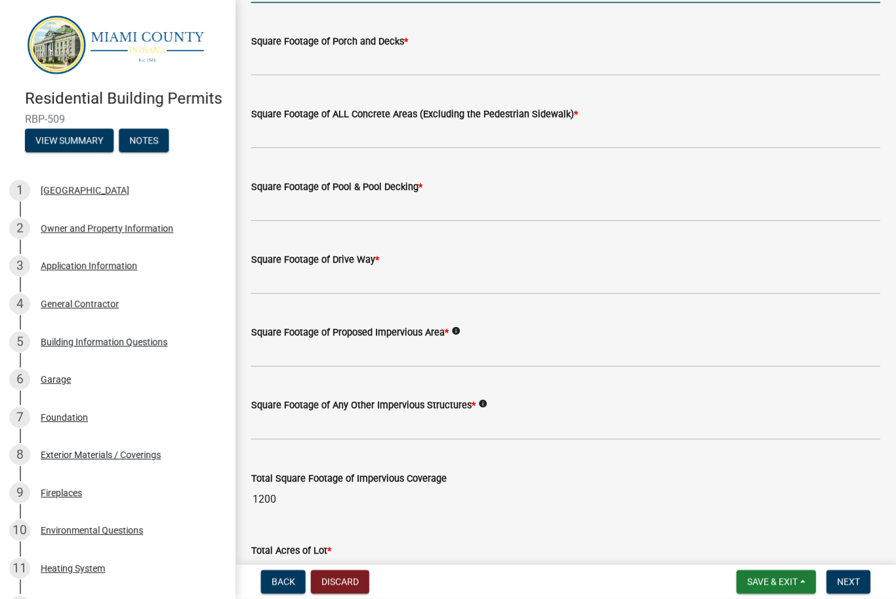
scroll to position [602, 0]
type input "0"
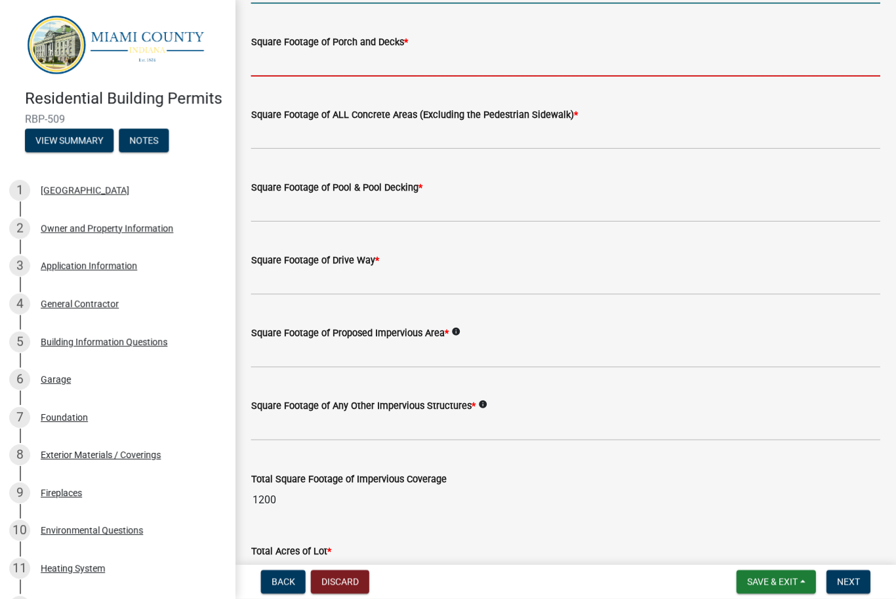
click at [448, 52] on input "text" at bounding box center [566, 63] width 628 height 27
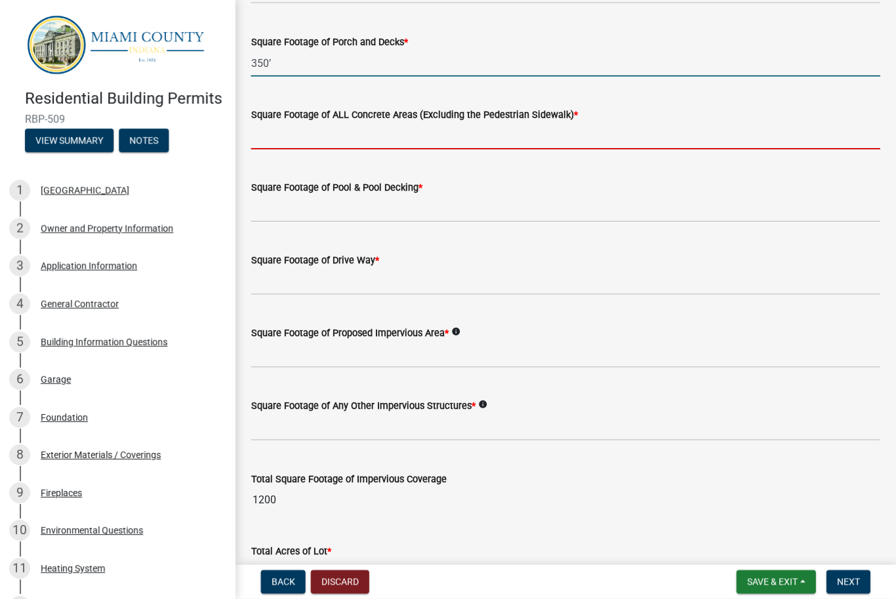
click at [470, 131] on input "text" at bounding box center [566, 136] width 628 height 27
type input "350"
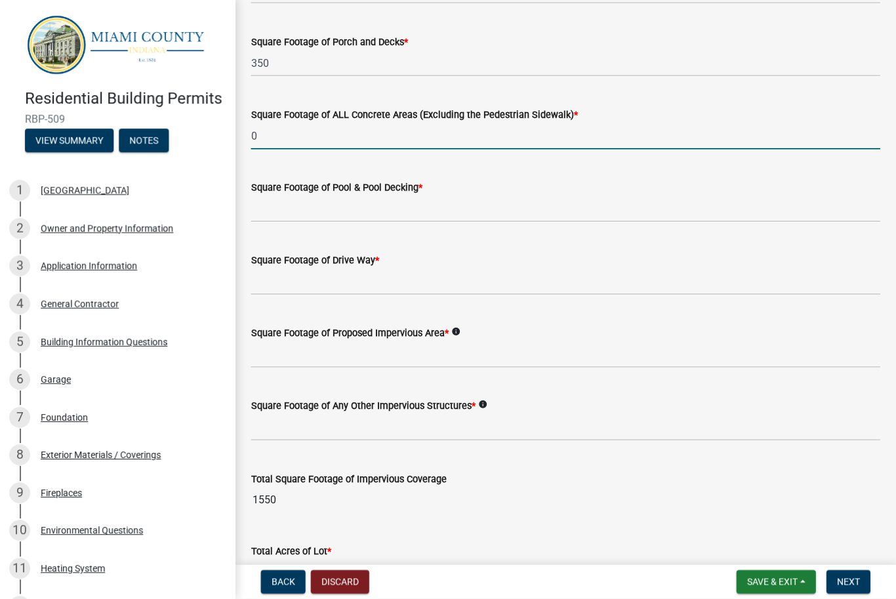
type input "0"
click at [415, 203] on input "text" at bounding box center [566, 209] width 628 height 27
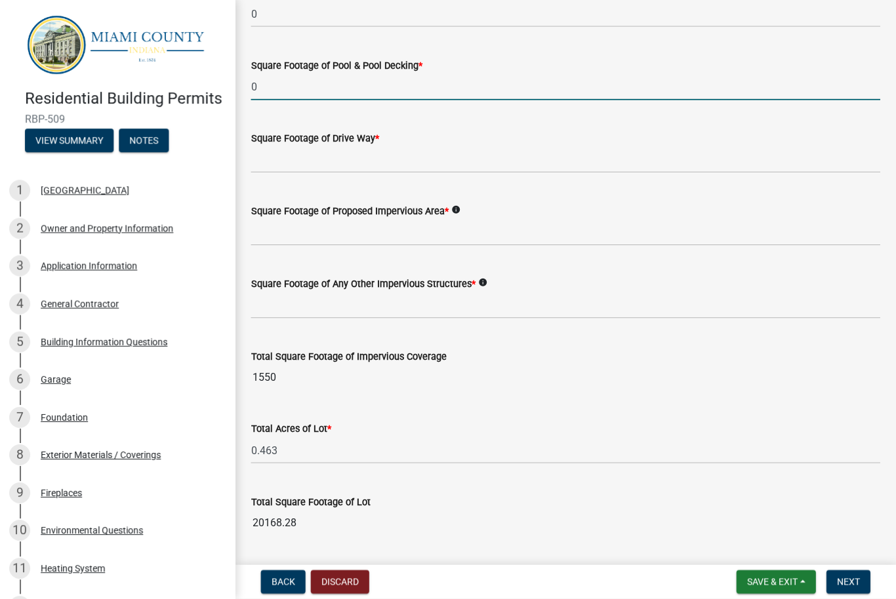
scroll to position [724, 0]
type input "0"
click at [461, 210] on icon "info" at bounding box center [456, 209] width 9 height 9
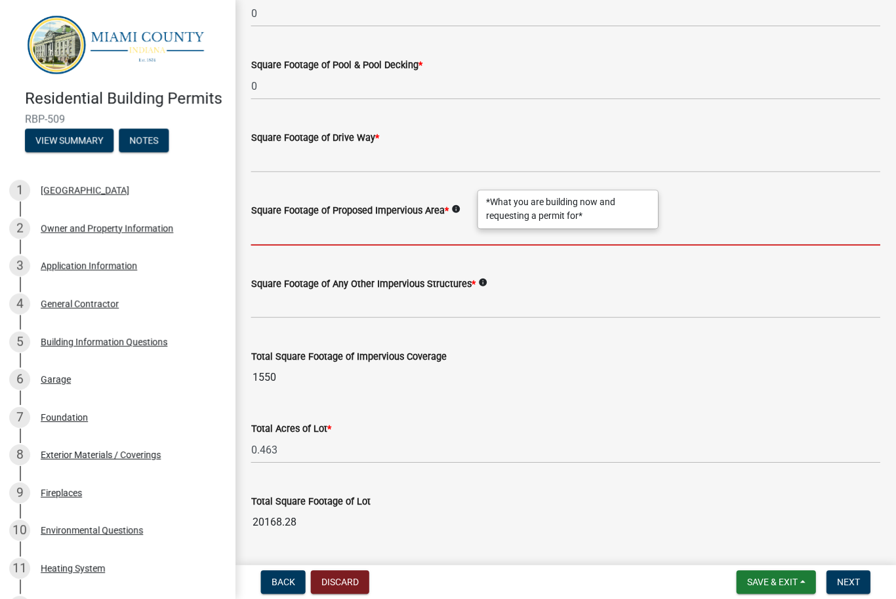
click at [444, 227] on input "text" at bounding box center [566, 232] width 628 height 27
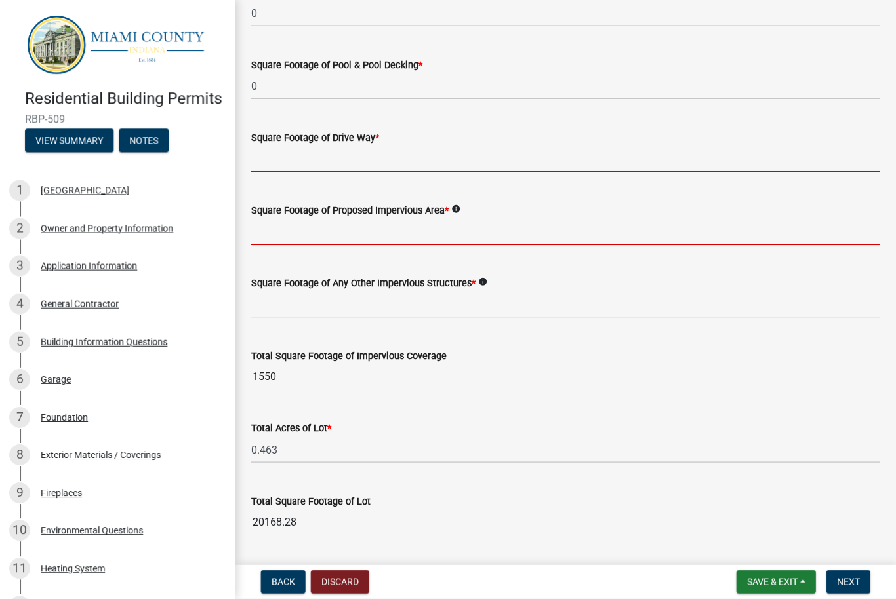
click at [374, 156] on input "text" at bounding box center [566, 159] width 628 height 27
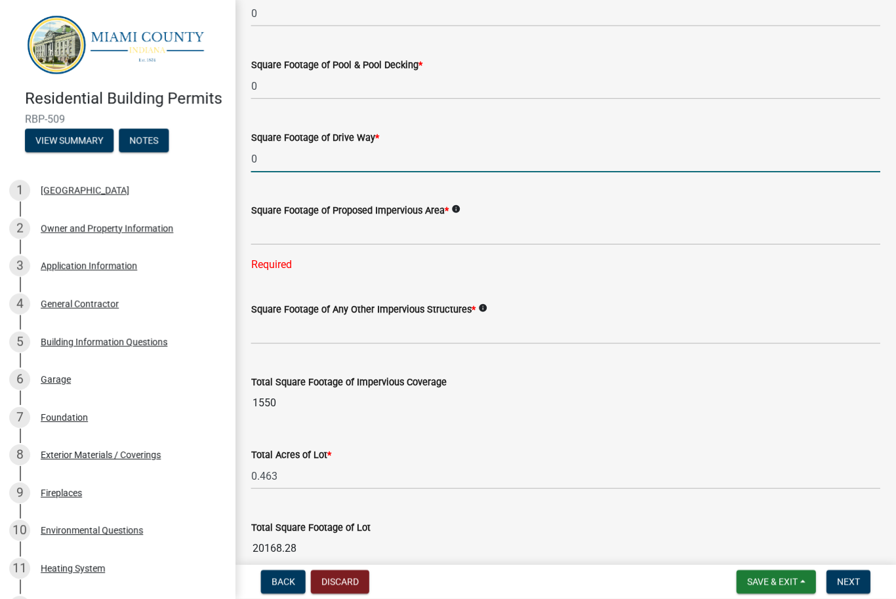
type input "0"
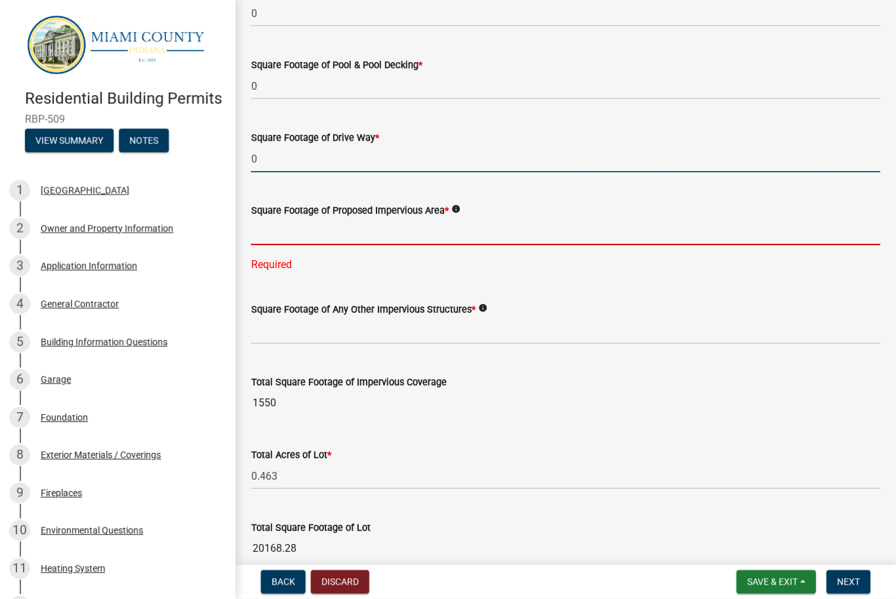
click at [424, 224] on input "text" at bounding box center [566, 232] width 628 height 27
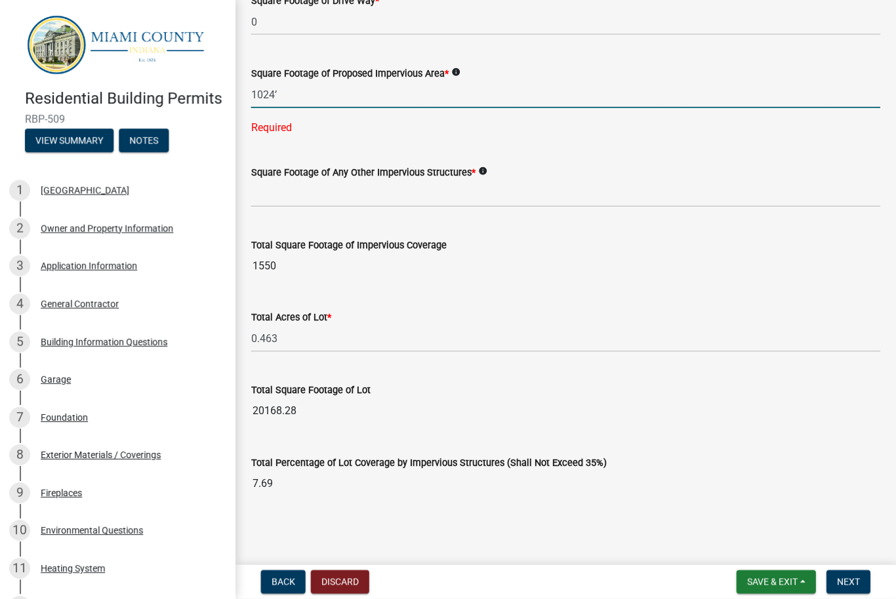
scroll to position [862, 0]
type input "1024"
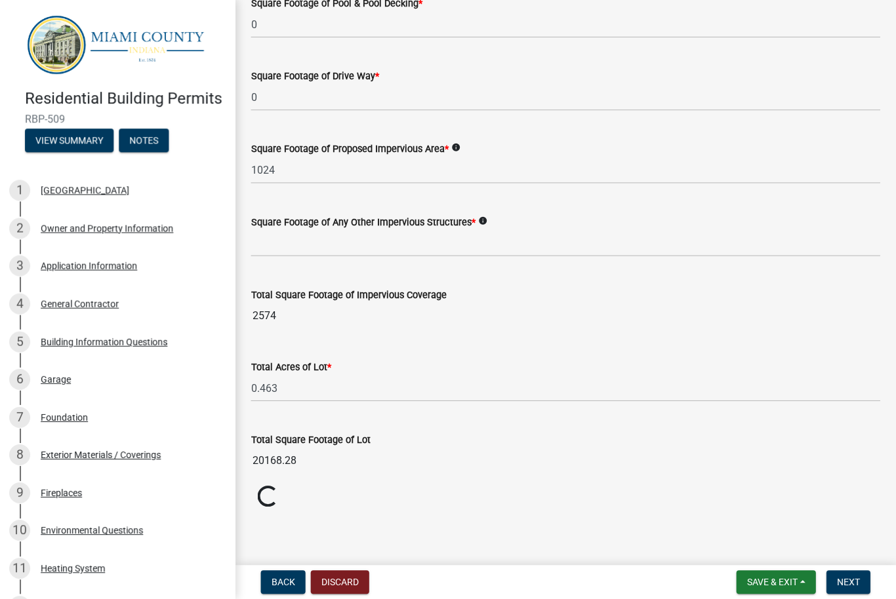
click at [488, 218] on icon "info" at bounding box center [483, 220] width 9 height 9
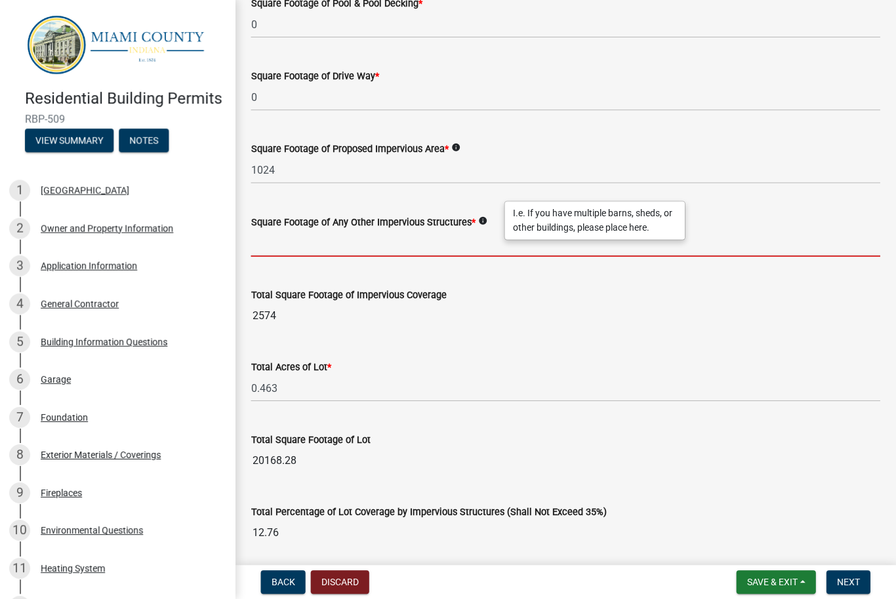
click at [411, 237] on input "text" at bounding box center [566, 243] width 628 height 27
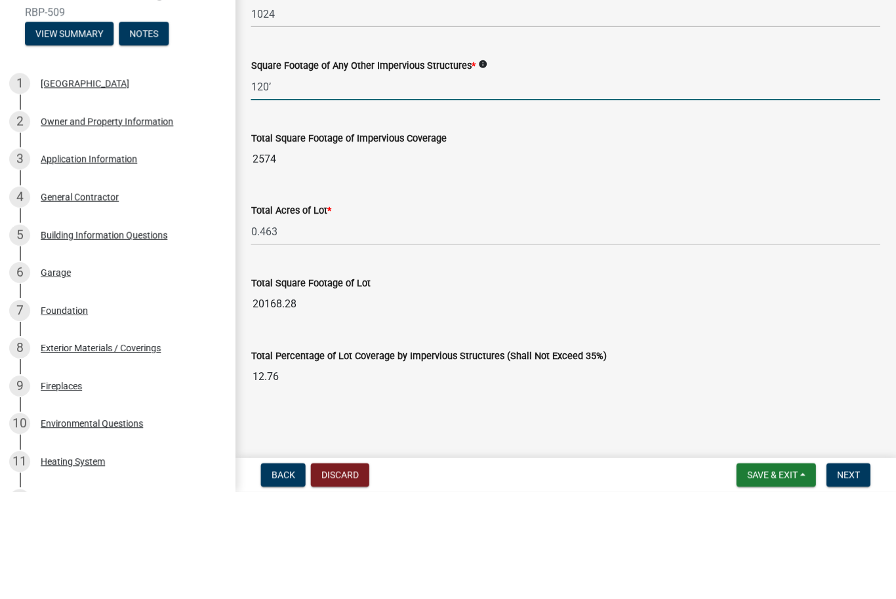
scroll to position [835, 0]
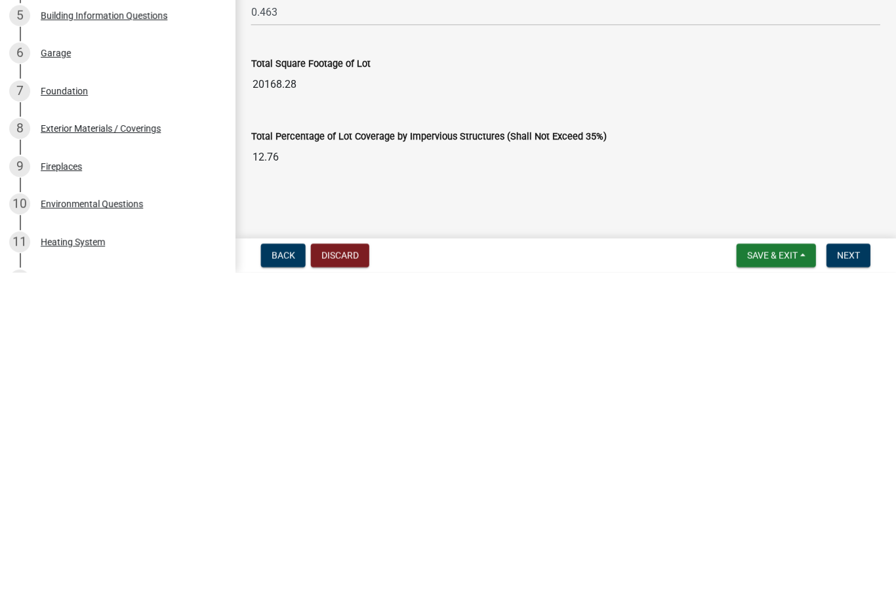
click at [848, 577] on span "Next" at bounding box center [848, 582] width 23 height 10
type input "120"
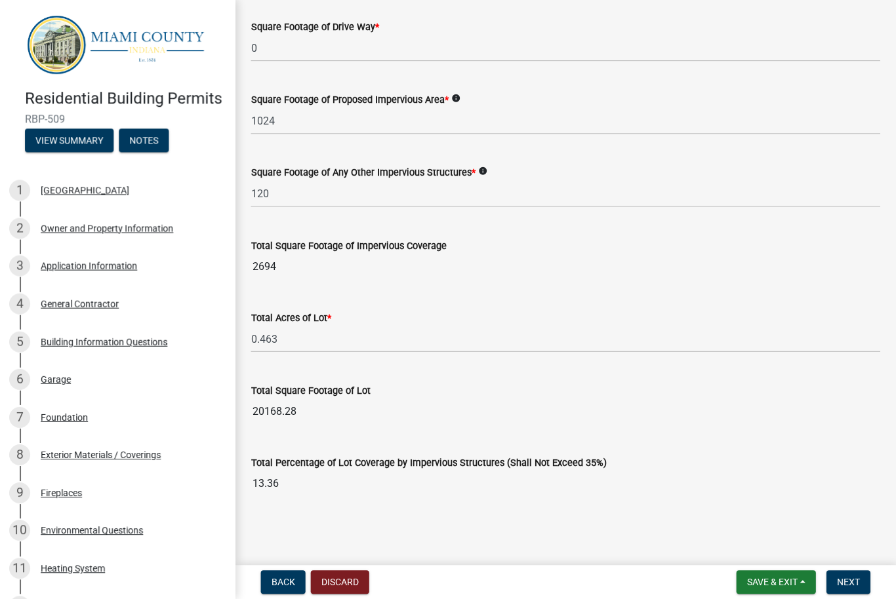
click at [848, 577] on span "Next" at bounding box center [848, 582] width 23 height 10
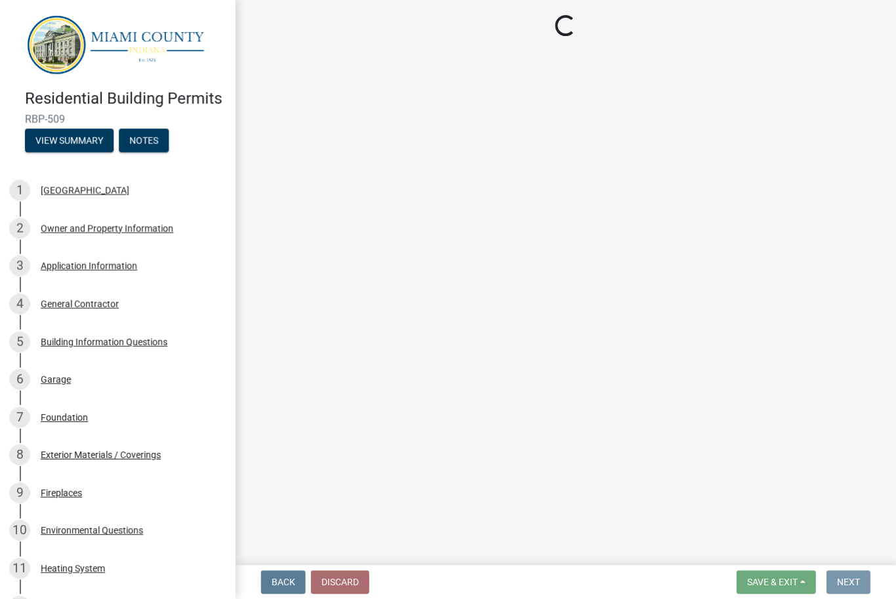
scroll to position [0, 0]
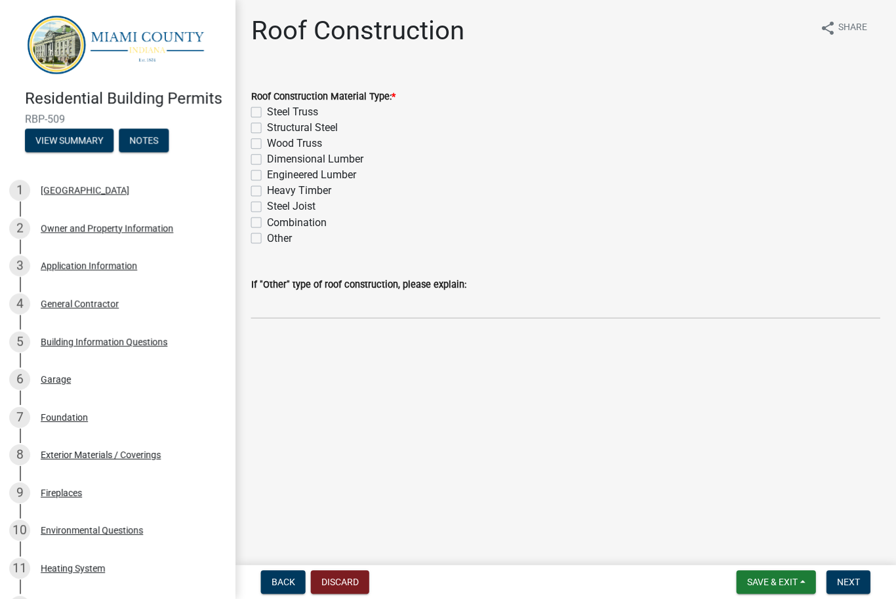
click at [267, 145] on label "Wood Truss" at bounding box center [294, 144] width 55 height 16
click at [267, 145] on input "Wood Truss" at bounding box center [271, 140] width 9 height 9
checkbox input "true"
checkbox input "false"
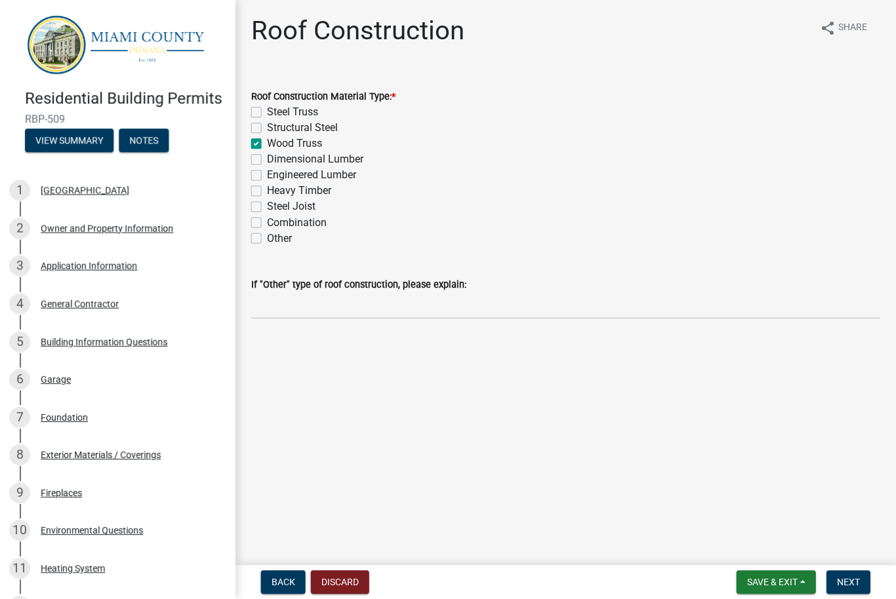
checkbox input "true"
checkbox input "false"
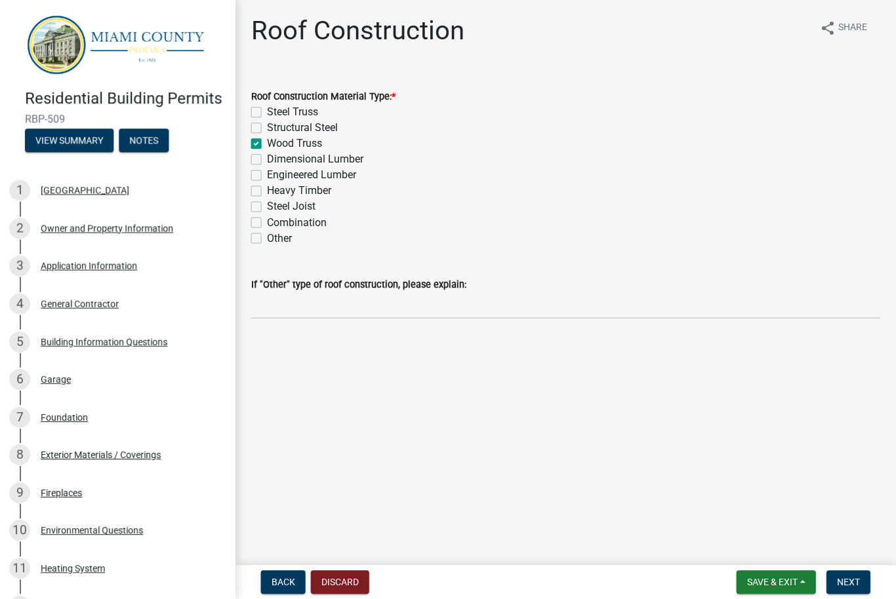
checkbox input "false"
click at [846, 578] on span "Next" at bounding box center [848, 582] width 23 height 10
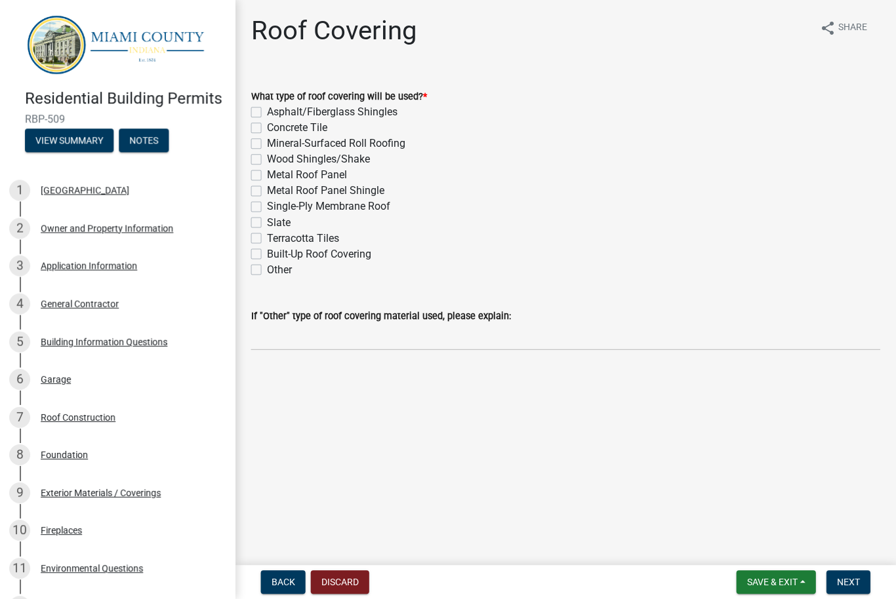
click at [267, 176] on label "Metal Roof Panel" at bounding box center [307, 176] width 80 height 16
click at [267, 176] on input "Metal Roof Panel" at bounding box center [271, 172] width 9 height 9
checkbox input "true"
checkbox input "false"
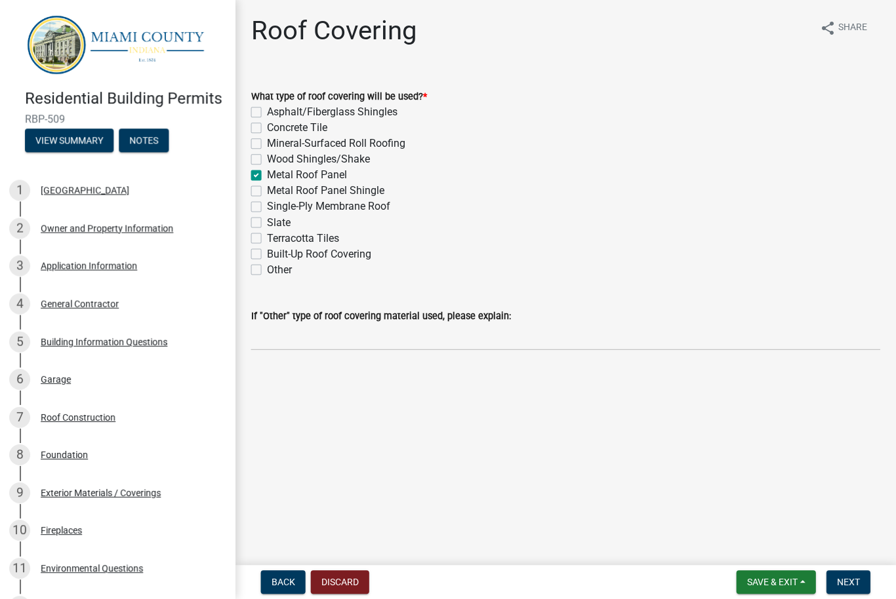
checkbox input "false"
checkbox input "true"
checkbox input "false"
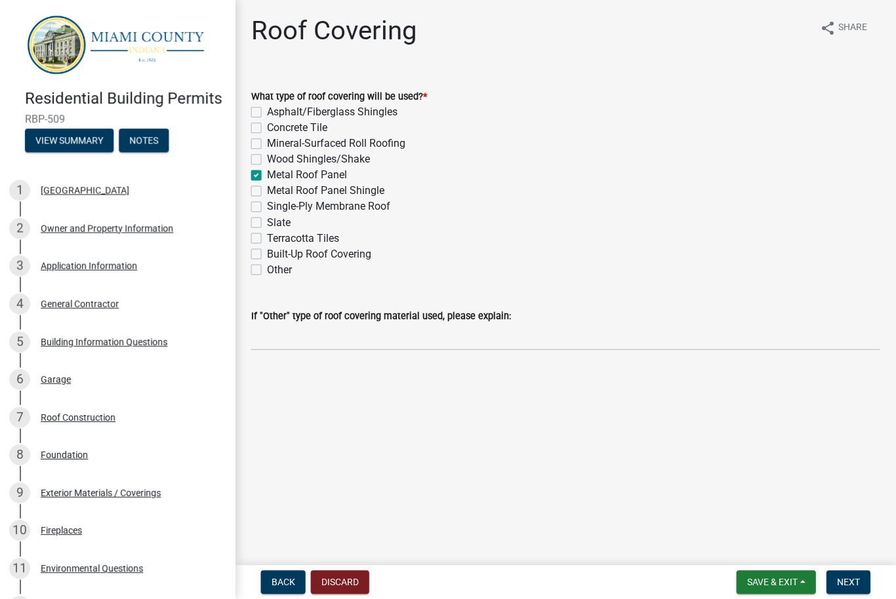
checkbox input "false"
click at [855, 574] on button "Next" at bounding box center [848, 582] width 44 height 24
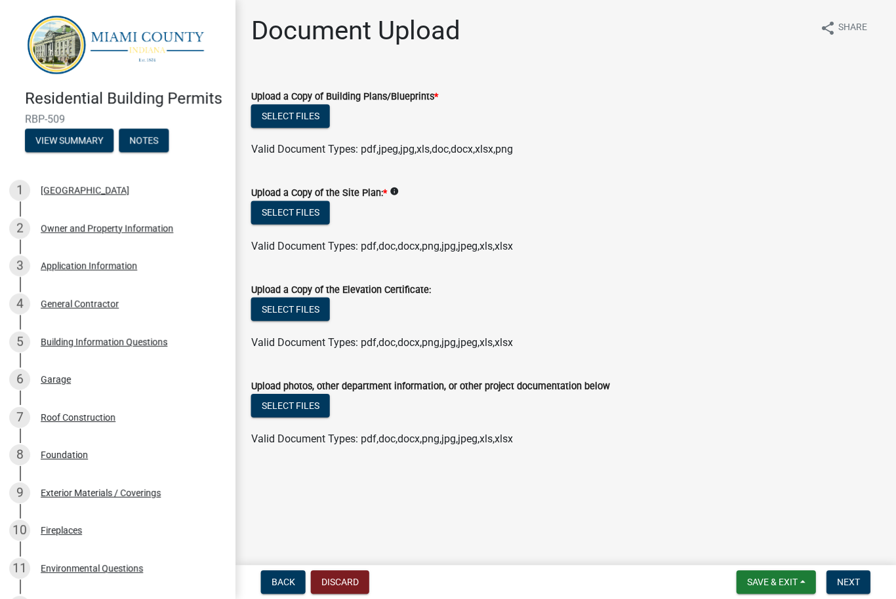
click at [772, 578] on span "Save & Exit" at bounding box center [772, 582] width 50 height 10
click at [738, 512] on button "Save" at bounding box center [763, 516] width 105 height 31
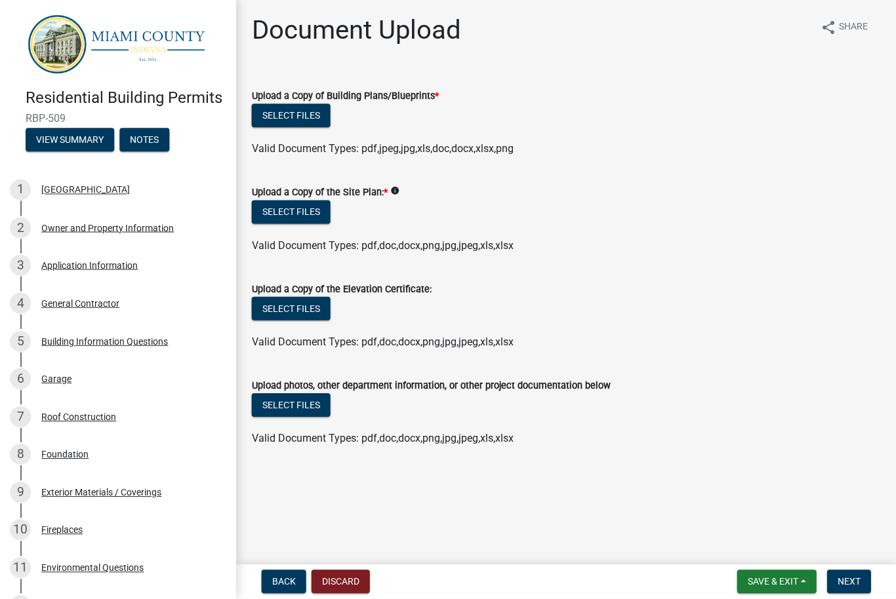
click at [307, 113] on button "Select files" at bounding box center [291, 117] width 79 height 24
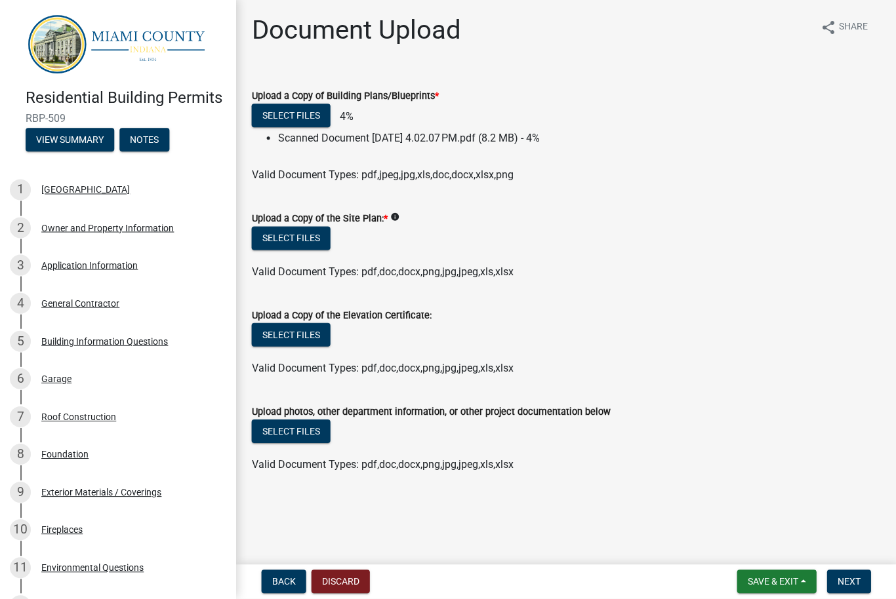
click at [770, 580] on span "Save & Exit" at bounding box center [772, 582] width 50 height 10
